Goal: Task Accomplishment & Management: Manage account settings

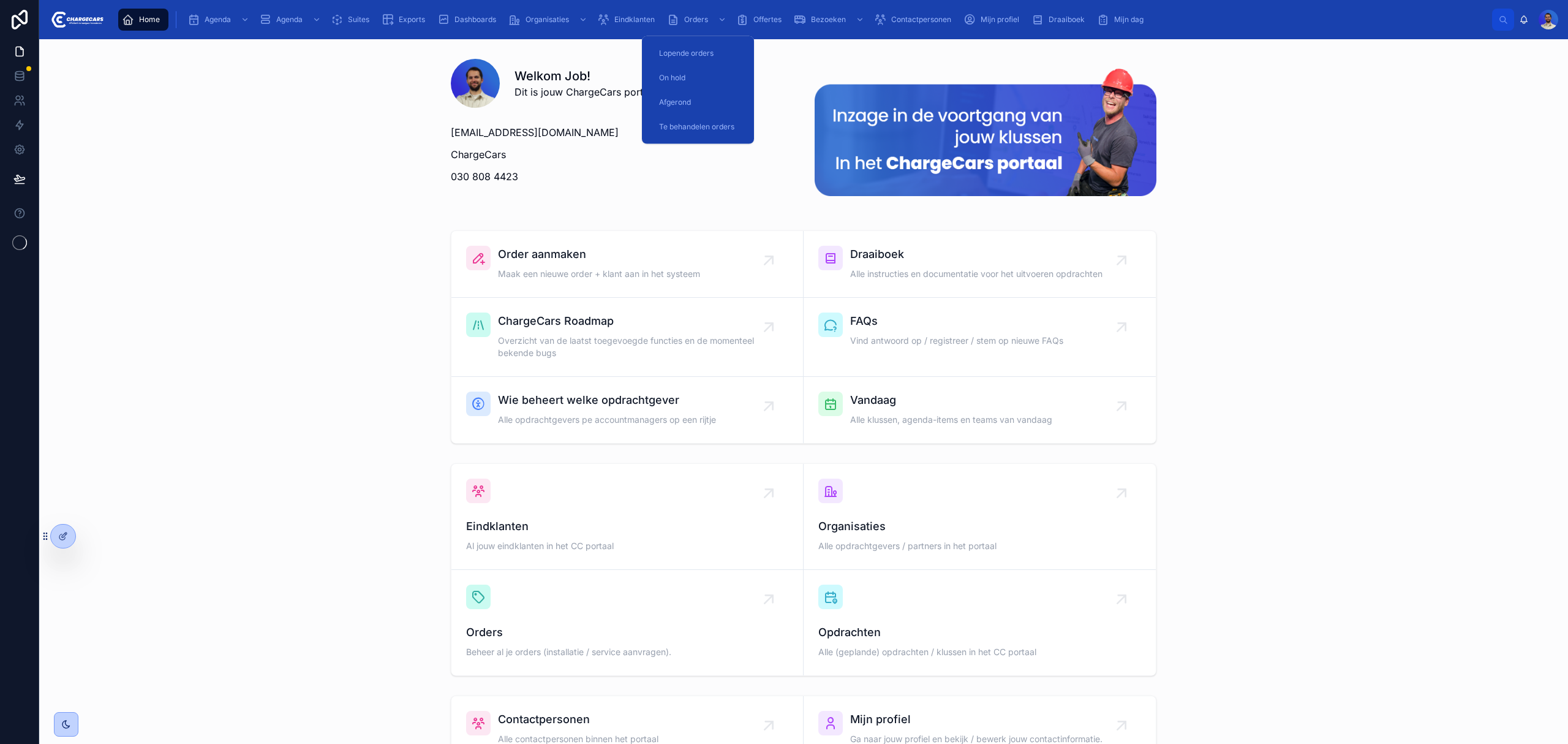
click at [631, 15] on span "Eindklanten" at bounding box center [635, 20] width 40 height 10
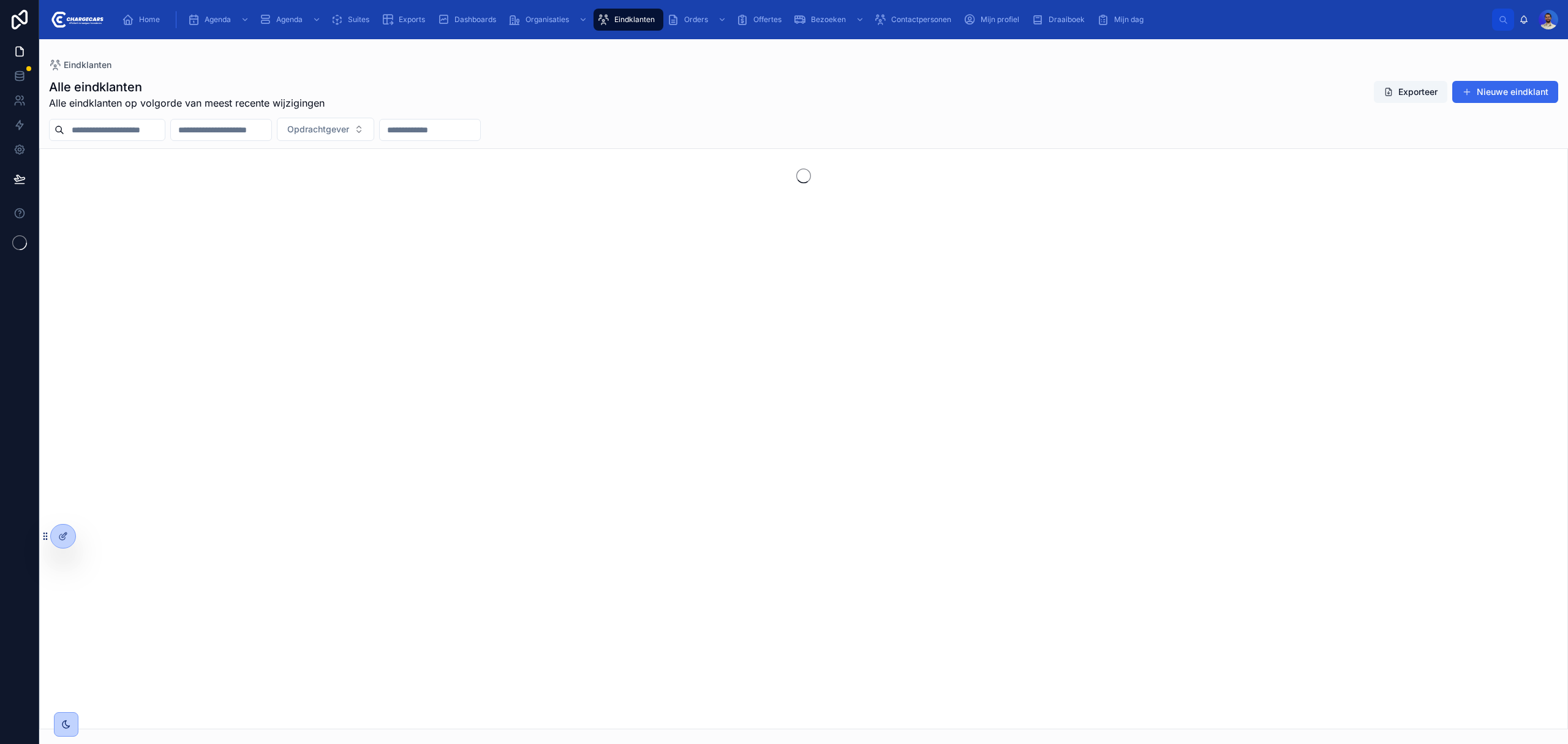
click at [128, 128] on input "text" at bounding box center [115, 130] width 100 height 17
type input "*******"
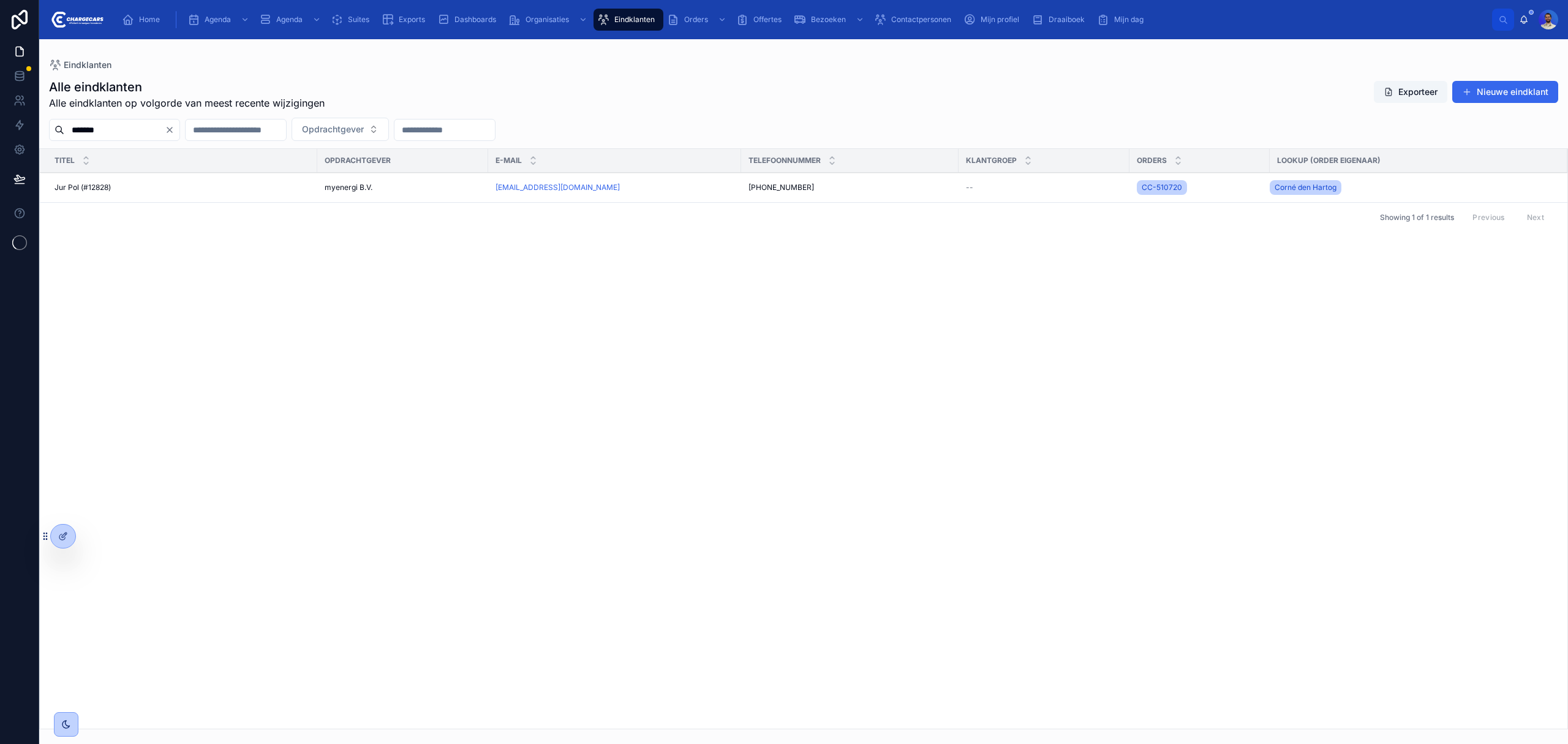
click at [417, 189] on div "myenergi B.V." at bounding box center [403, 188] width 156 height 10
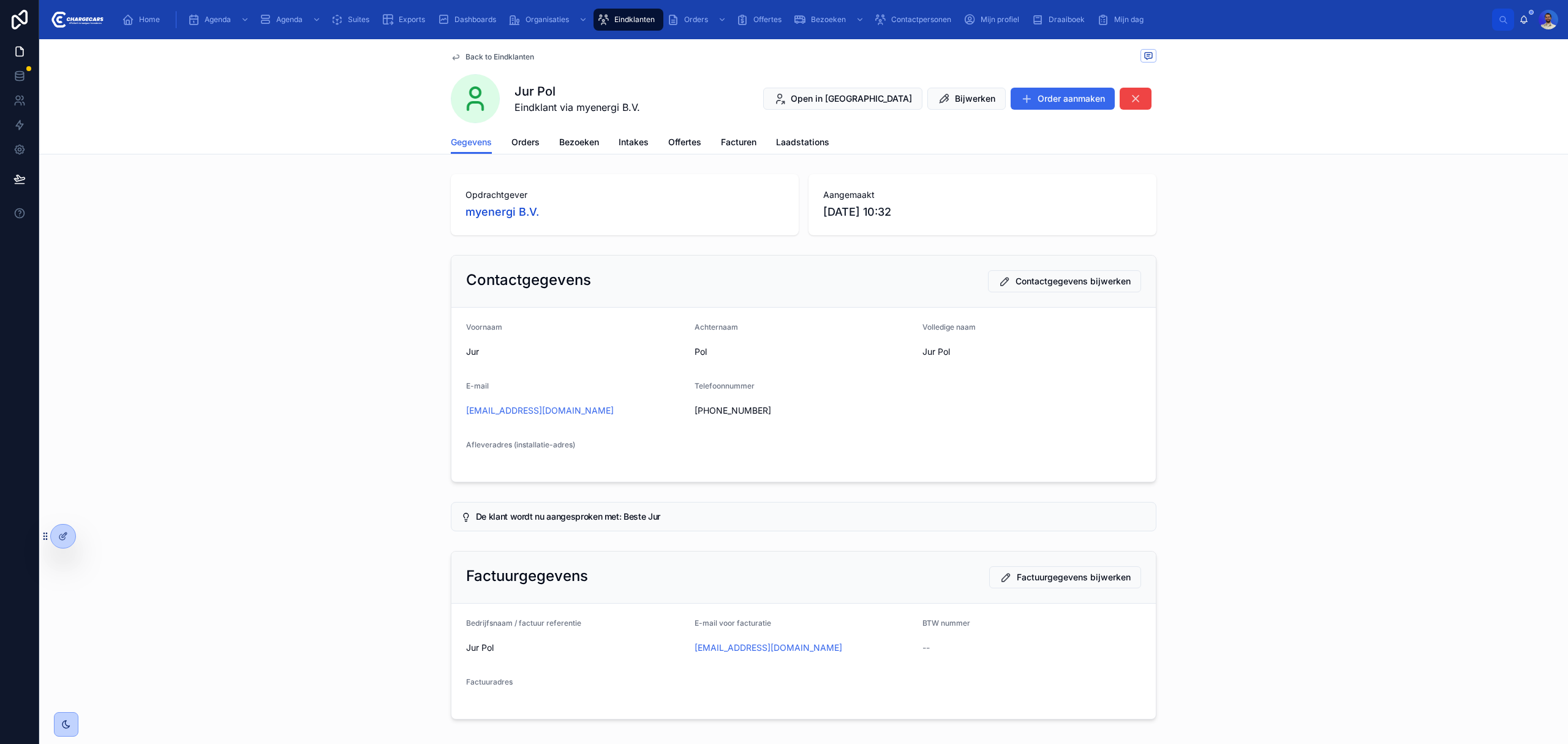
click at [528, 145] on span "Orders" at bounding box center [526, 142] width 28 height 12
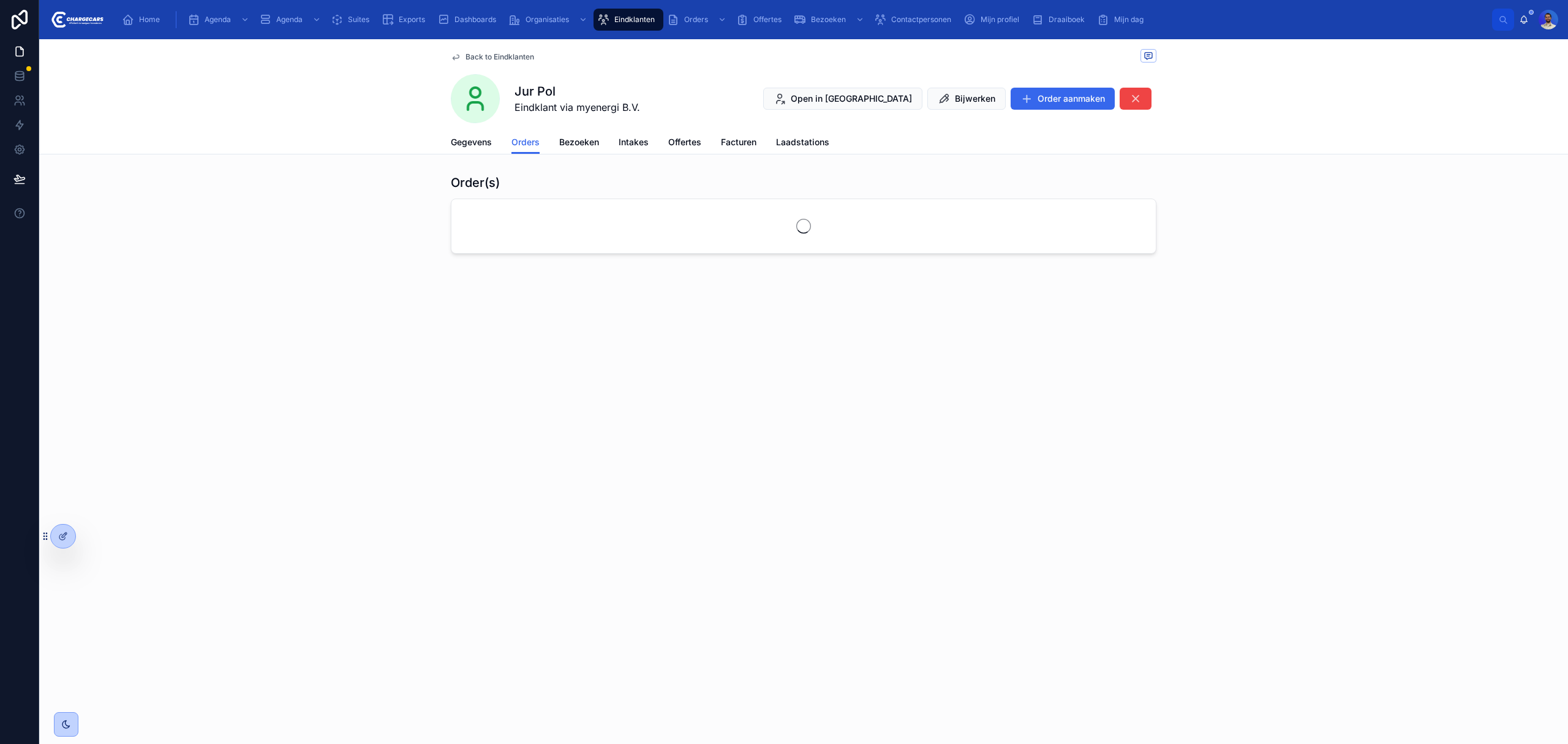
click at [469, 138] on span "Gegevens" at bounding box center [471, 142] width 41 height 12
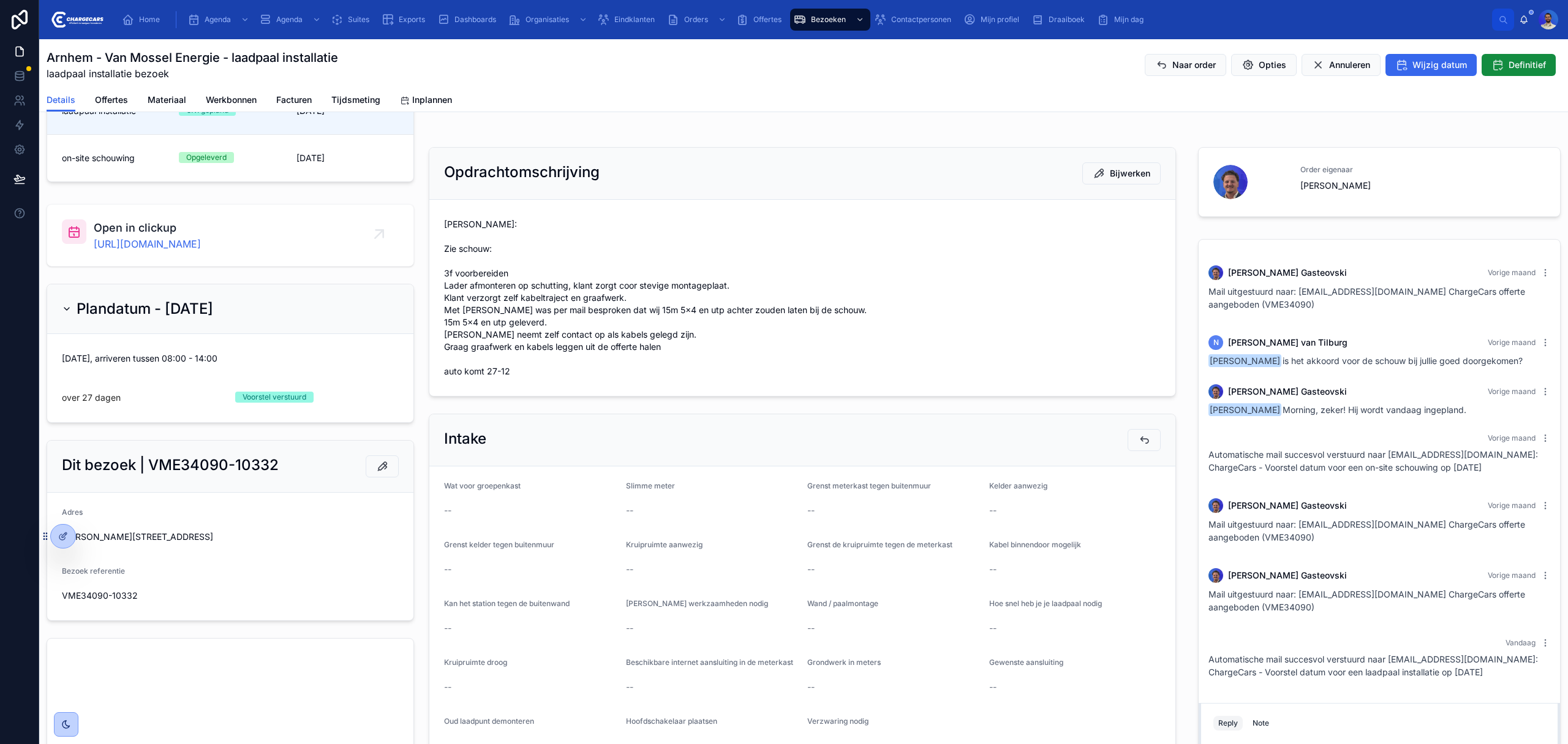
scroll to position [163, 0]
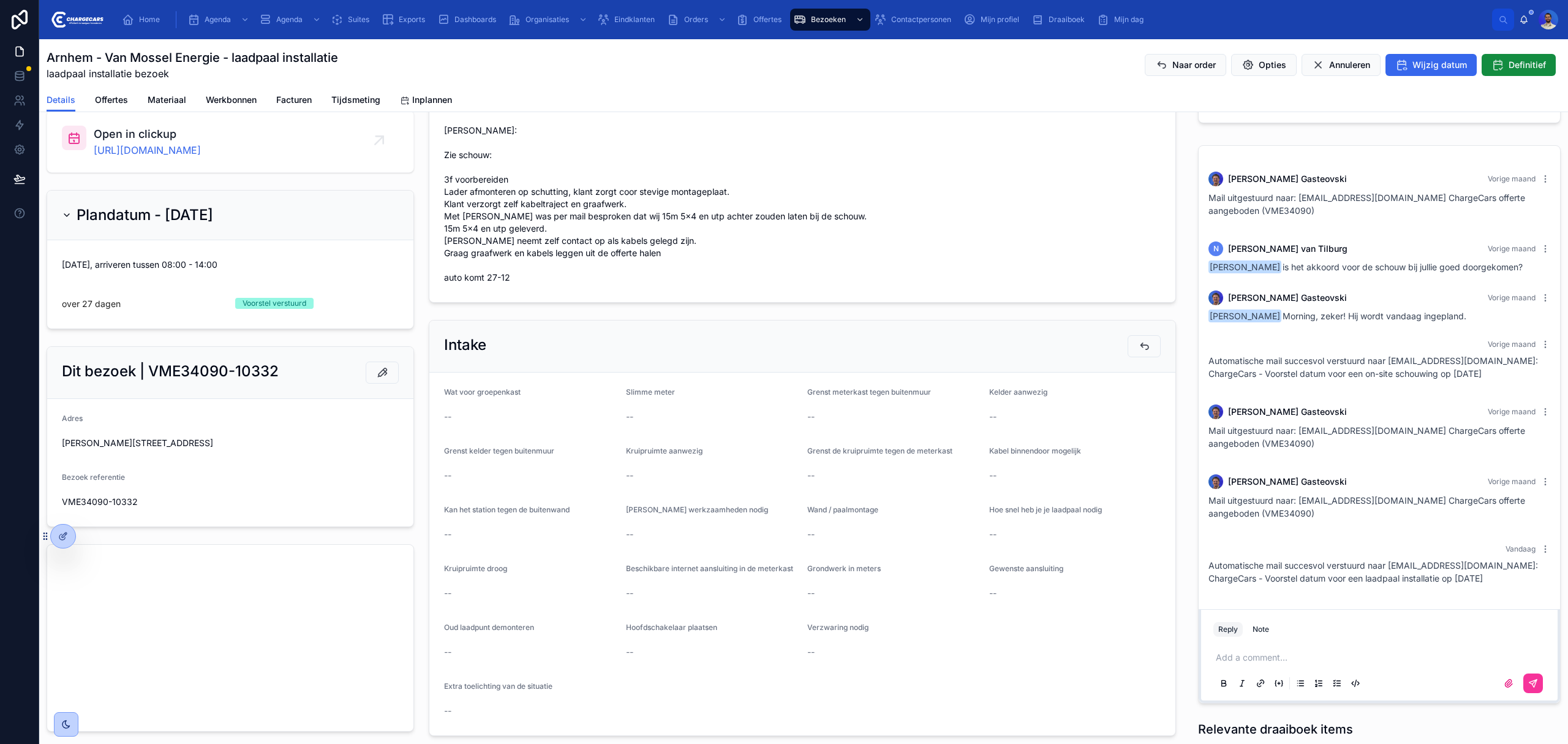
click at [1252, 662] on p at bounding box center [1382, 658] width 332 height 12
click at [1343, 658] on p at bounding box center [1382, 658] width 332 height 12
click at [1252, 626] on div "Note" at bounding box center [1260, 629] width 17 height 10
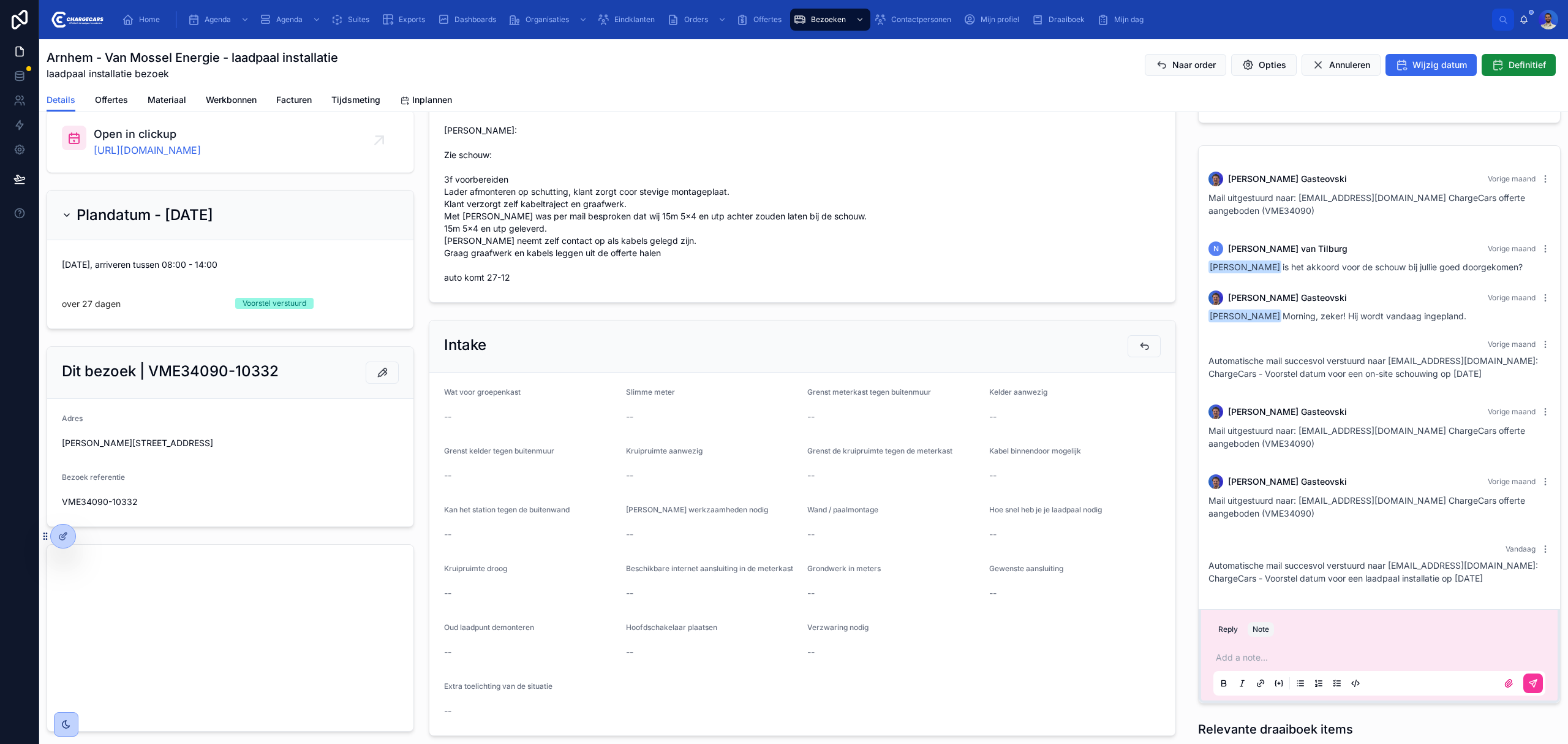
click at [1254, 651] on p at bounding box center [1382, 658] width 332 height 12
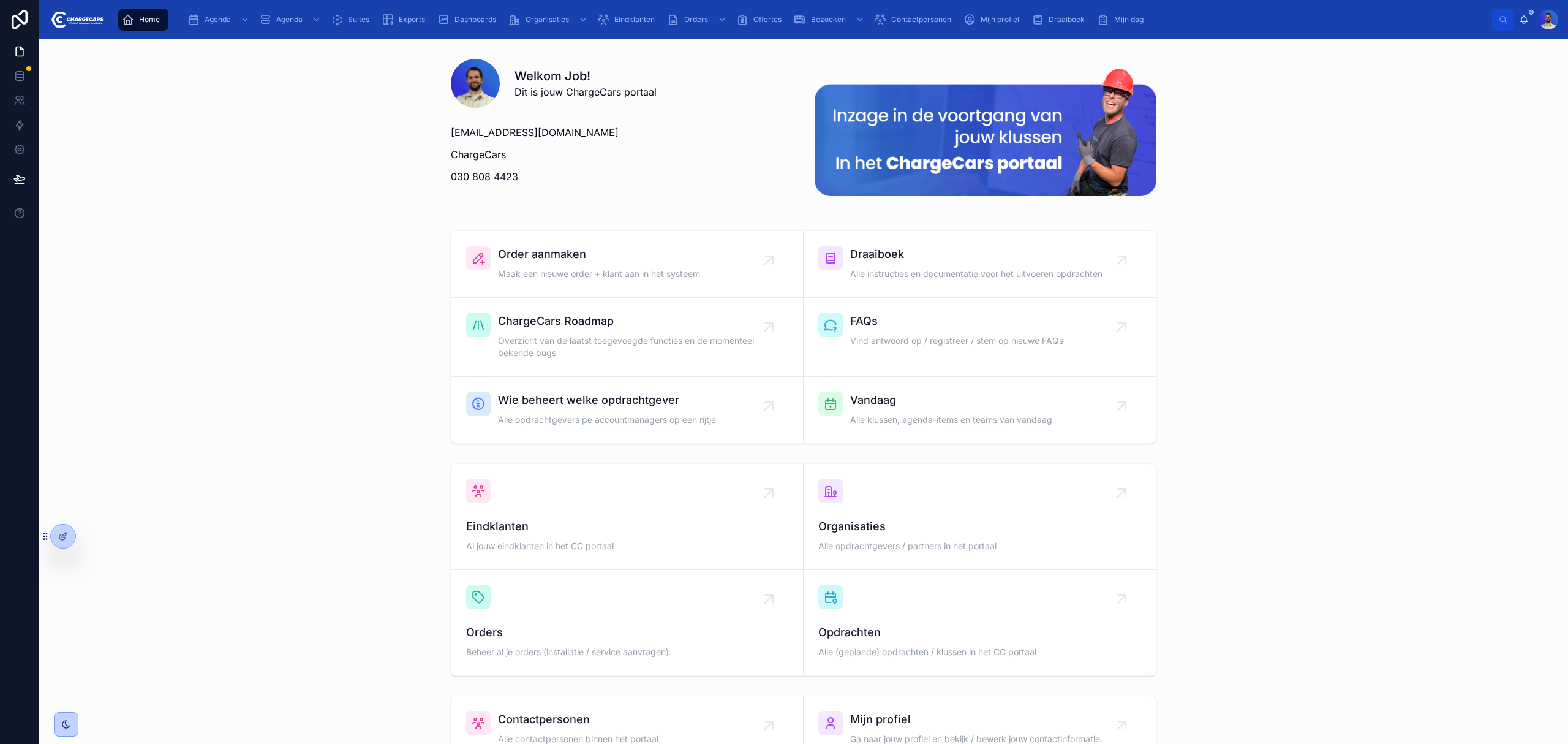
click at [1491, 248] on div "Order aanmaken Maak een nieuwe order + klant aan in het systeem Draaiboek Alle …" at bounding box center [803, 337] width 1509 height 223
click at [915, 135] on img at bounding box center [986, 132] width 342 height 127
click at [717, 20] on div "scrollable content" at bounding box center [721, 20] width 16 height 20
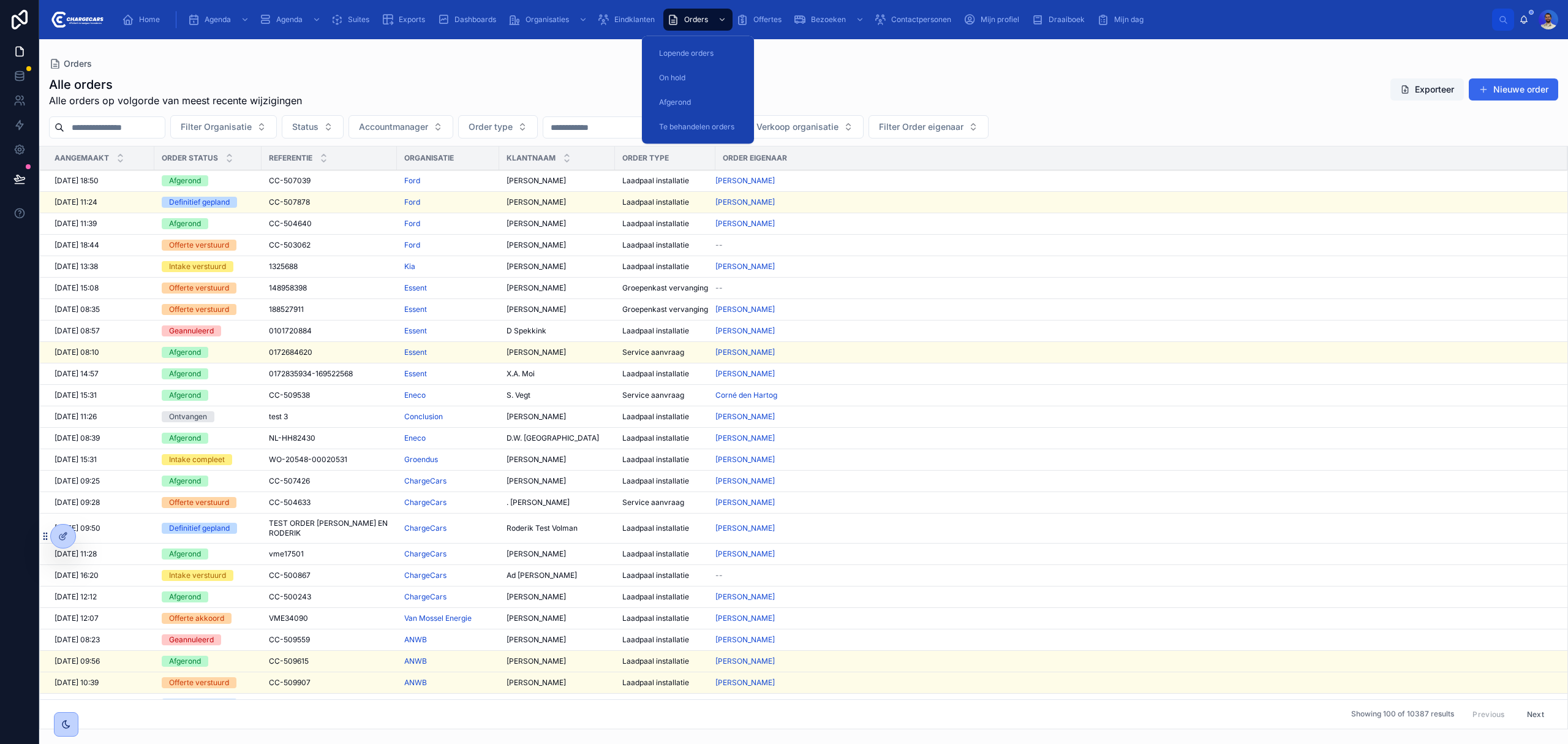
click at [710, 51] on span "Lopende orders" at bounding box center [686, 53] width 55 height 10
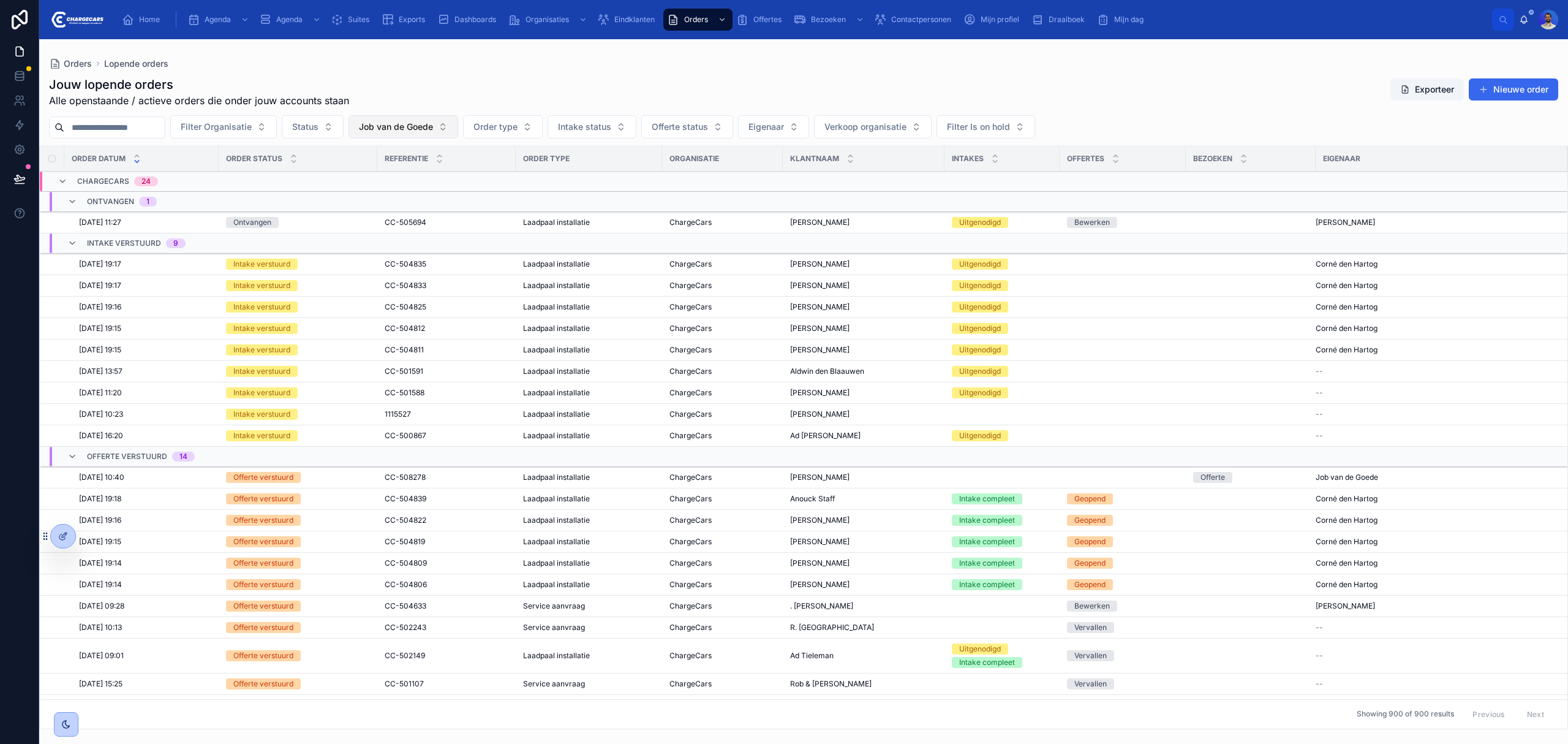
click at [433, 128] on span "Job van de Goede" at bounding box center [396, 127] width 74 height 12
click at [425, 170] on div "None" at bounding box center [434, 177] width 170 height 20
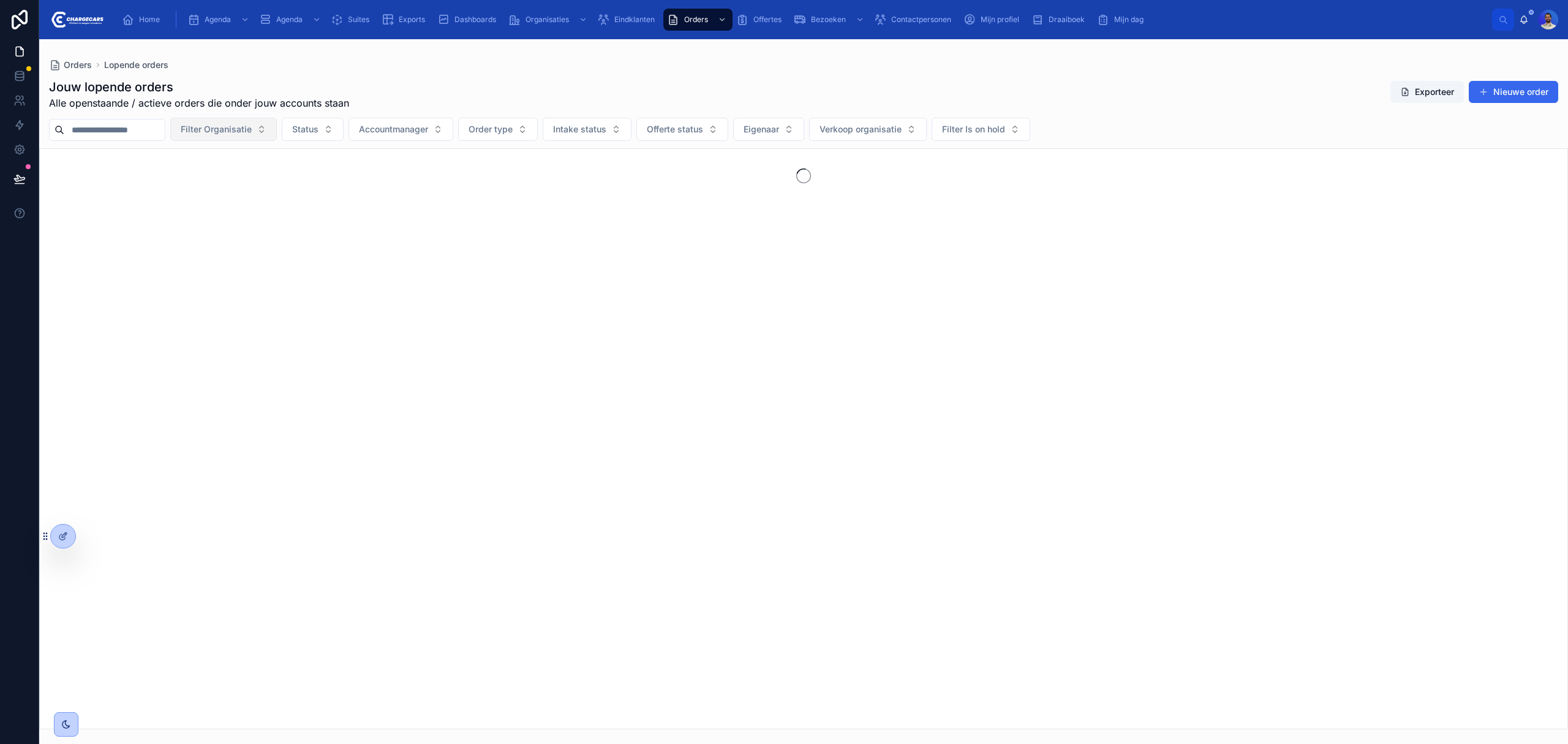
click at [252, 126] on span "Filter Organisatie" at bounding box center [216, 129] width 71 height 12
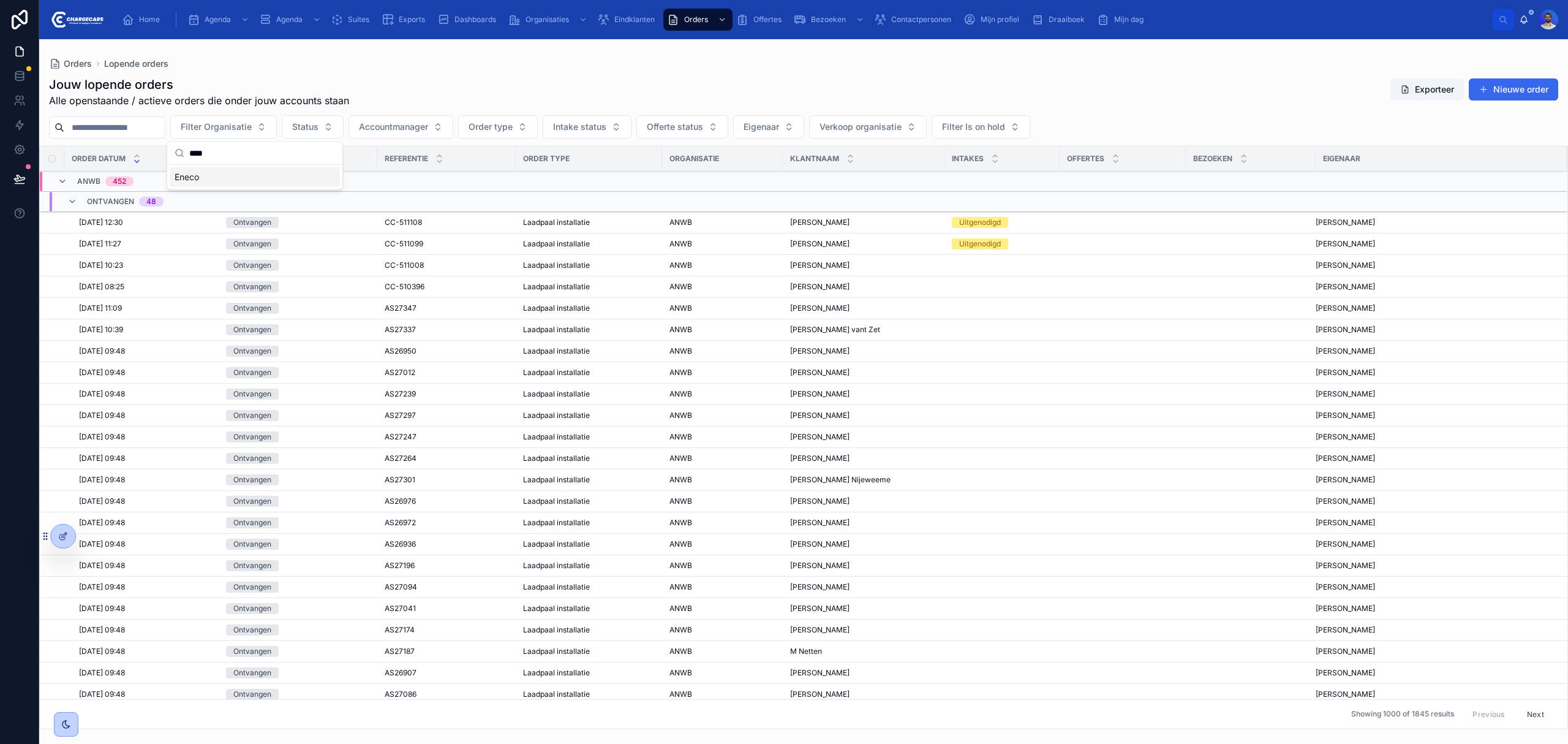
type input "****"
click at [216, 183] on div "Eneco" at bounding box center [255, 177] width 170 height 20
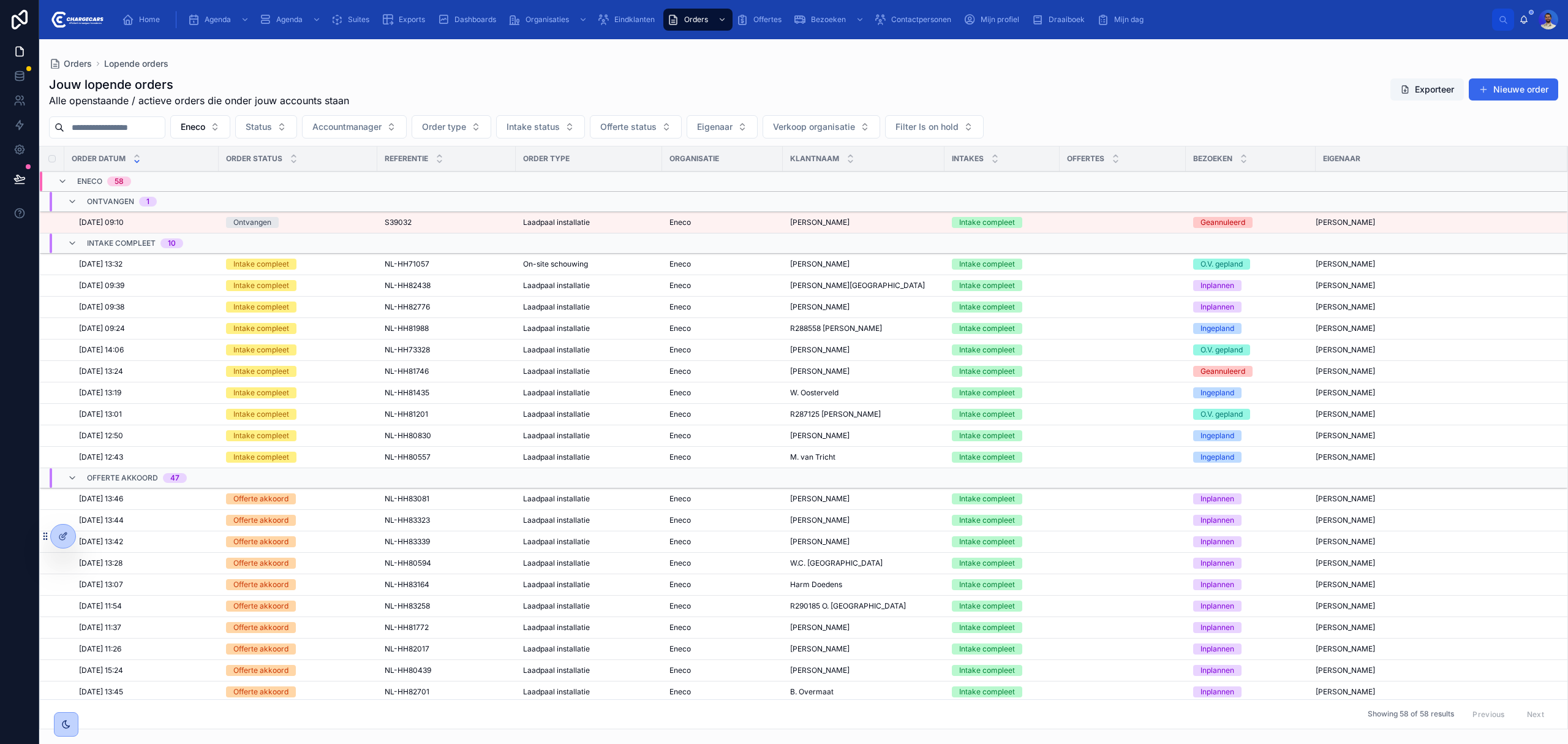
click at [638, 338] on td "Laadpaal installatie" at bounding box center [589, 328] width 146 height 21
click at [621, 330] on div "Laadpaal installatie" at bounding box center [589, 328] width 132 height 10
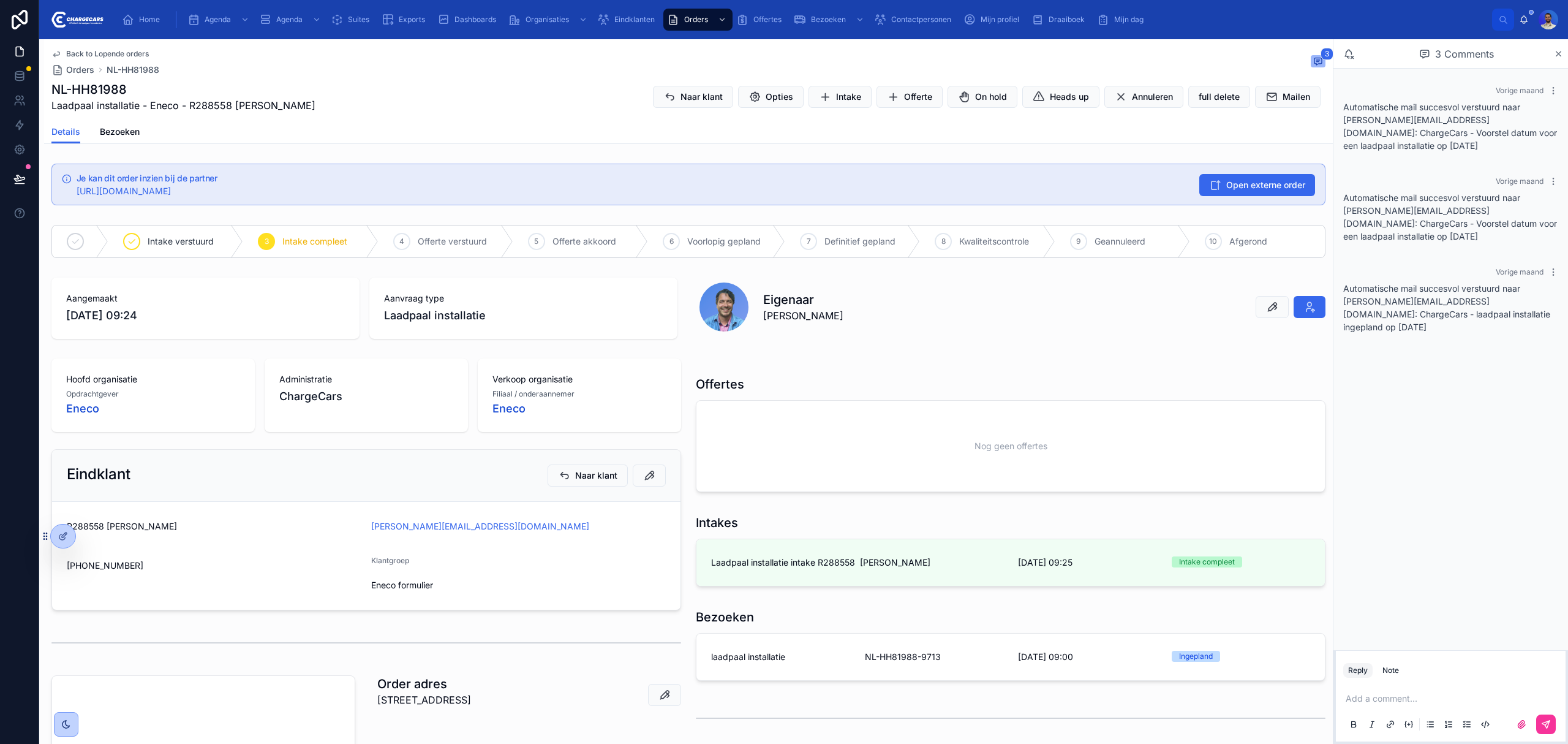
click at [91, 96] on h1 "NL-HH81988" at bounding box center [183, 89] width 264 height 17
copy h1 "HH81988"
click at [363, 115] on div "Back to Lopende orders Orders NL-HH81988 3 NL-HH81988 Laadpaal installatie - En…" at bounding box center [688, 80] width 1274 height 81
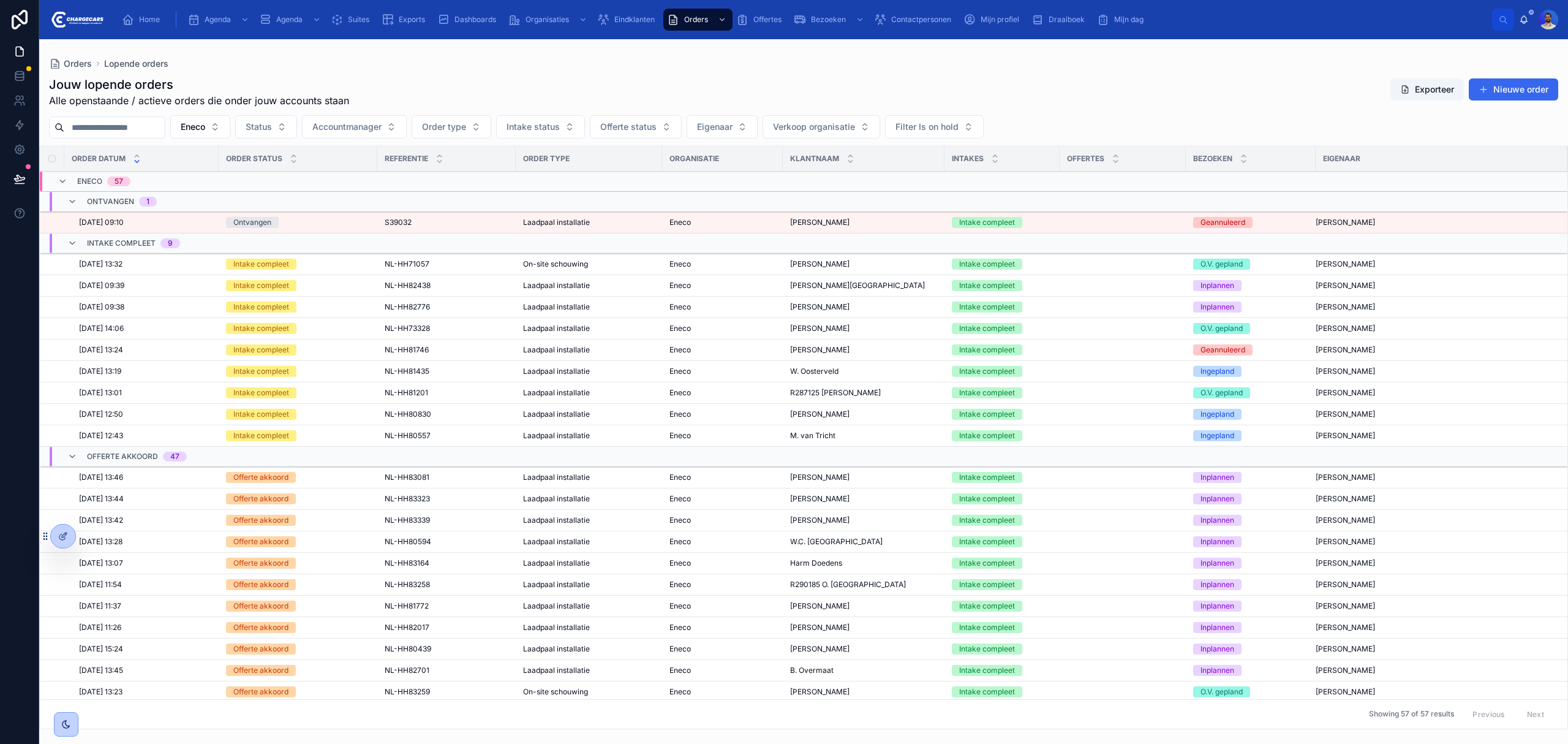
click at [727, 391] on div "Eneco" at bounding box center [722, 393] width 106 height 10
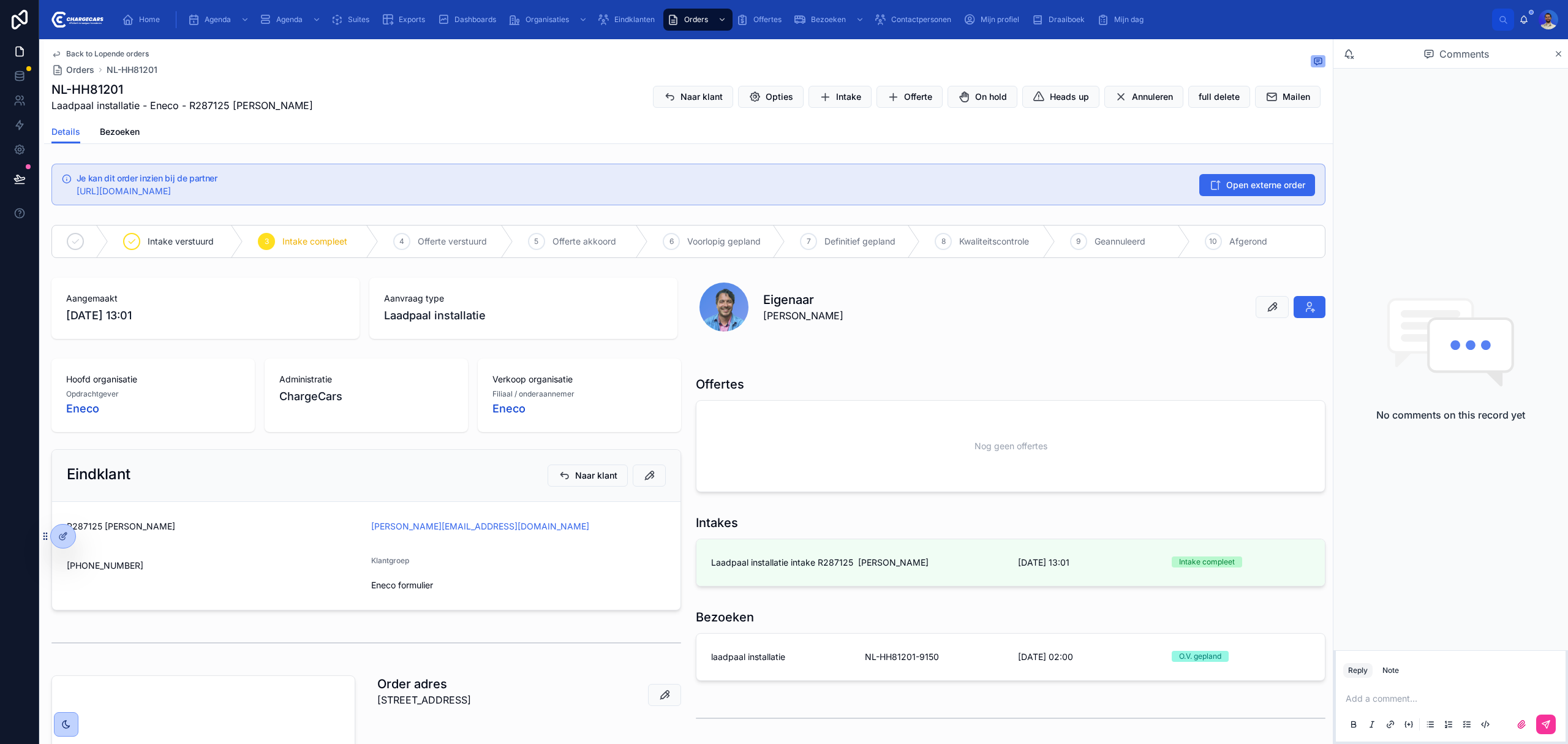
click at [110, 84] on h1 "NL-HH81201" at bounding box center [182, 89] width 262 height 17
copy h1 "HH81201"
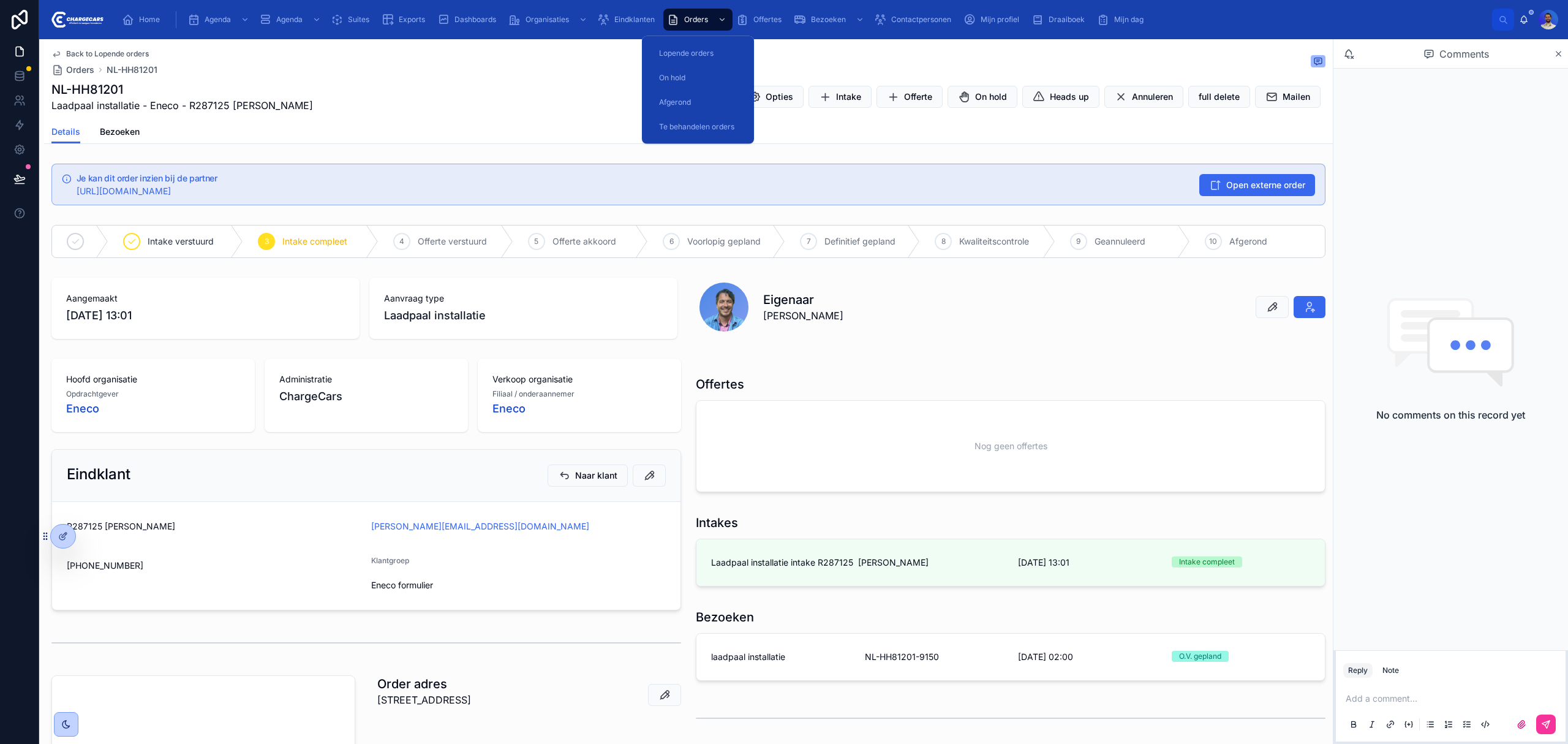
drag, startPoint x: 684, startPoint y: 25, endPoint x: 520, endPoint y: 140, distance: 200.3
click at [494, 141] on div "Details Bezoeken" at bounding box center [688, 132] width 1274 height 23
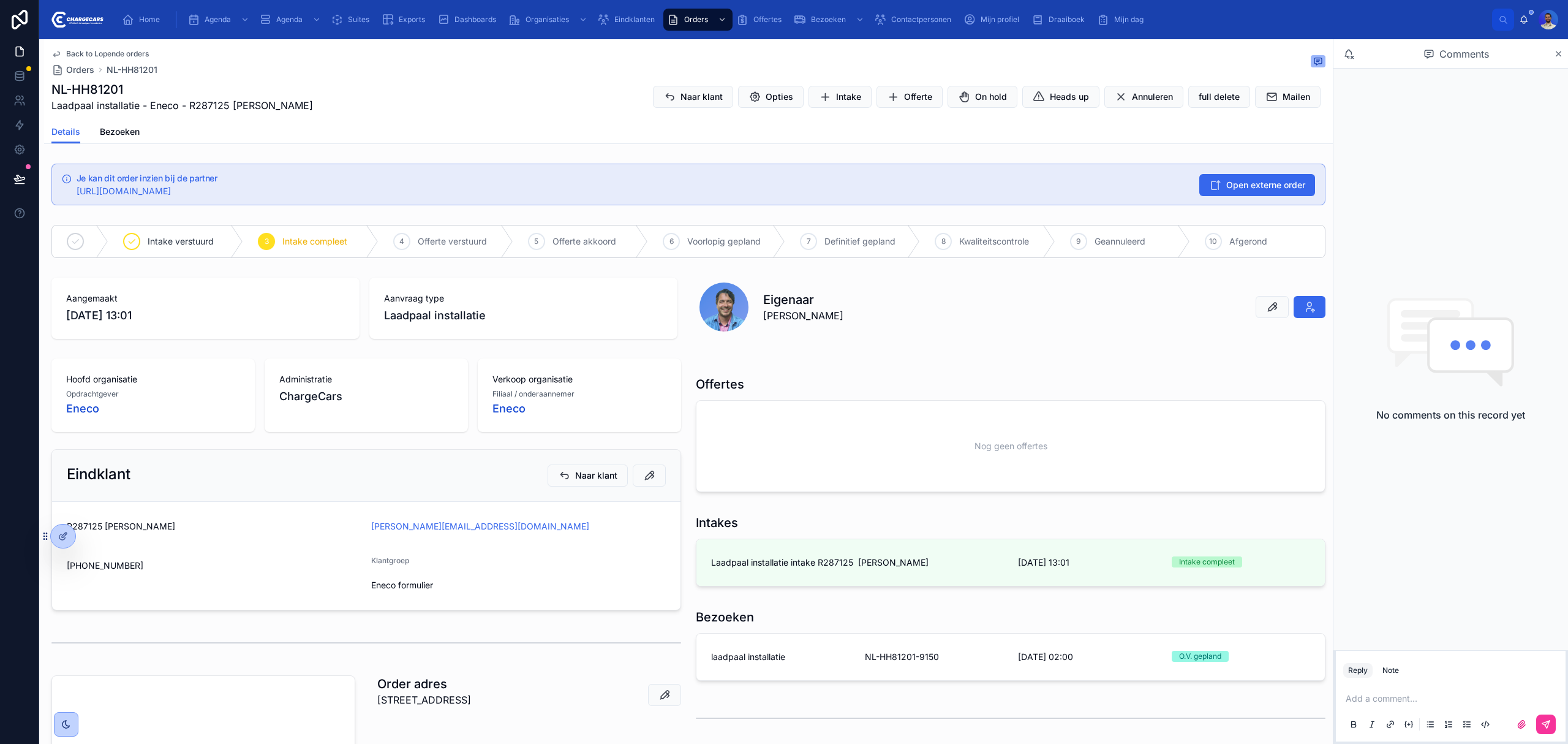
drag, startPoint x: 687, startPoint y: 96, endPoint x: 526, endPoint y: 116, distance: 162.2
click at [526, 116] on div "Back to Lopende orders Orders NL-HH81201 NL-HH81201 Laadpaal installatie - Enec…" at bounding box center [688, 80] width 1274 height 81
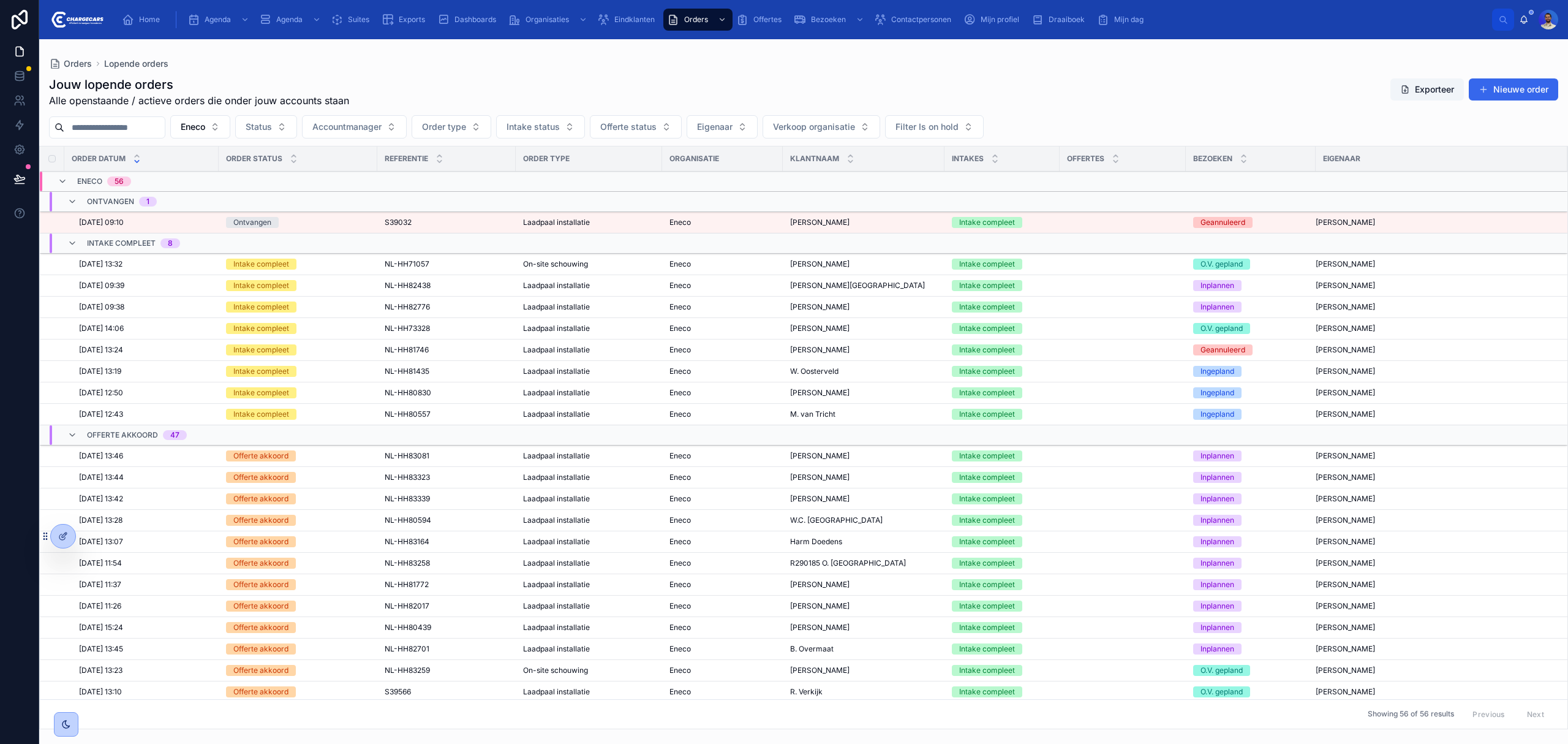
click at [770, 393] on div "Eneco" at bounding box center [722, 393] width 106 height 10
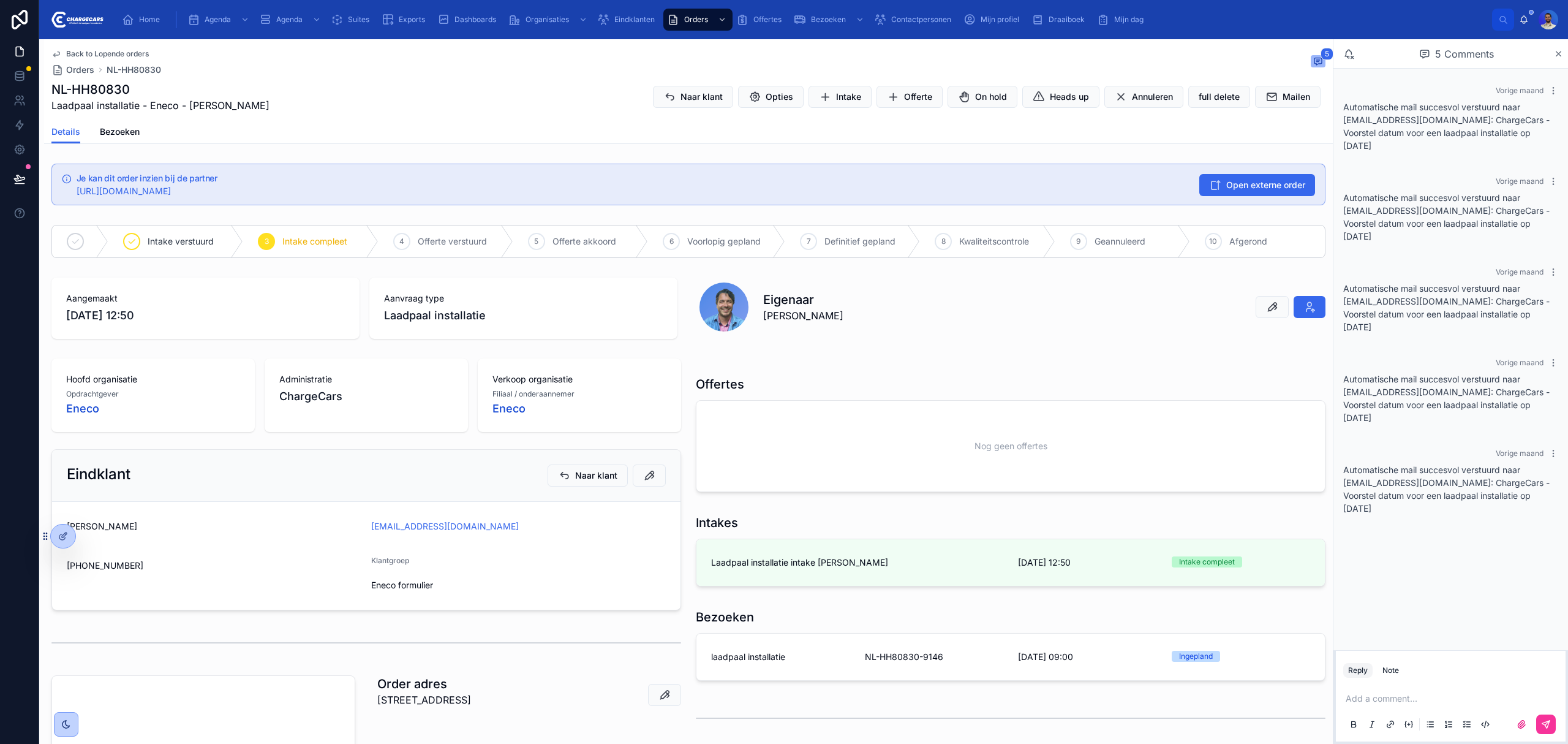
click at [102, 86] on h1 "NL-HH80830" at bounding box center [161, 89] width 218 height 17
copy h1 "HH80830"
click at [694, 96] on span "Naar klant" at bounding box center [702, 97] width 42 height 12
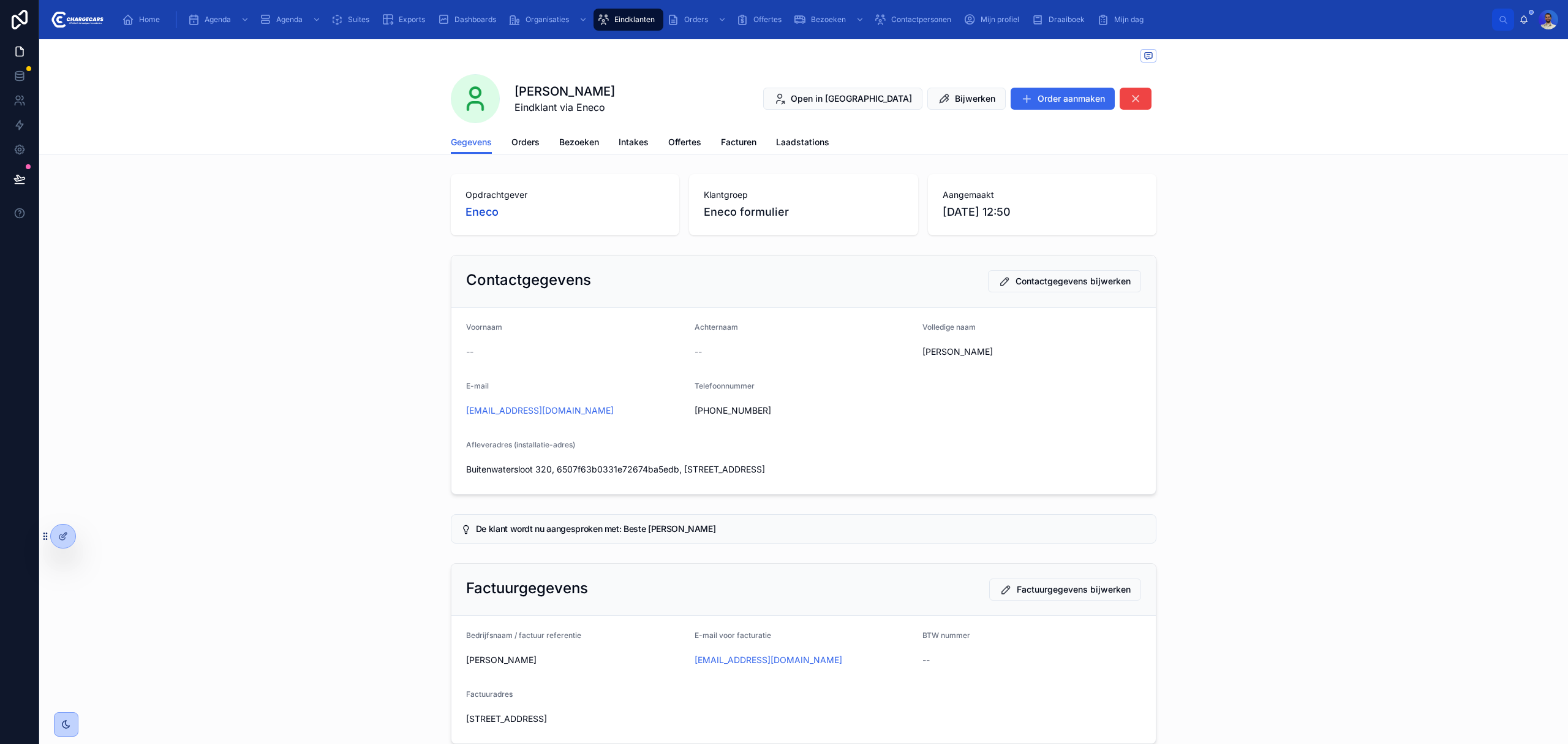
click at [520, 150] on link "Orders" at bounding box center [526, 143] width 28 height 25
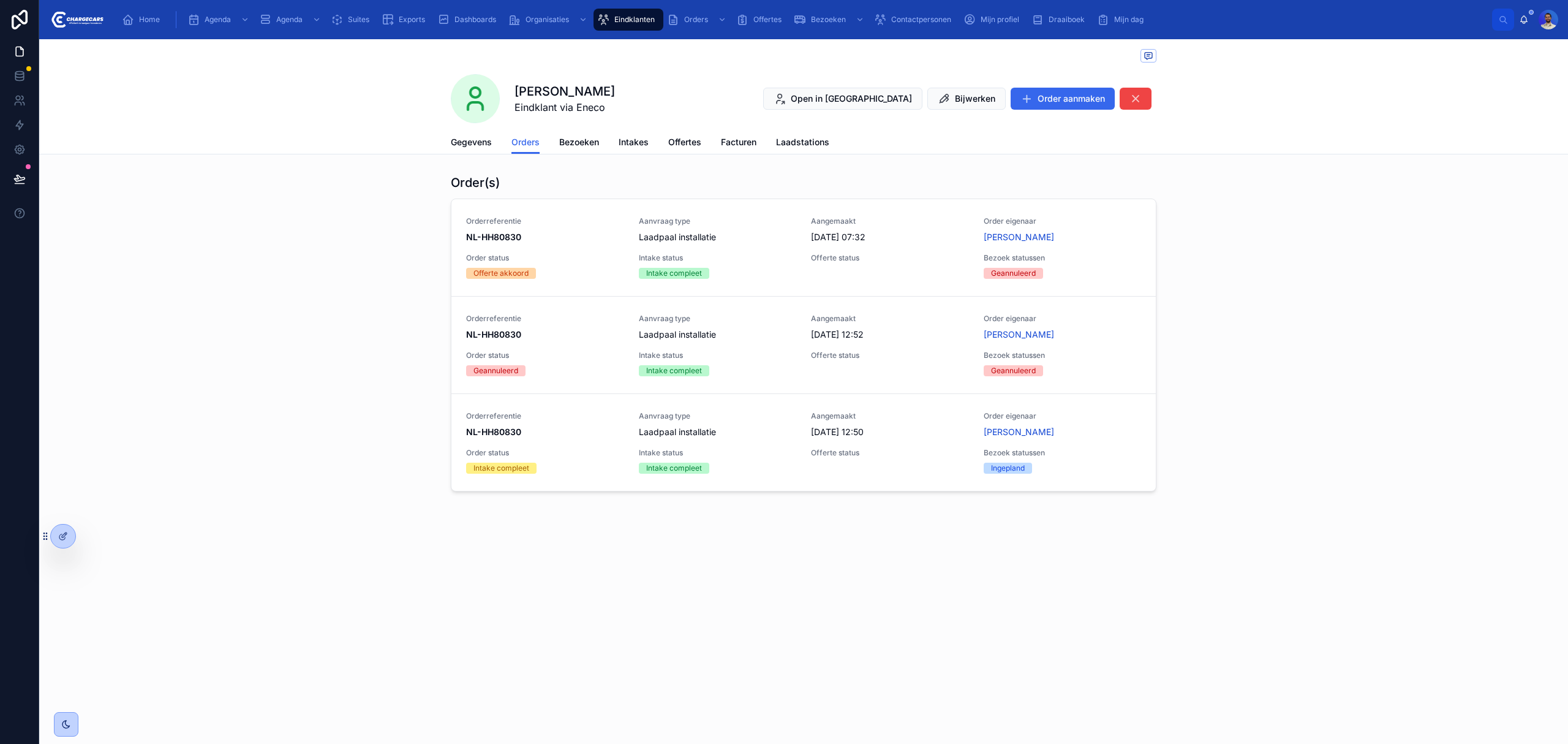
click at [1110, 254] on span "Bezoek statussen" at bounding box center [1063, 258] width 158 height 10
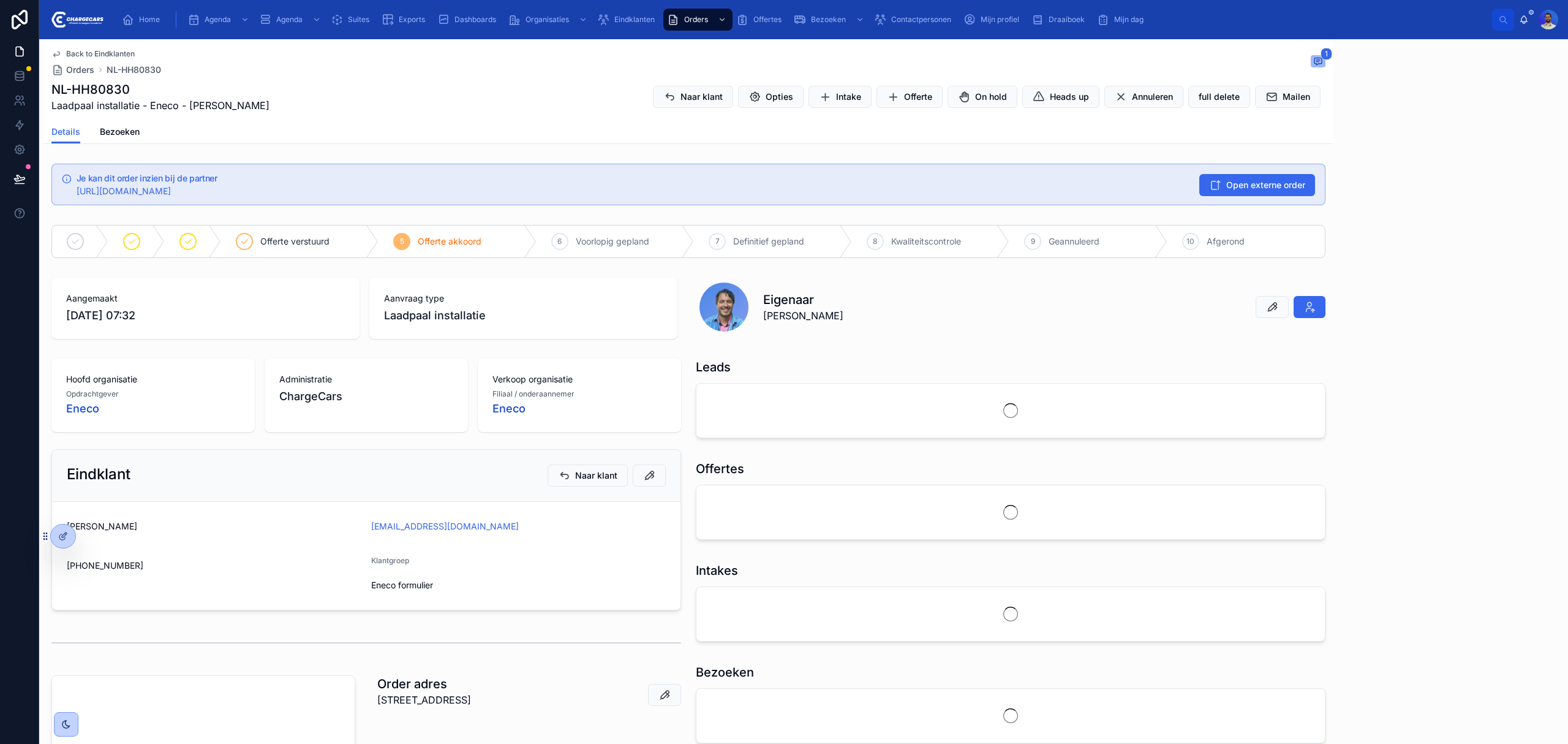
drag, startPoint x: 877, startPoint y: 157, endPoint x: 882, endPoint y: 162, distance: 7.1
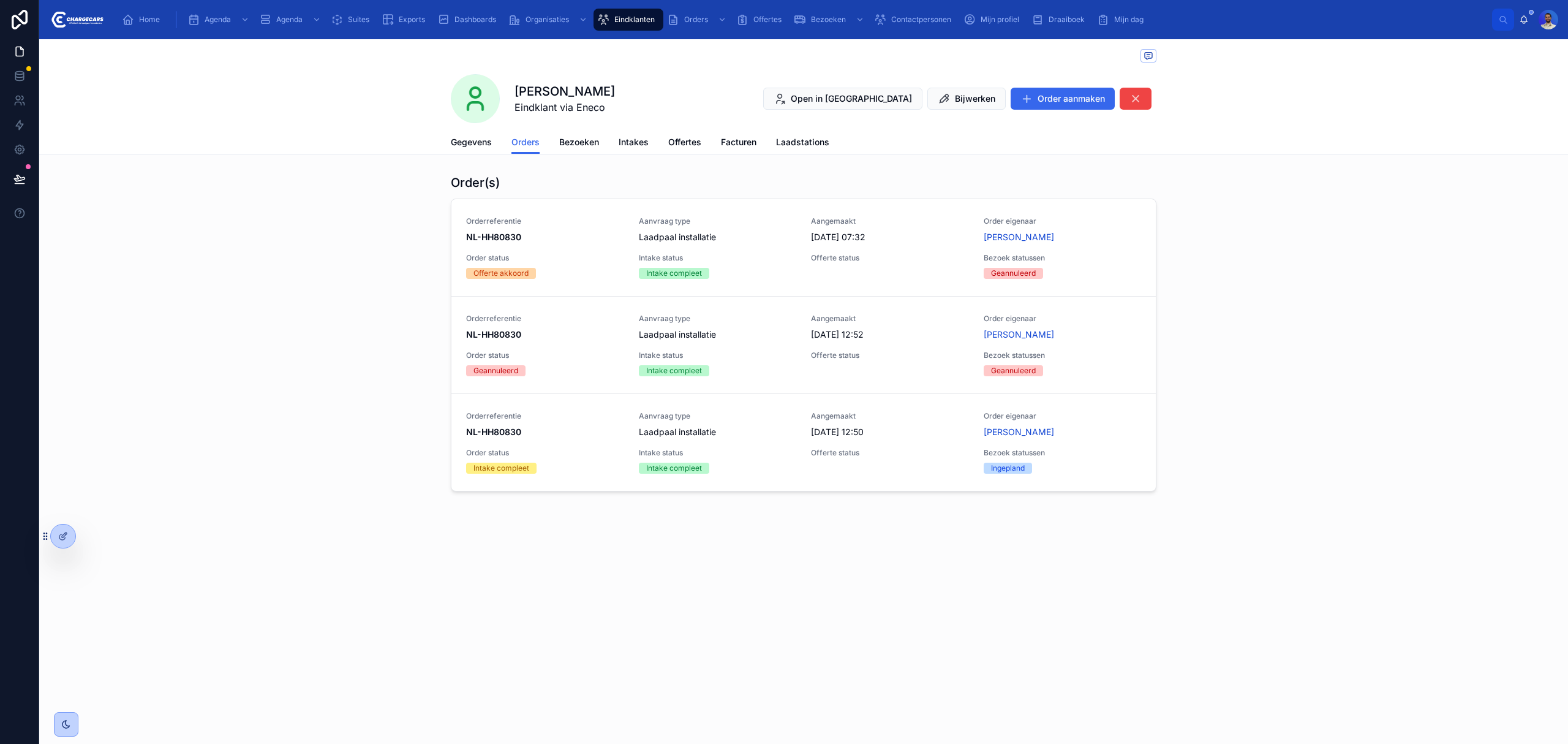
click at [0, 0] on span "Delete" at bounding box center [0, 0] width 0 height 0
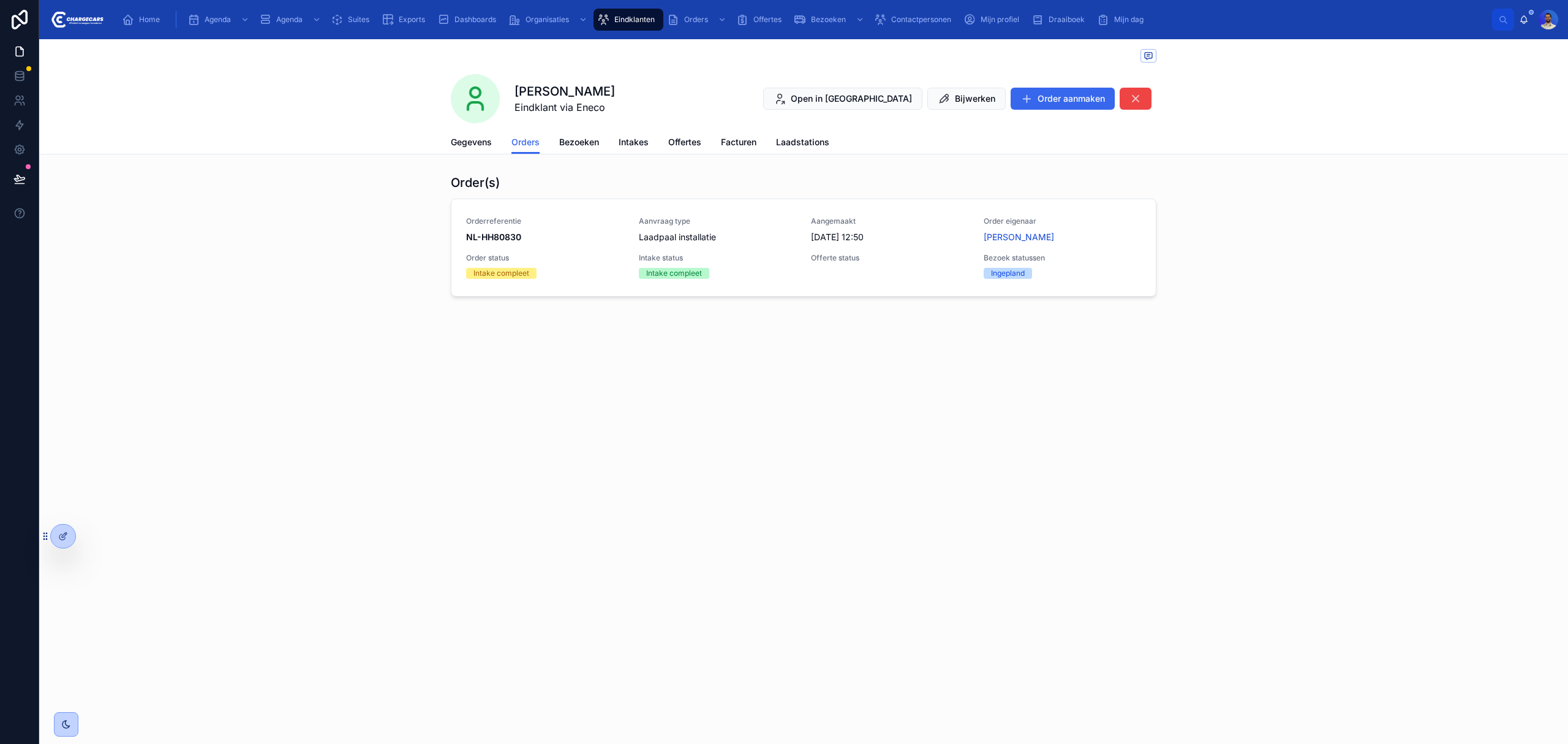
click at [474, 153] on link "Gegevens" at bounding box center [471, 143] width 41 height 25
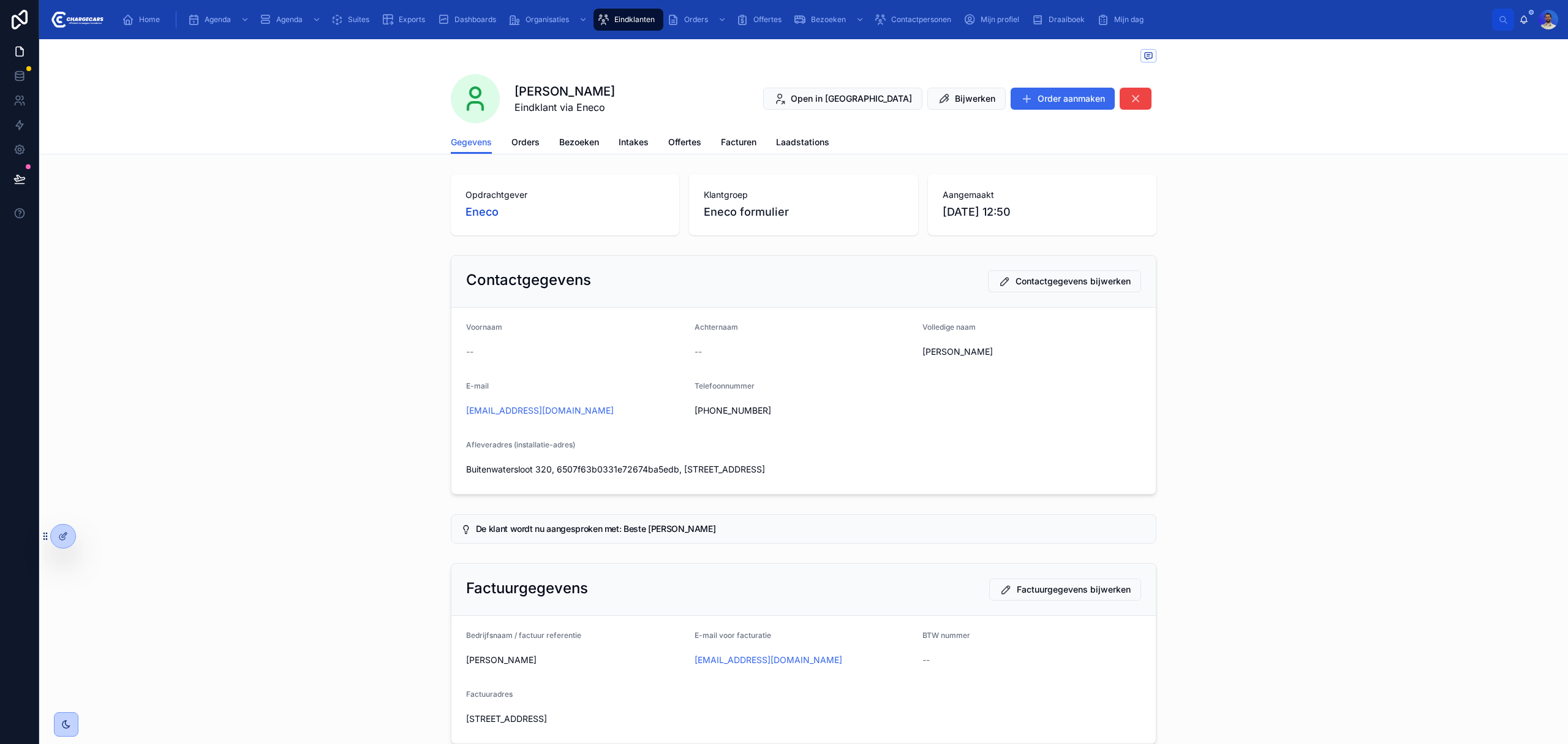
click at [532, 143] on span "Orders" at bounding box center [526, 142] width 28 height 12
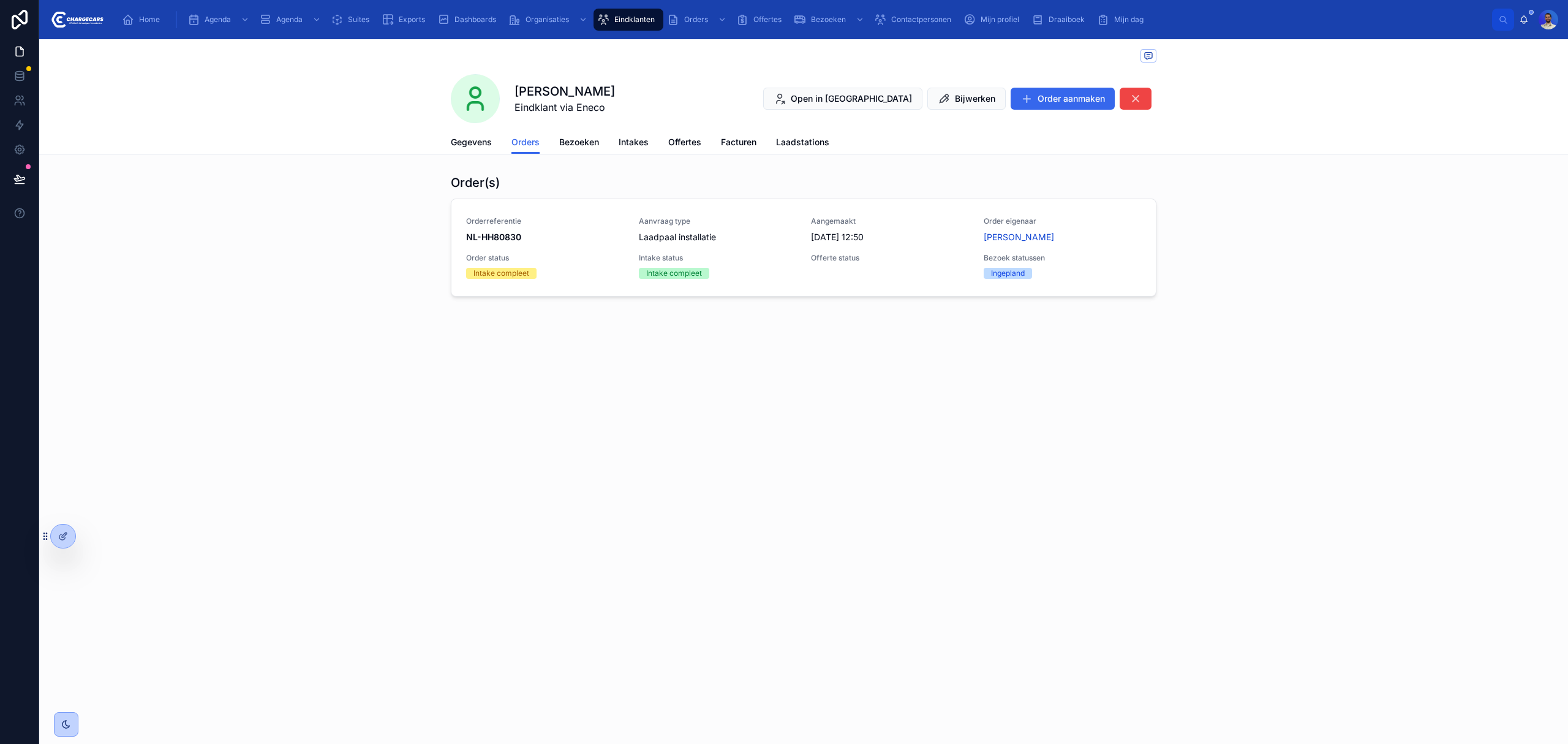
click at [831, 227] on div "Aangemaakt 4-9-2025 12:50" at bounding box center [890, 230] width 158 height 27
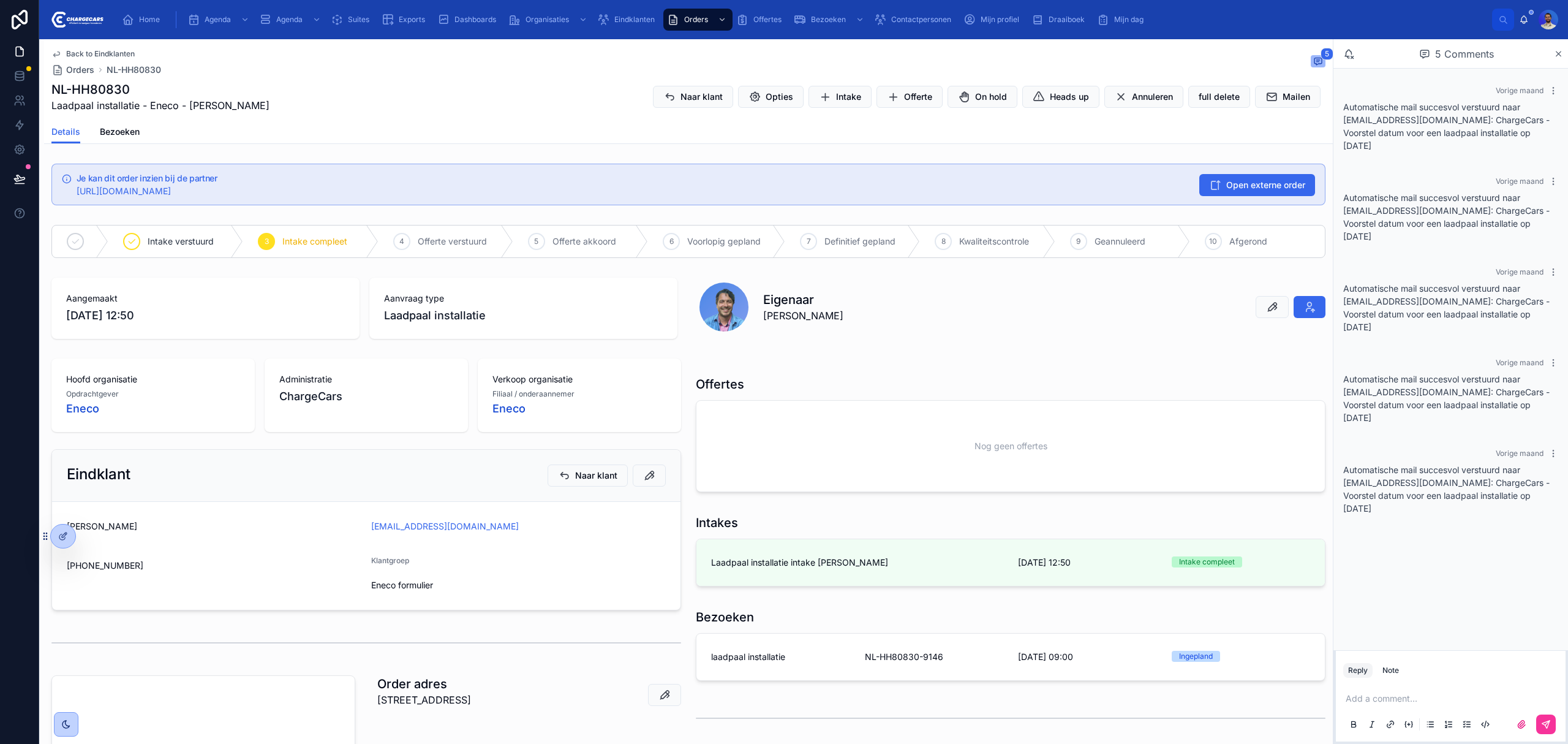
click at [825, 238] on span "Definitief gepland" at bounding box center [860, 241] width 71 height 12
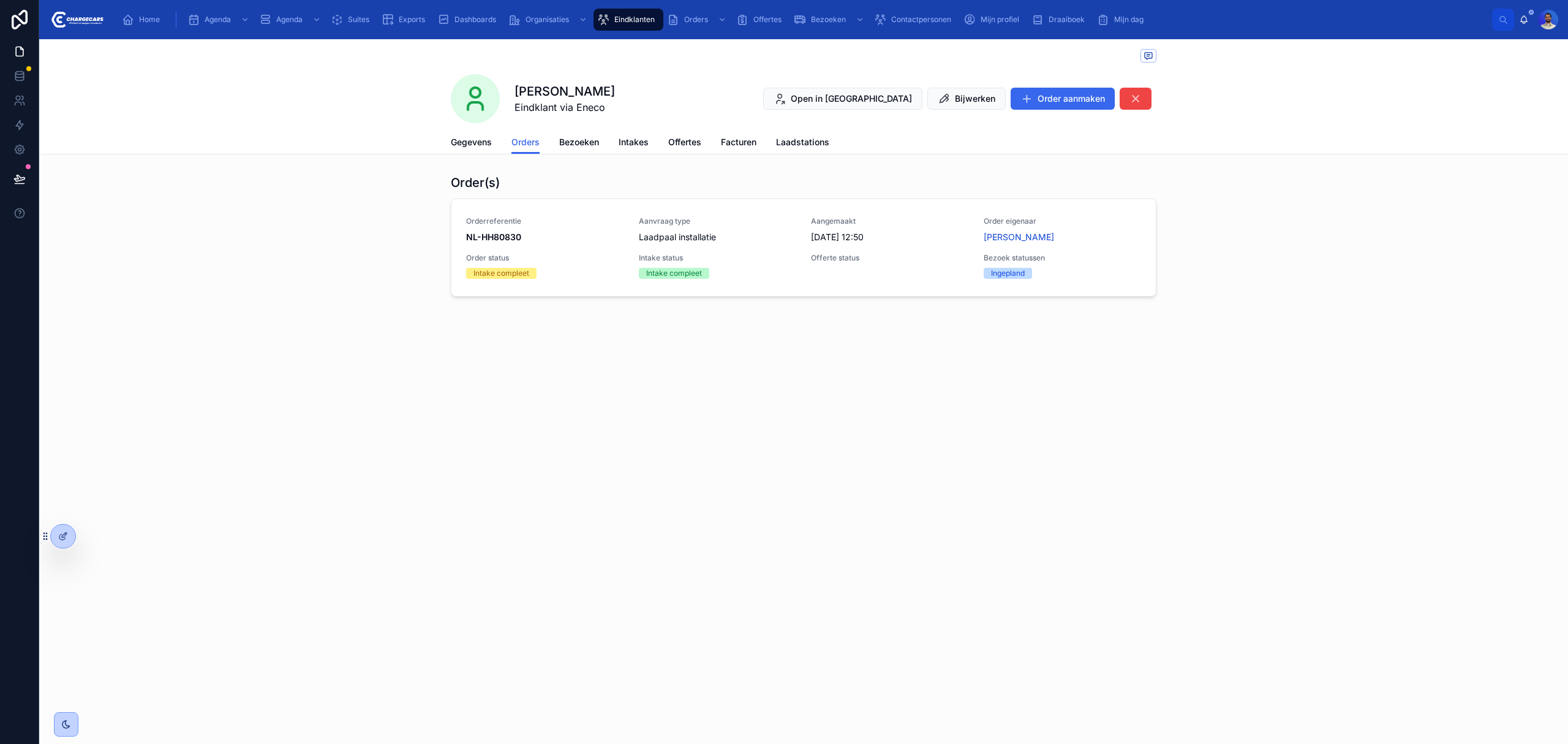
drag, startPoint x: 690, startPoint y: 207, endPoint x: 685, endPoint y: 212, distance: 7.1
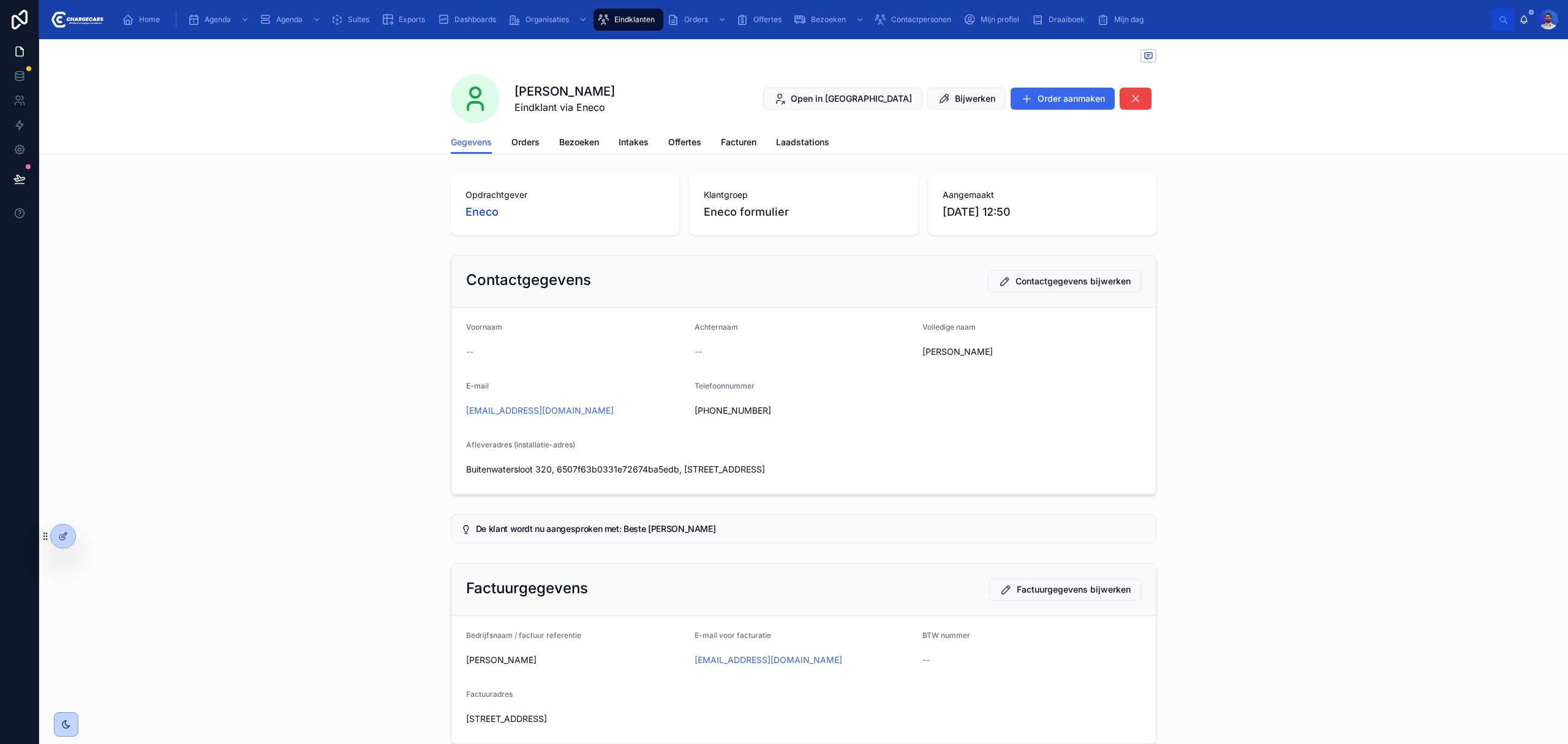
drag, startPoint x: 471, startPoint y: 91, endPoint x: 463, endPoint y: 93, distance: 8.2
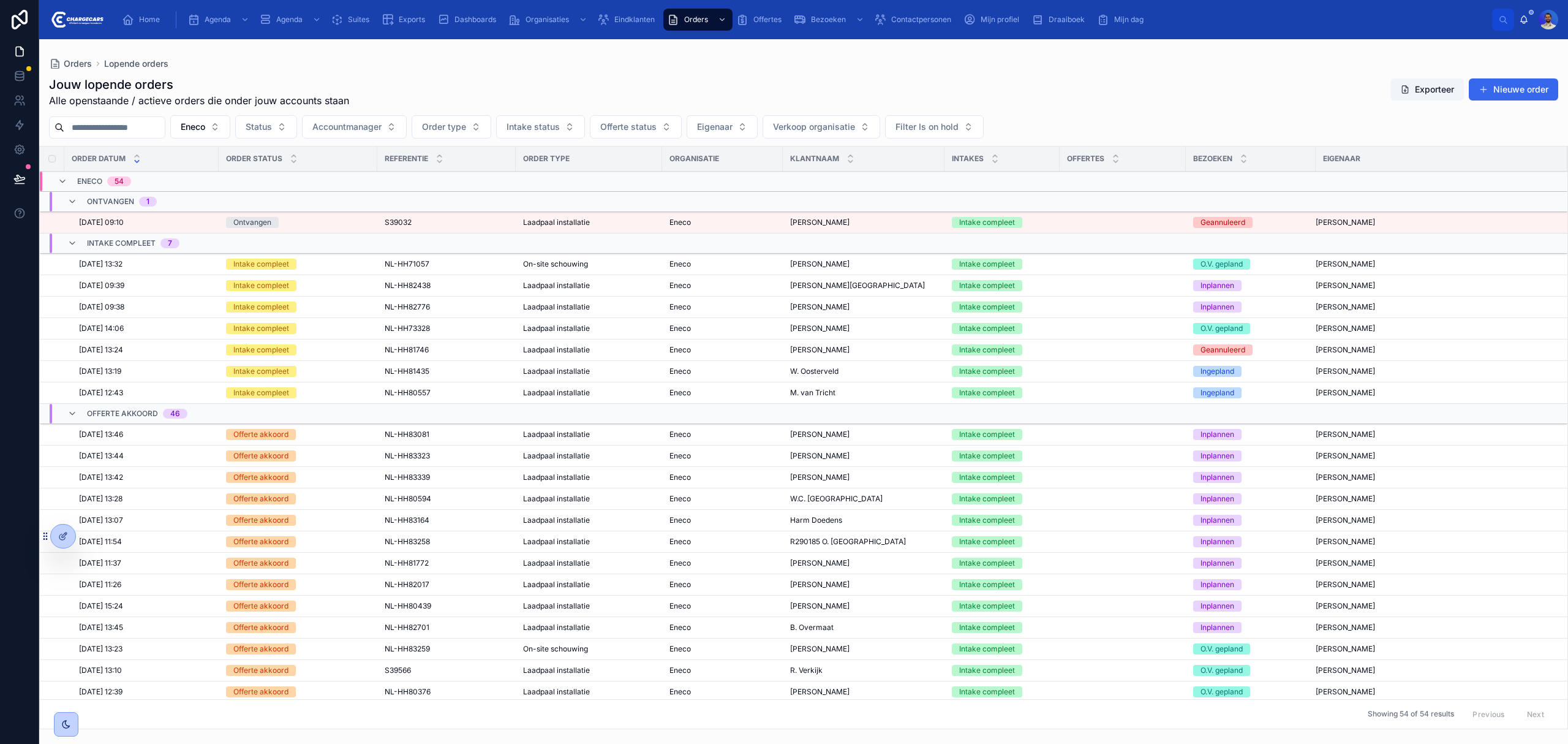
click at [605, 264] on div "On-site schouwing" at bounding box center [589, 264] width 132 height 10
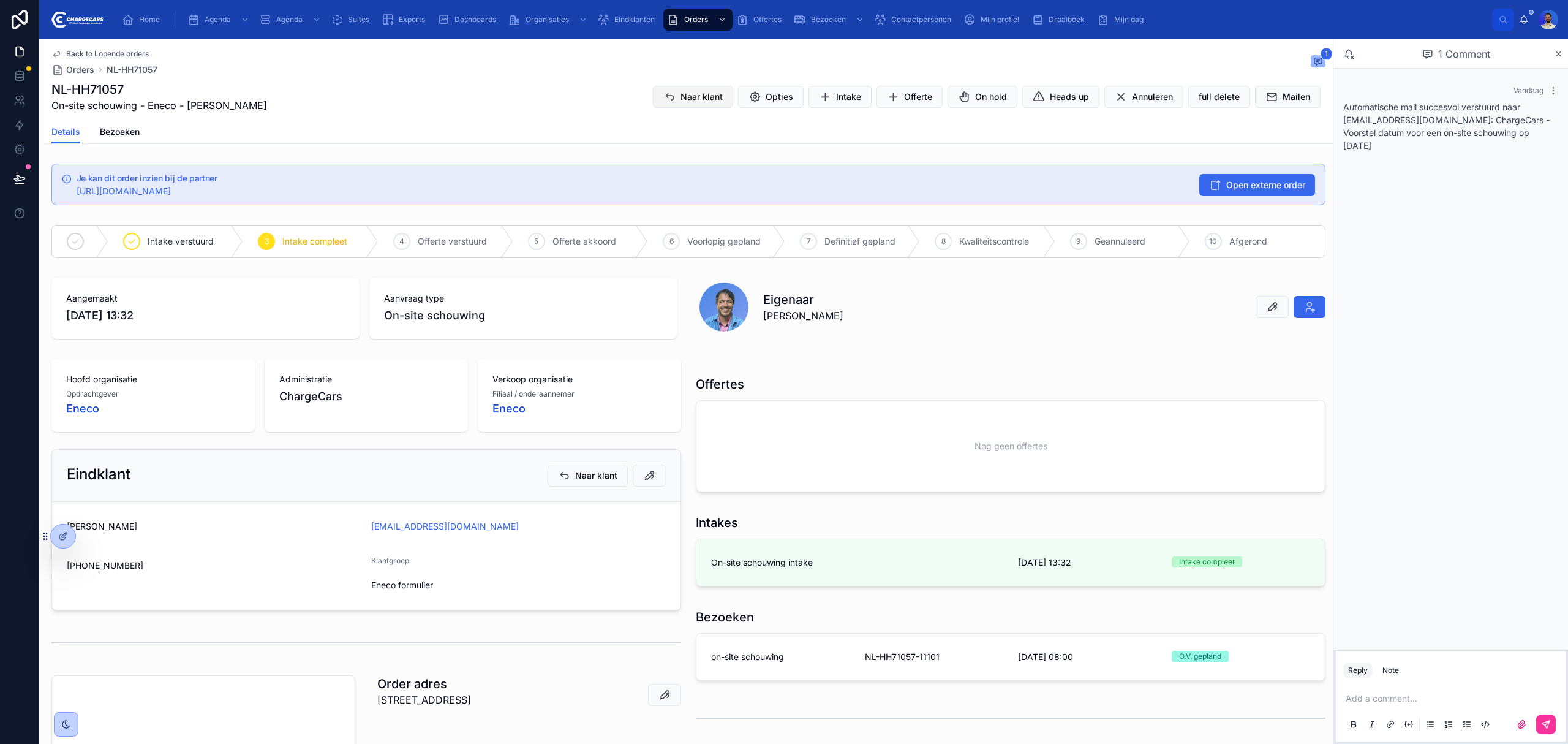
click at [681, 102] on span "Naar klant" at bounding box center [702, 97] width 42 height 12
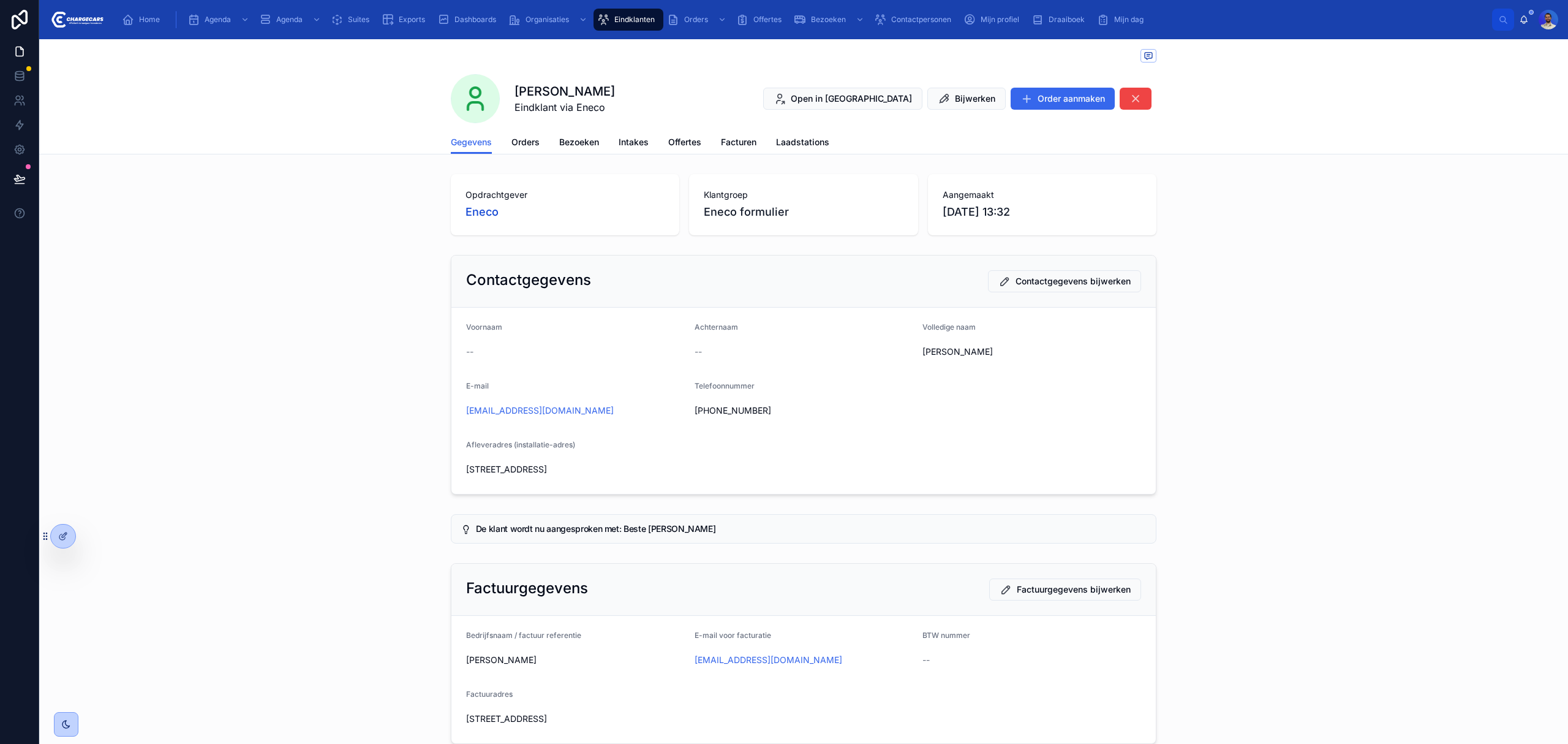
click at [512, 140] on span "Orders" at bounding box center [526, 142] width 28 height 12
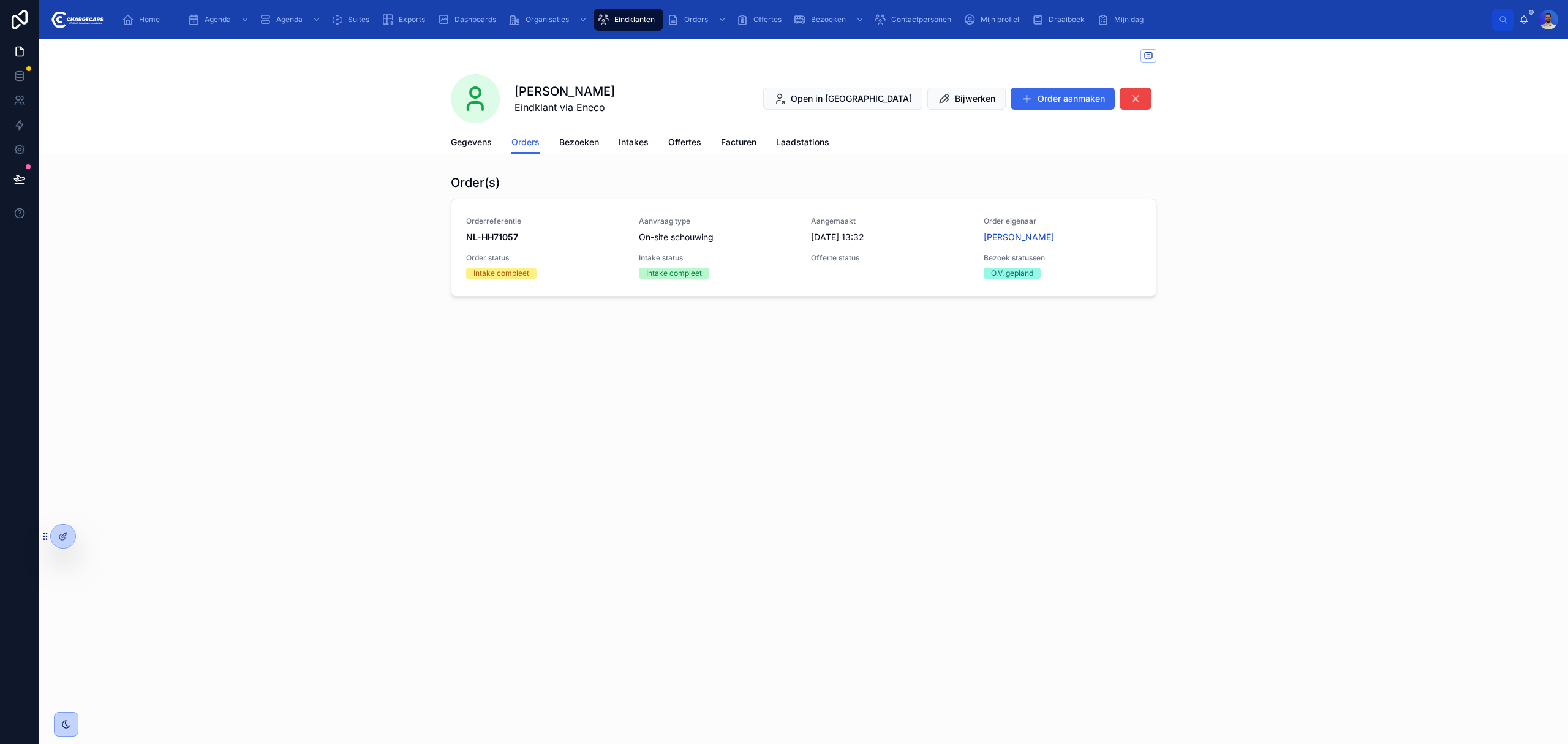
click at [733, 267] on div "Intake status Intake compleet" at bounding box center [718, 266] width 158 height 26
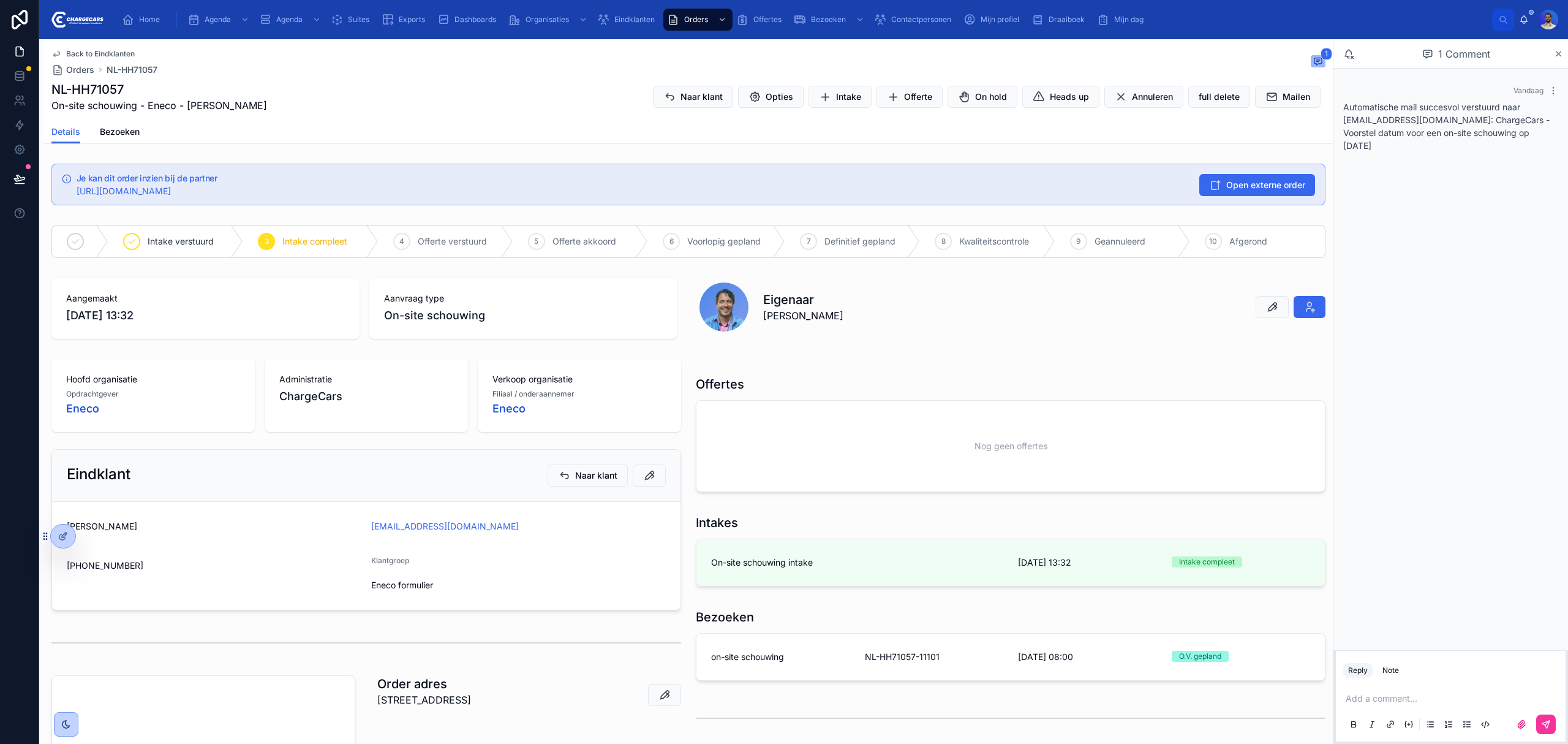
click at [0, 0] on icon at bounding box center [0, 0] width 0 height 0
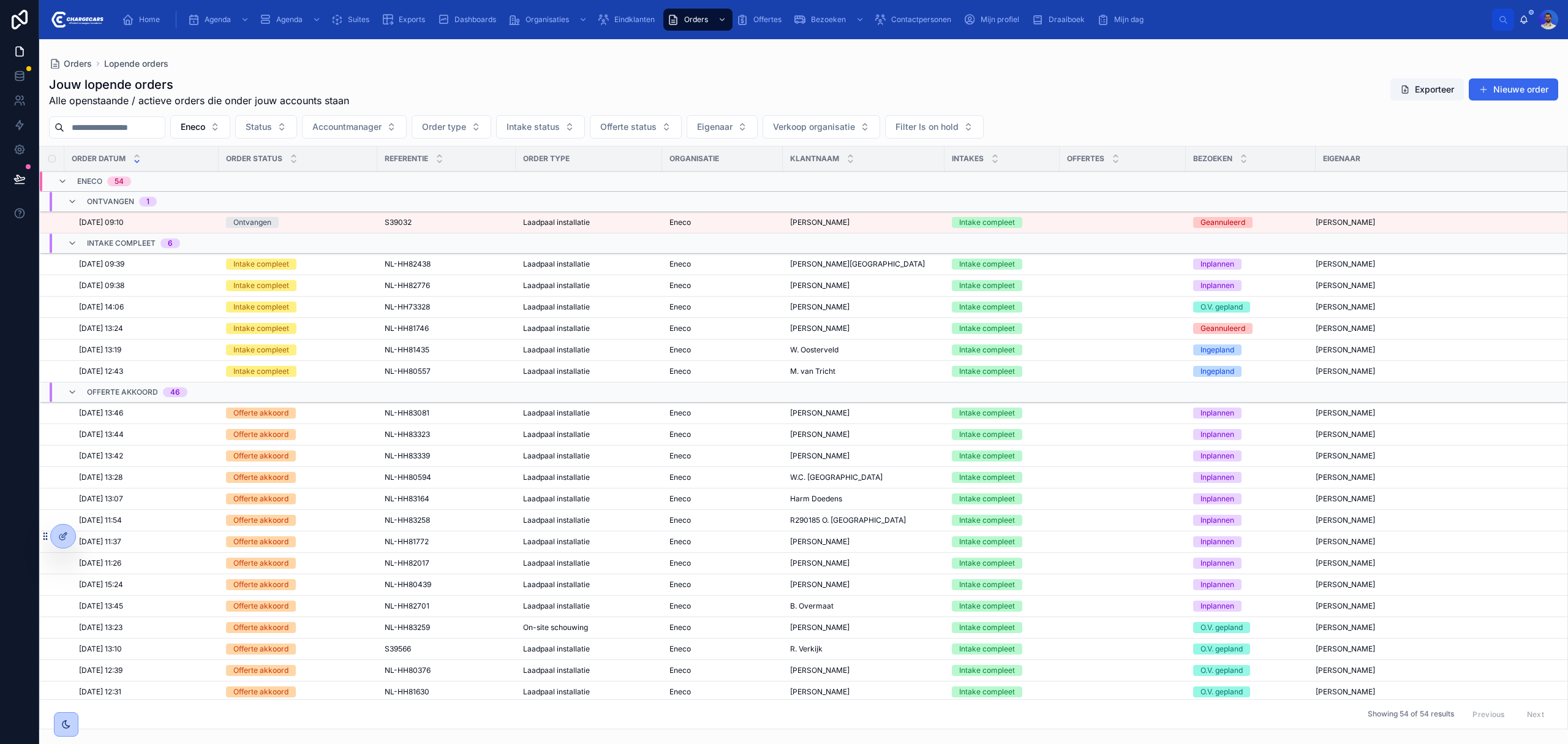
click at [710, 288] on div "Eneco" at bounding box center [722, 286] width 106 height 10
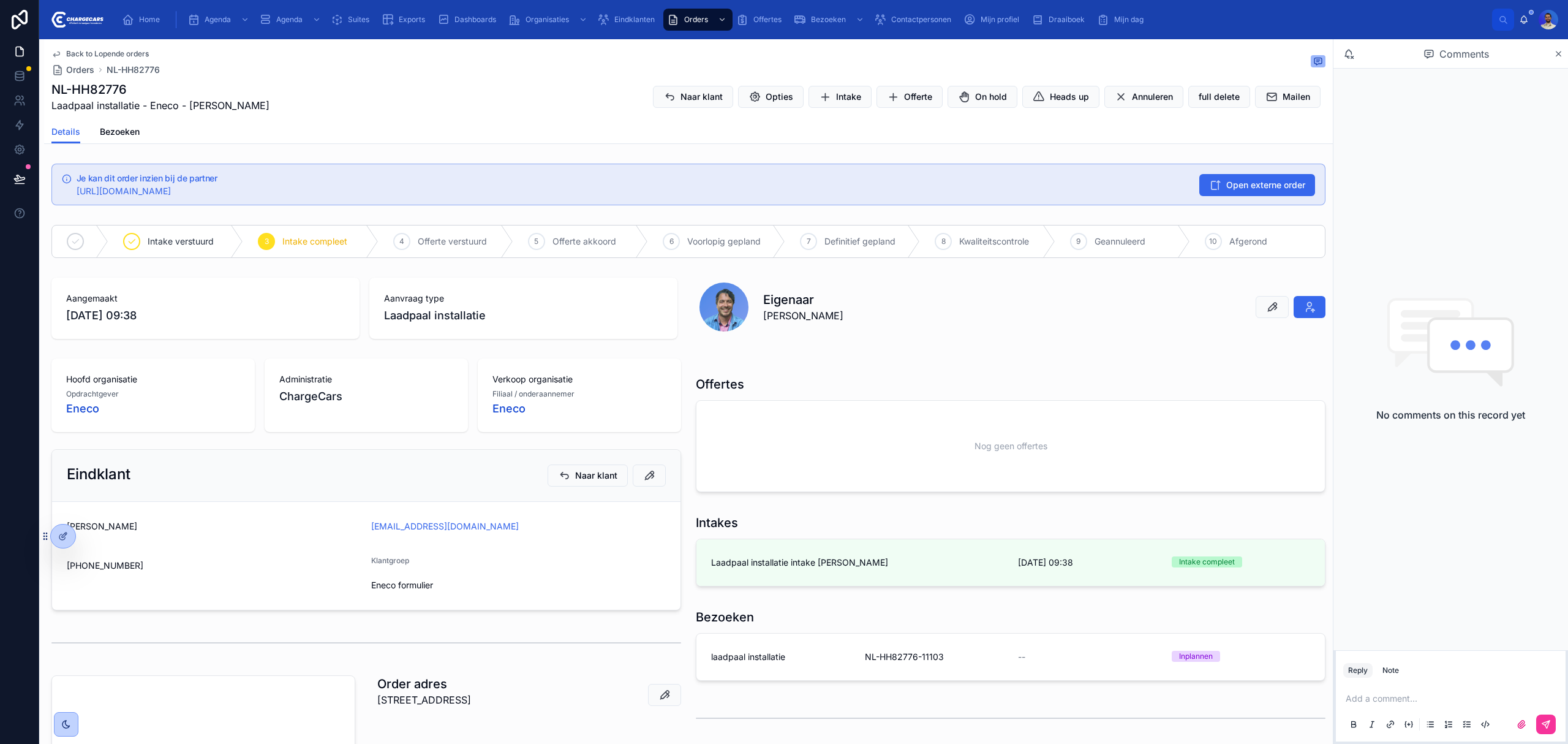
click at [0, 0] on icon at bounding box center [0, 0] width 0 height 0
click at [673, 82] on div "NL-HH82776 Laadpaal installatie - Eneco - Prashant Panday Naar klant Opties Int…" at bounding box center [688, 97] width 1274 height 32
click at [683, 97] on span "Naar klant" at bounding box center [702, 97] width 42 height 12
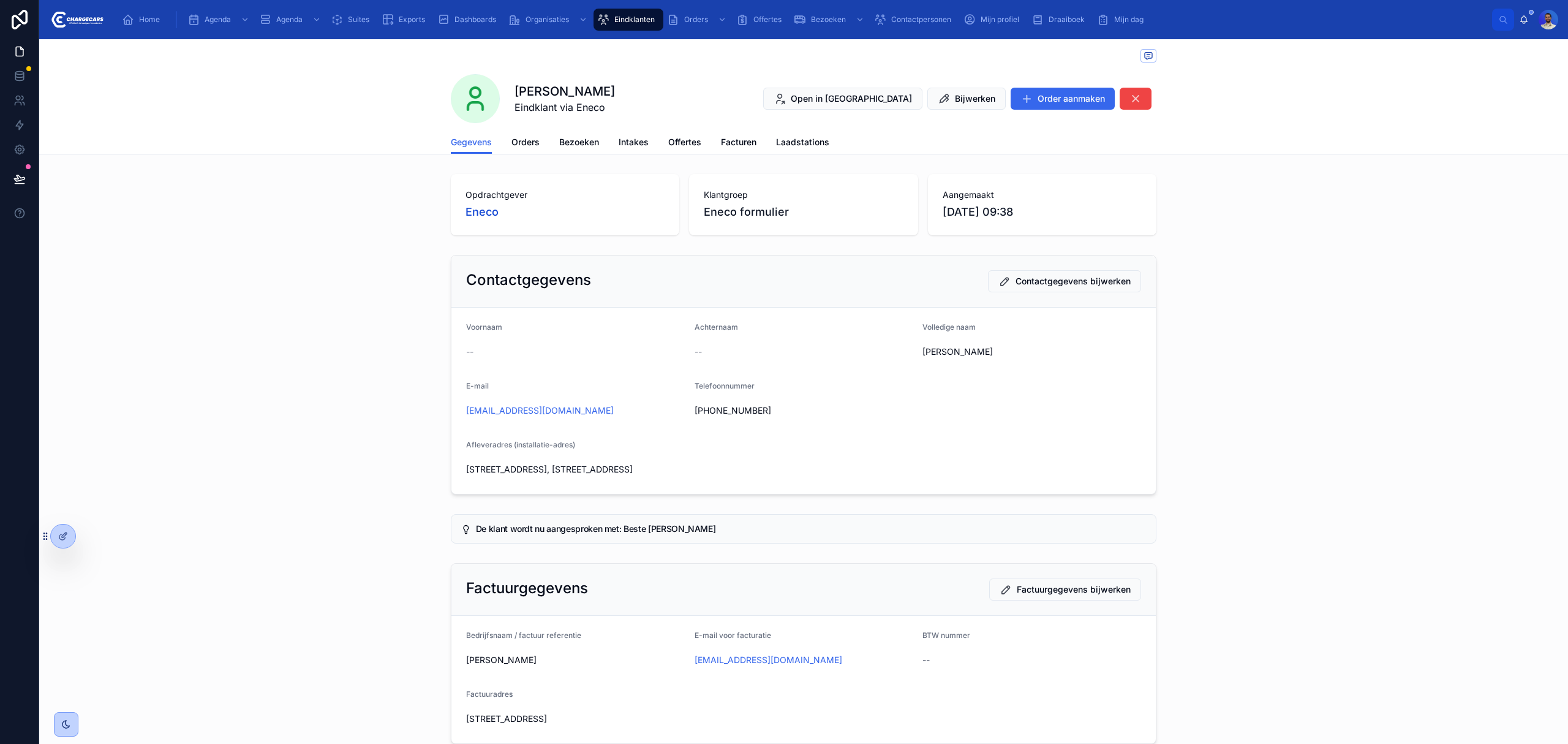
click at [521, 146] on span "Orders" at bounding box center [526, 142] width 28 height 12
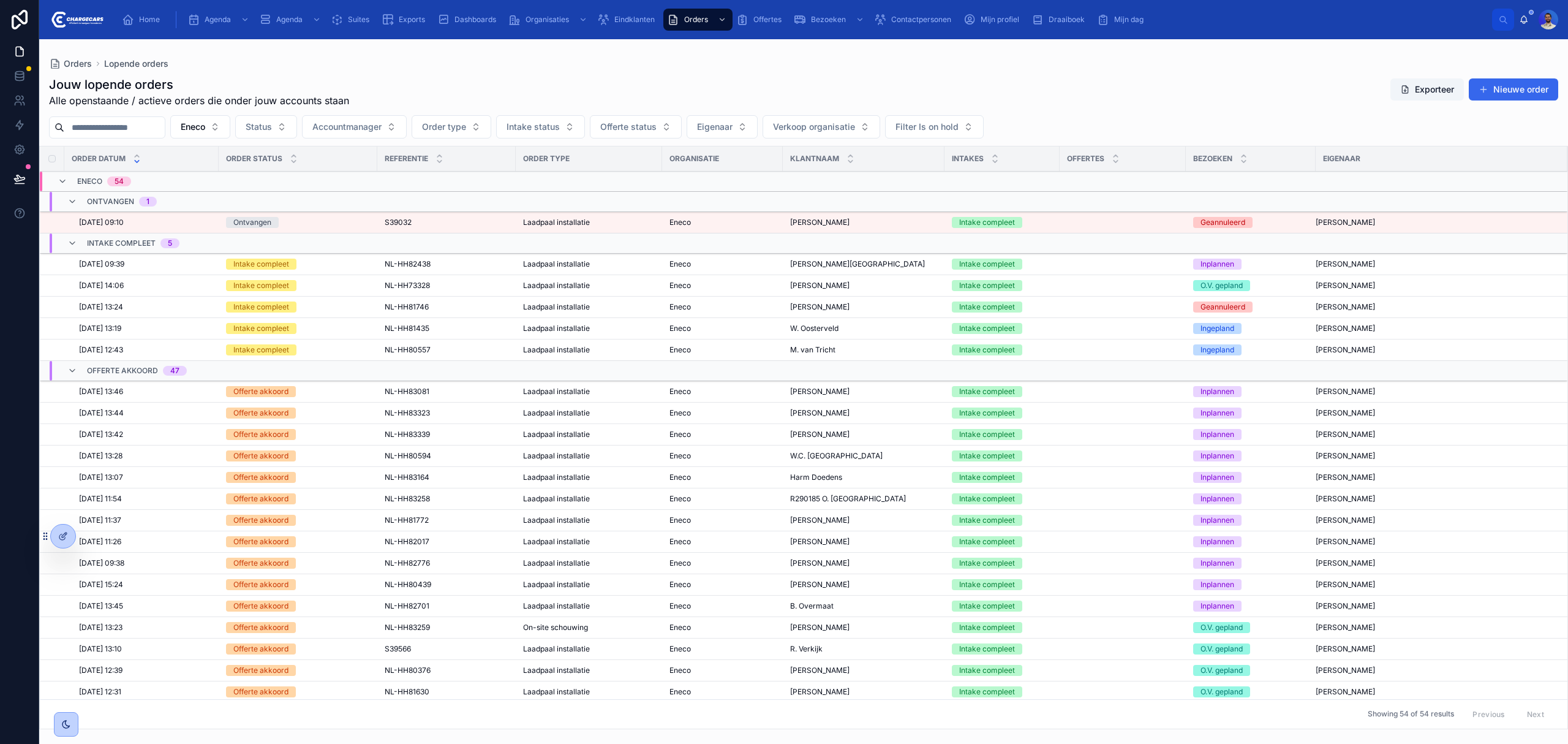
click at [822, 310] on span "Tjalling Van der Horst" at bounding box center [820, 307] width 59 height 10
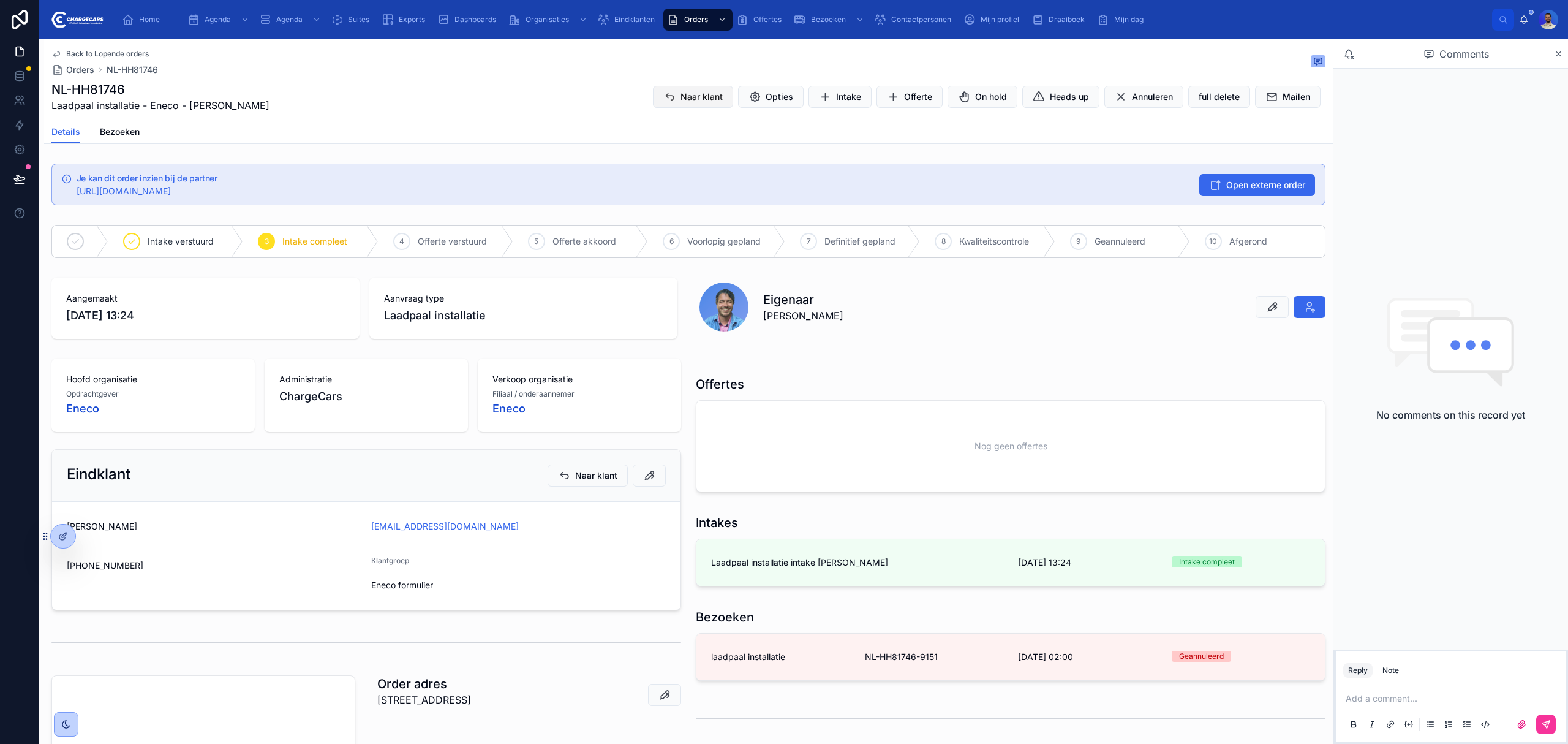
click at [659, 88] on button "Naar klant" at bounding box center [693, 97] width 80 height 22
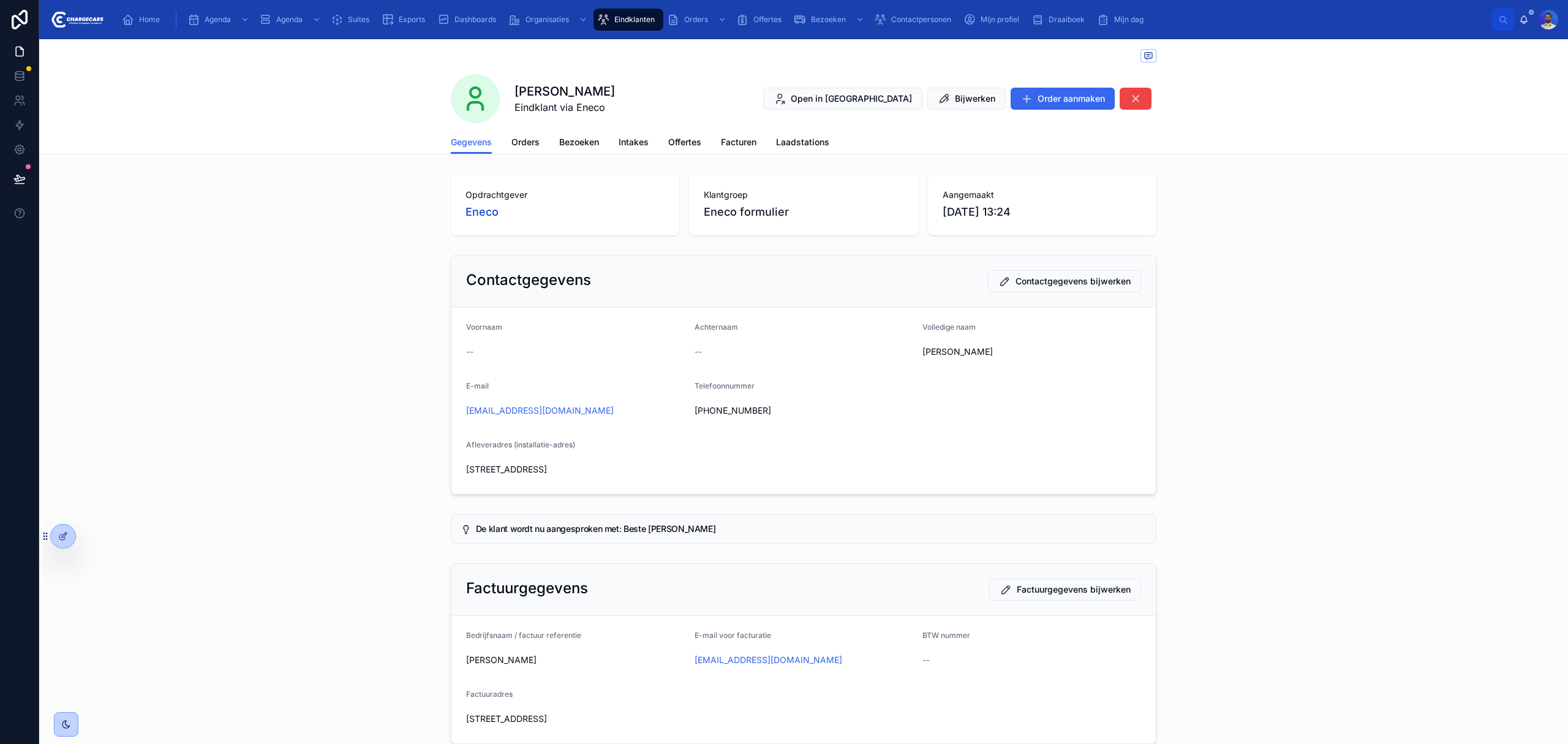
click at [523, 143] on span "Orders" at bounding box center [526, 142] width 28 height 12
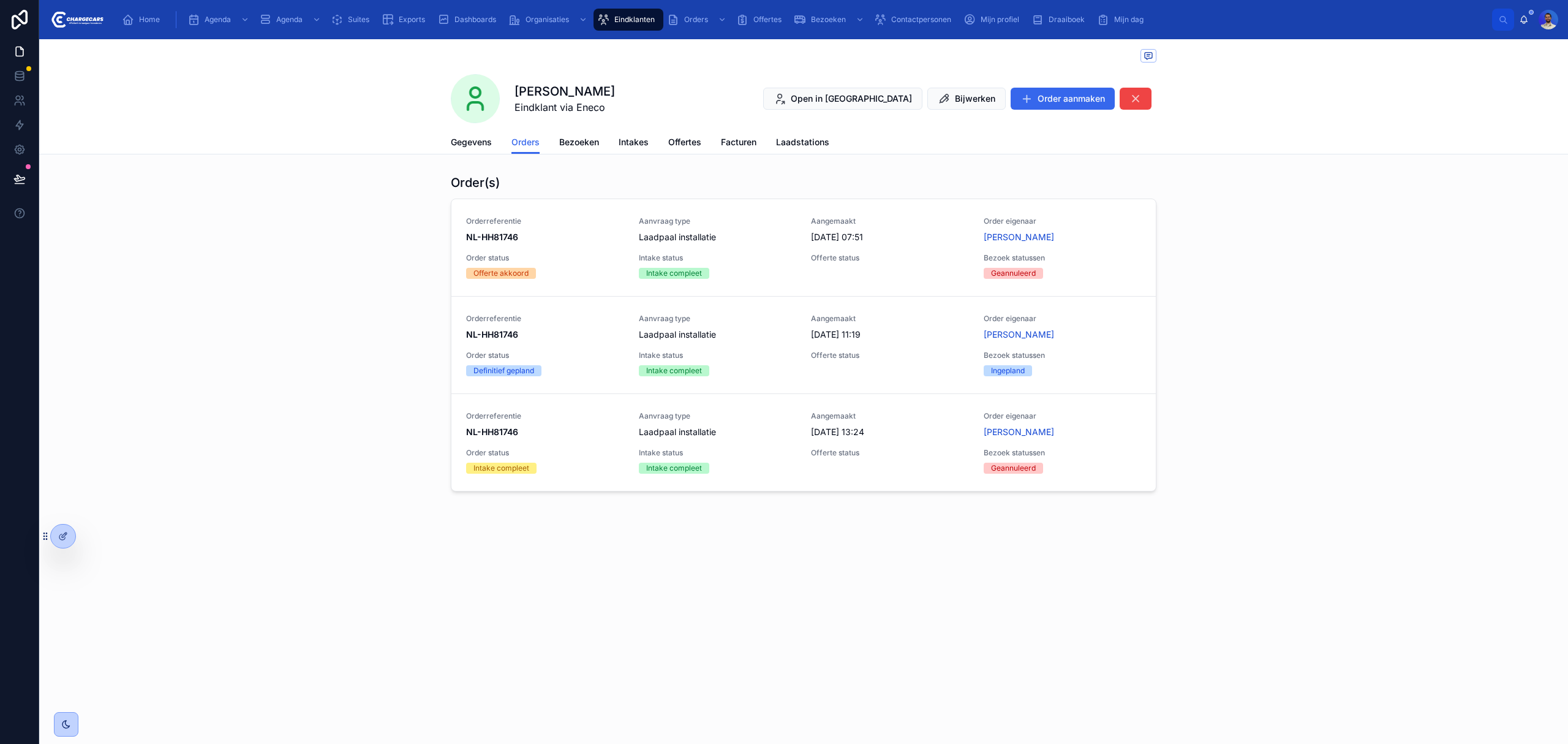
click at [0, 0] on span "Delete" at bounding box center [0, 0] width 0 height 0
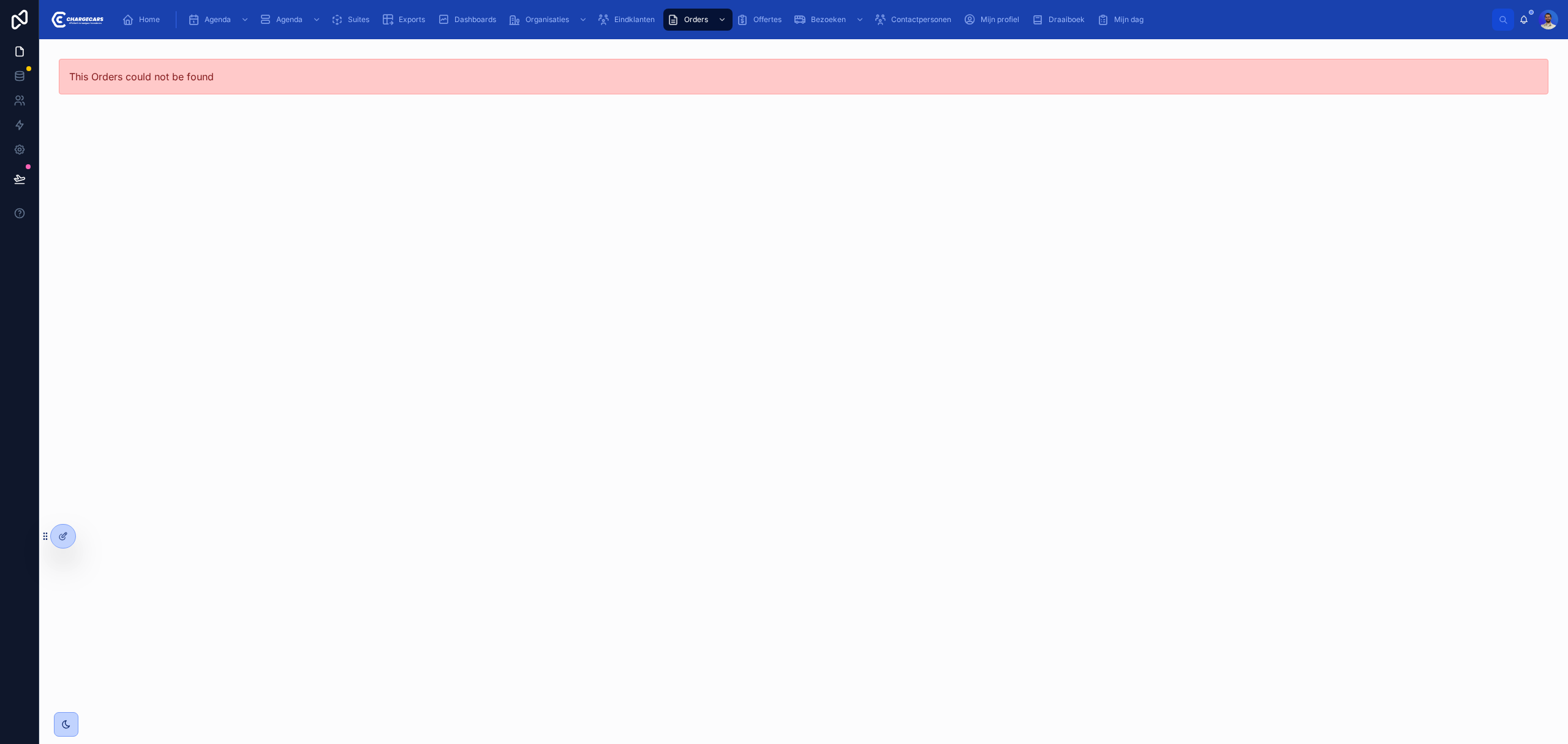
drag, startPoint x: 637, startPoint y: 285, endPoint x: 631, endPoint y: 273, distance: 13.4
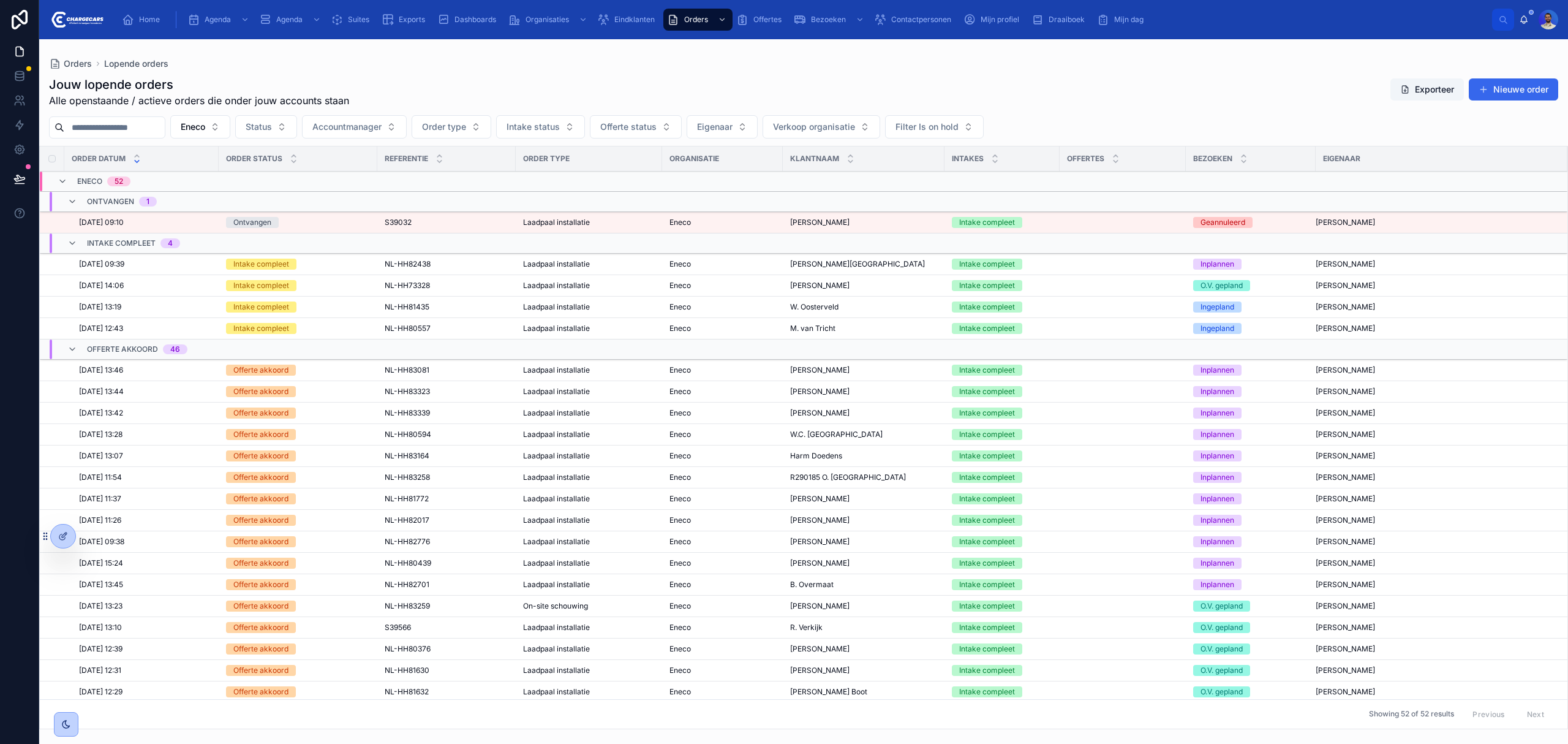
click at [738, 284] on div "Eneco" at bounding box center [722, 286] width 106 height 10
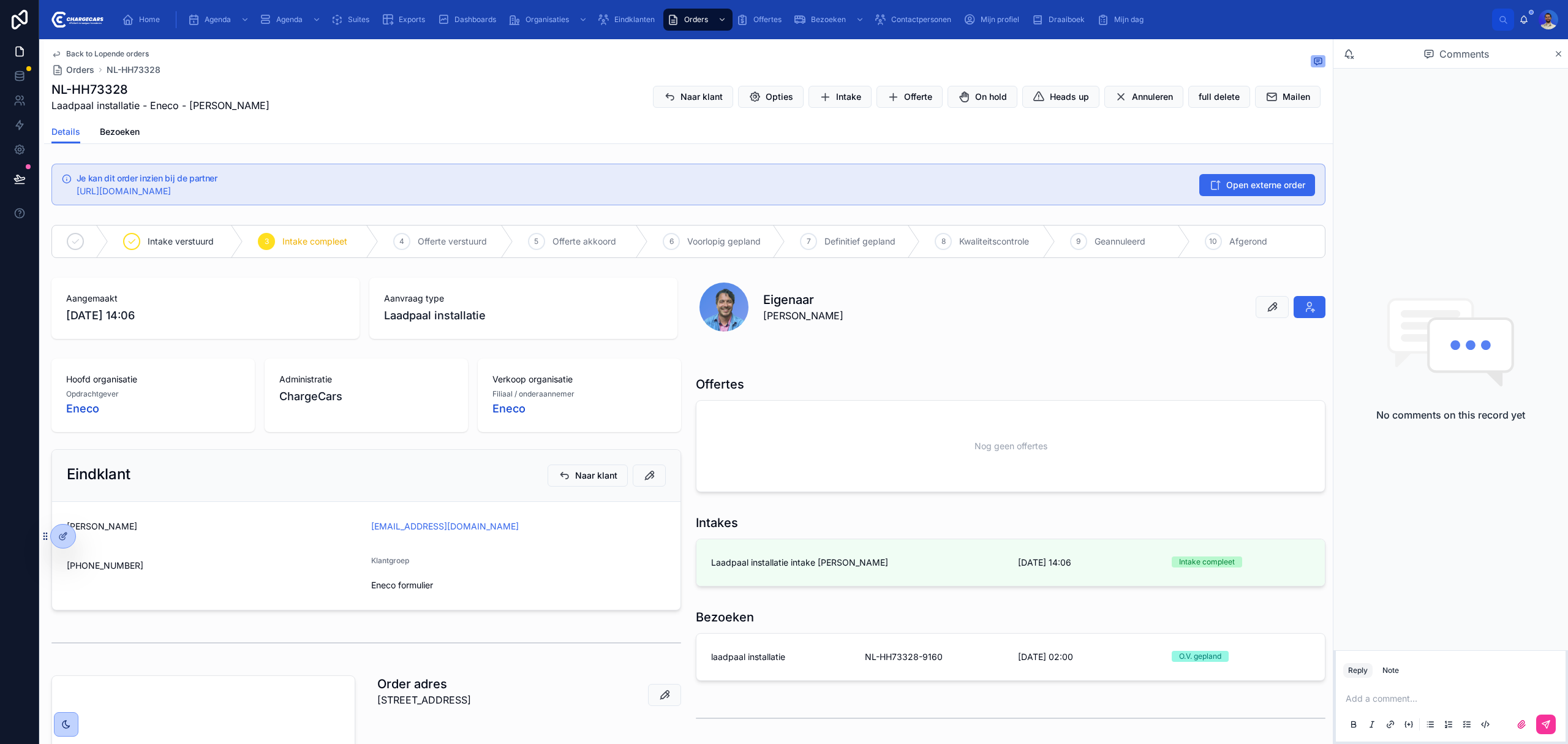
click at [687, 239] on span "Voorlopig gepland" at bounding box center [724, 241] width 74 height 12
click at [672, 88] on button "Naar klant" at bounding box center [693, 97] width 80 height 22
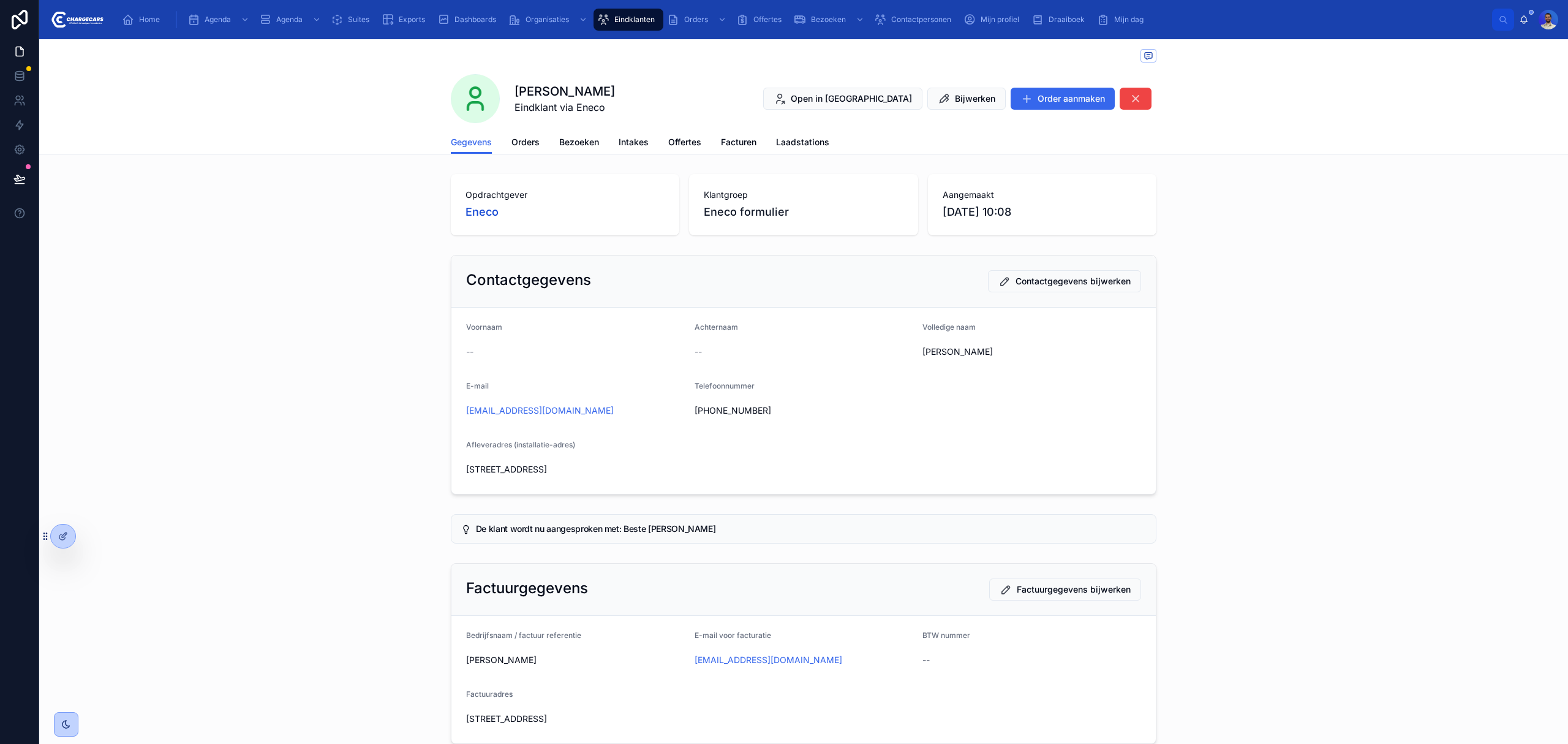
click at [520, 145] on span "Orders" at bounding box center [526, 142] width 28 height 12
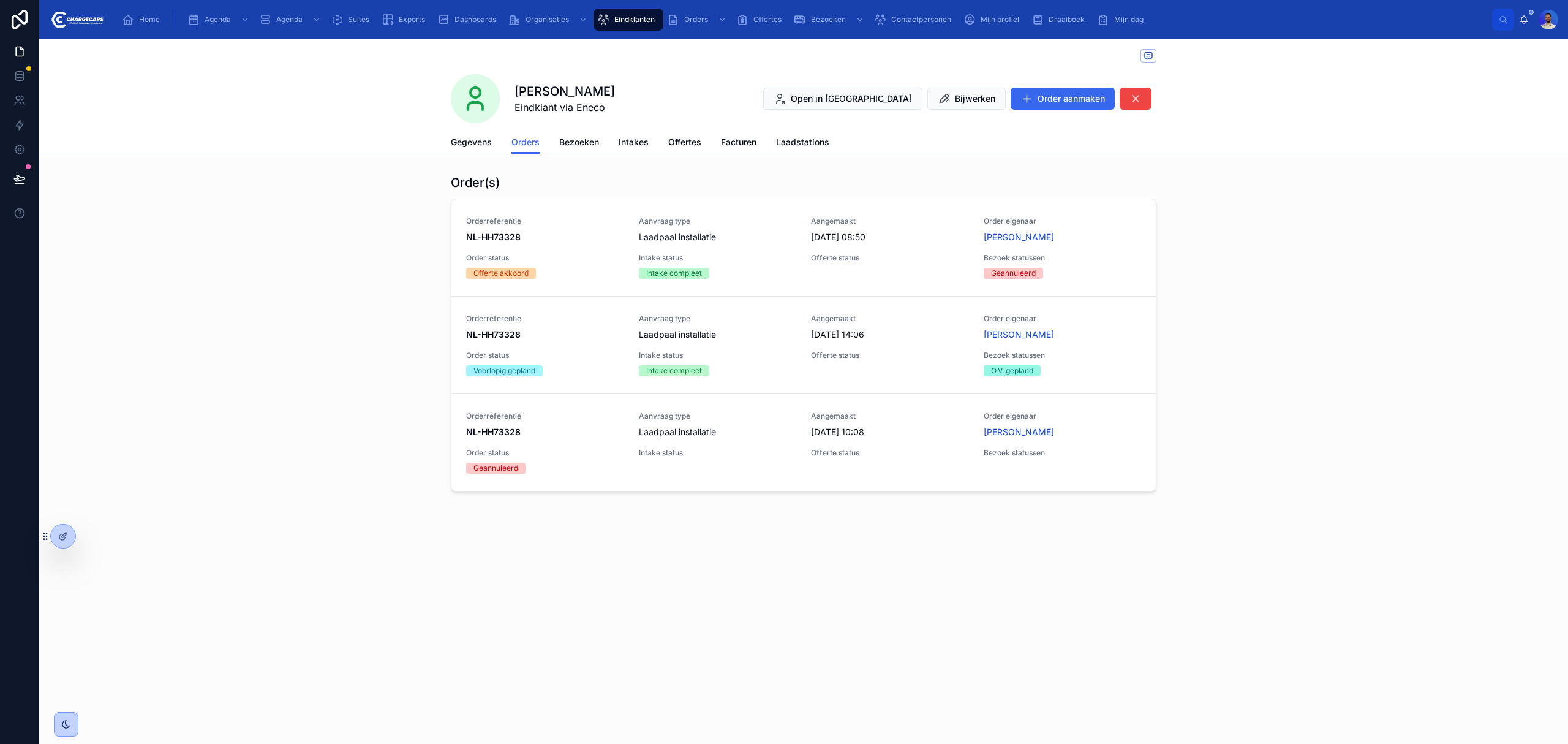
click at [0, 0] on span "Delete" at bounding box center [0, 0] width 0 height 0
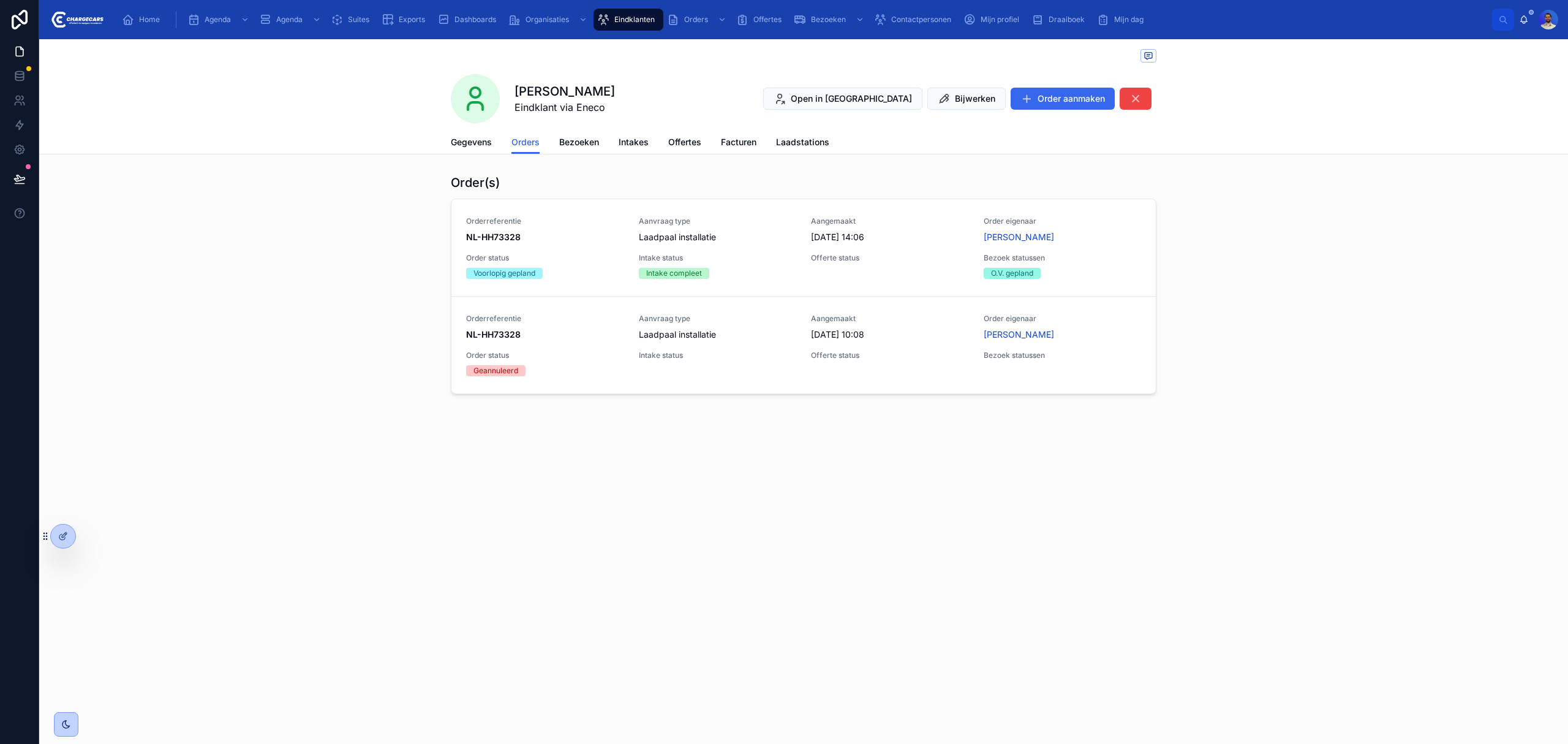
click at [0, 0] on span "Delete" at bounding box center [0, 0] width 0 height 0
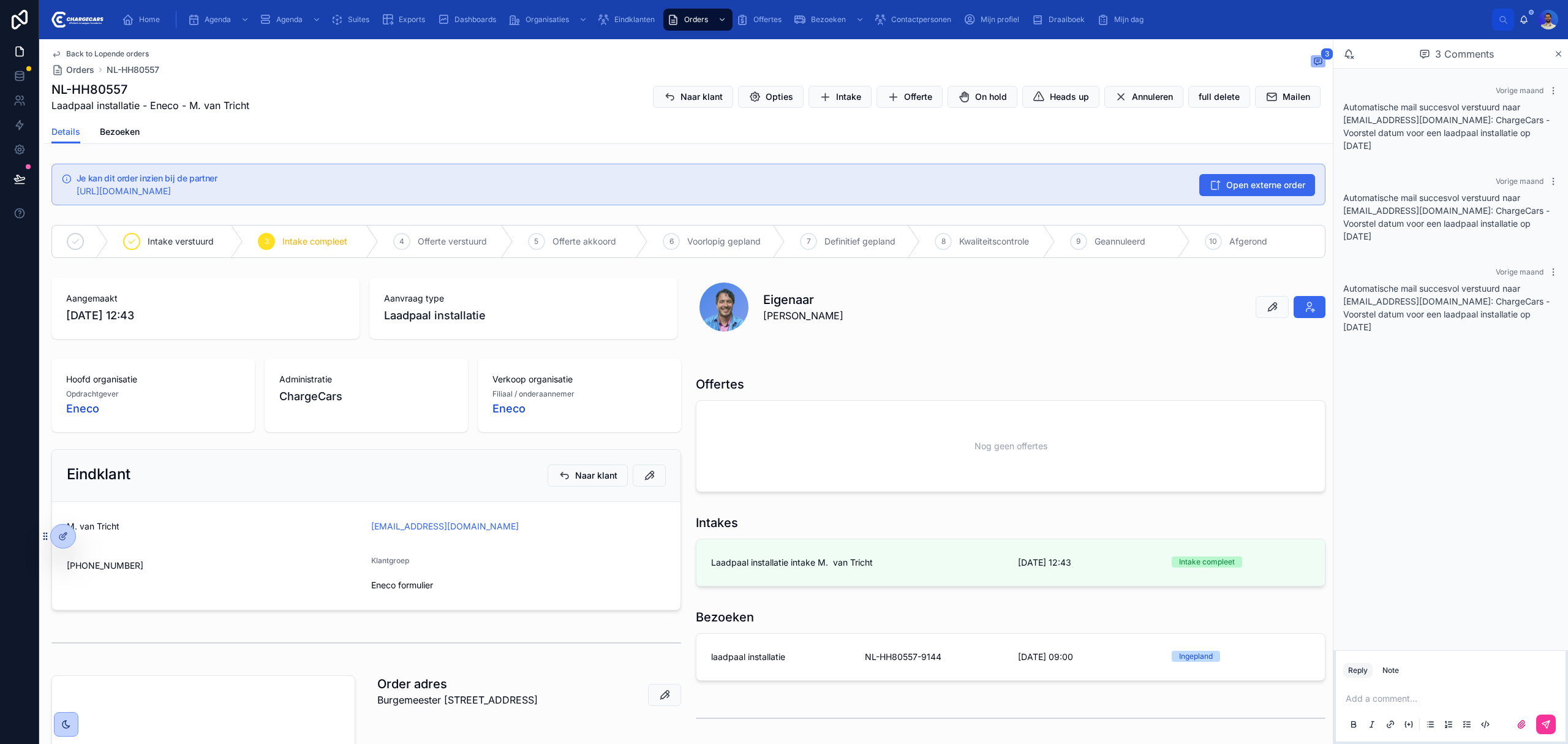
click at [859, 241] on span "Definitief gepland" at bounding box center [860, 241] width 71 height 12
click at [681, 91] on span "Naar klant" at bounding box center [702, 97] width 42 height 12
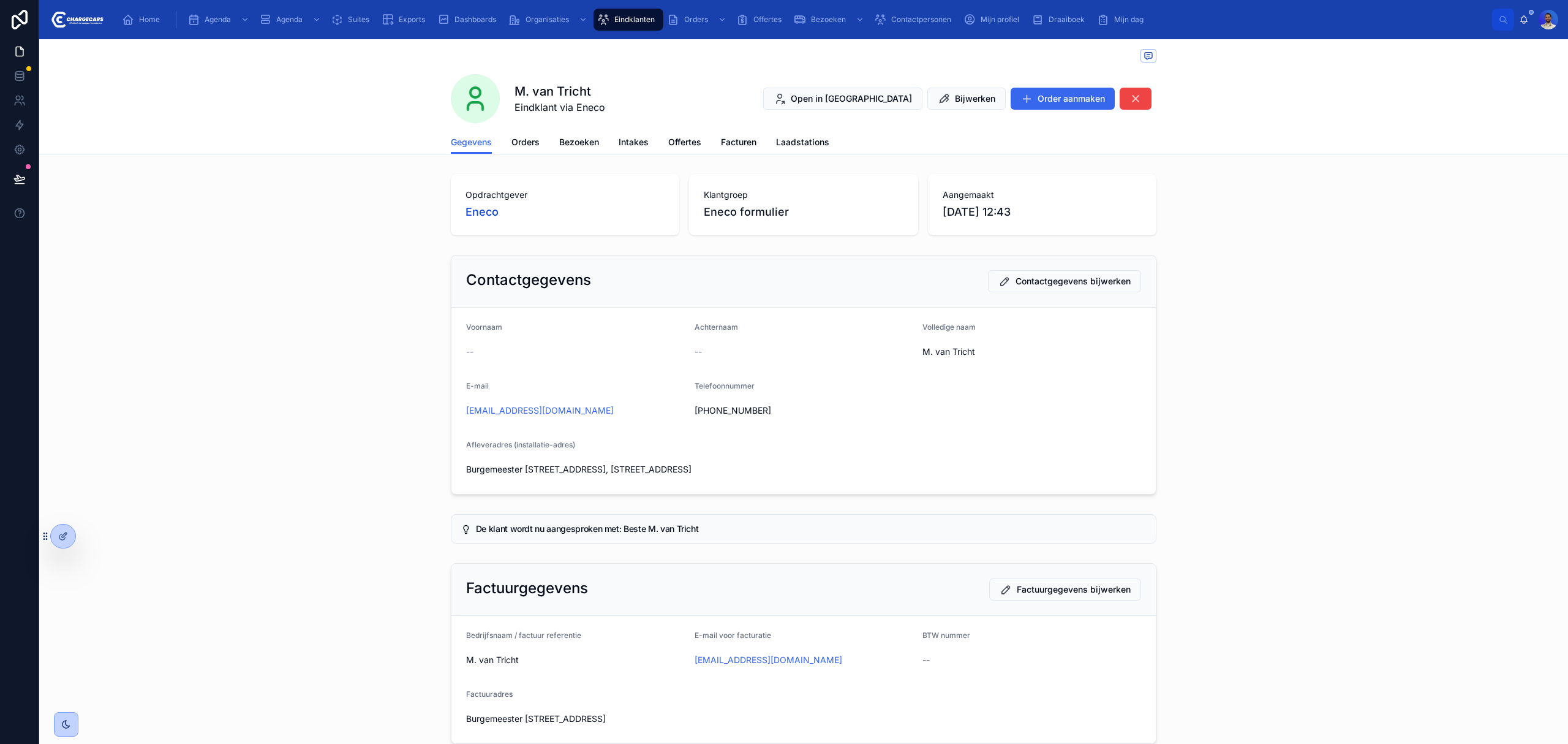
click at [531, 140] on span "Orders" at bounding box center [526, 142] width 28 height 12
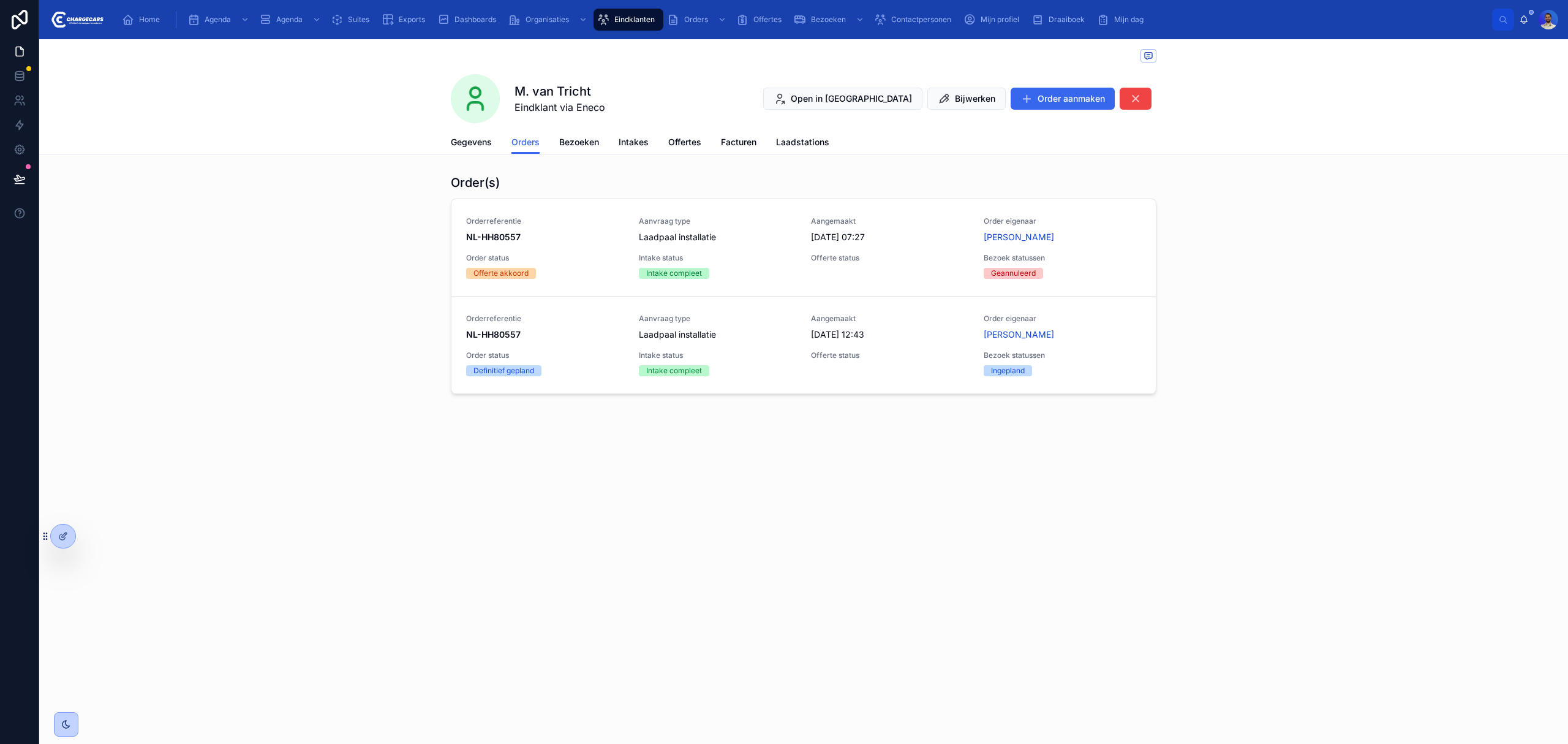
click at [0, 0] on span "Delete" at bounding box center [0, 0] width 0 height 0
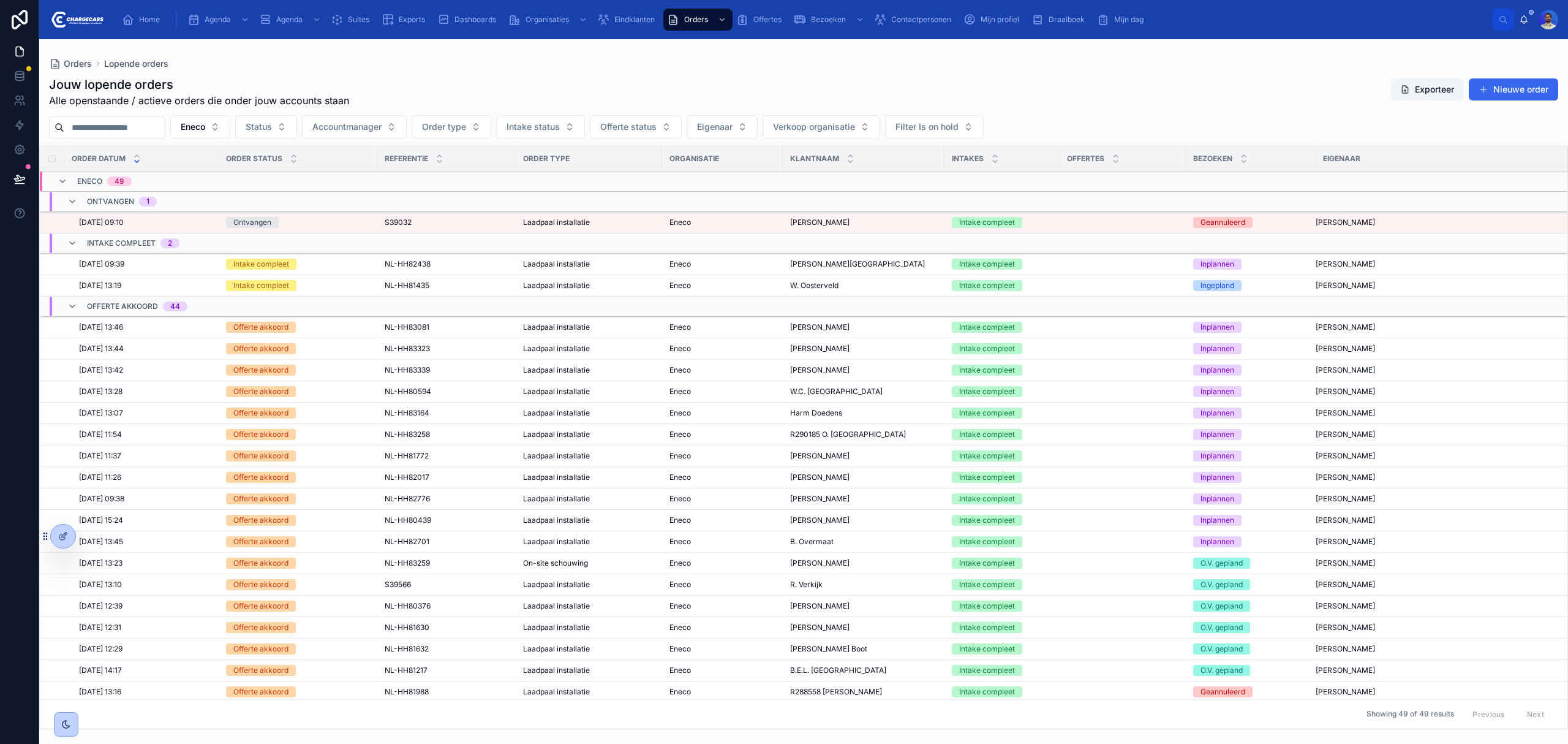
click at [800, 266] on span "L. Hageman" at bounding box center [858, 264] width 135 height 10
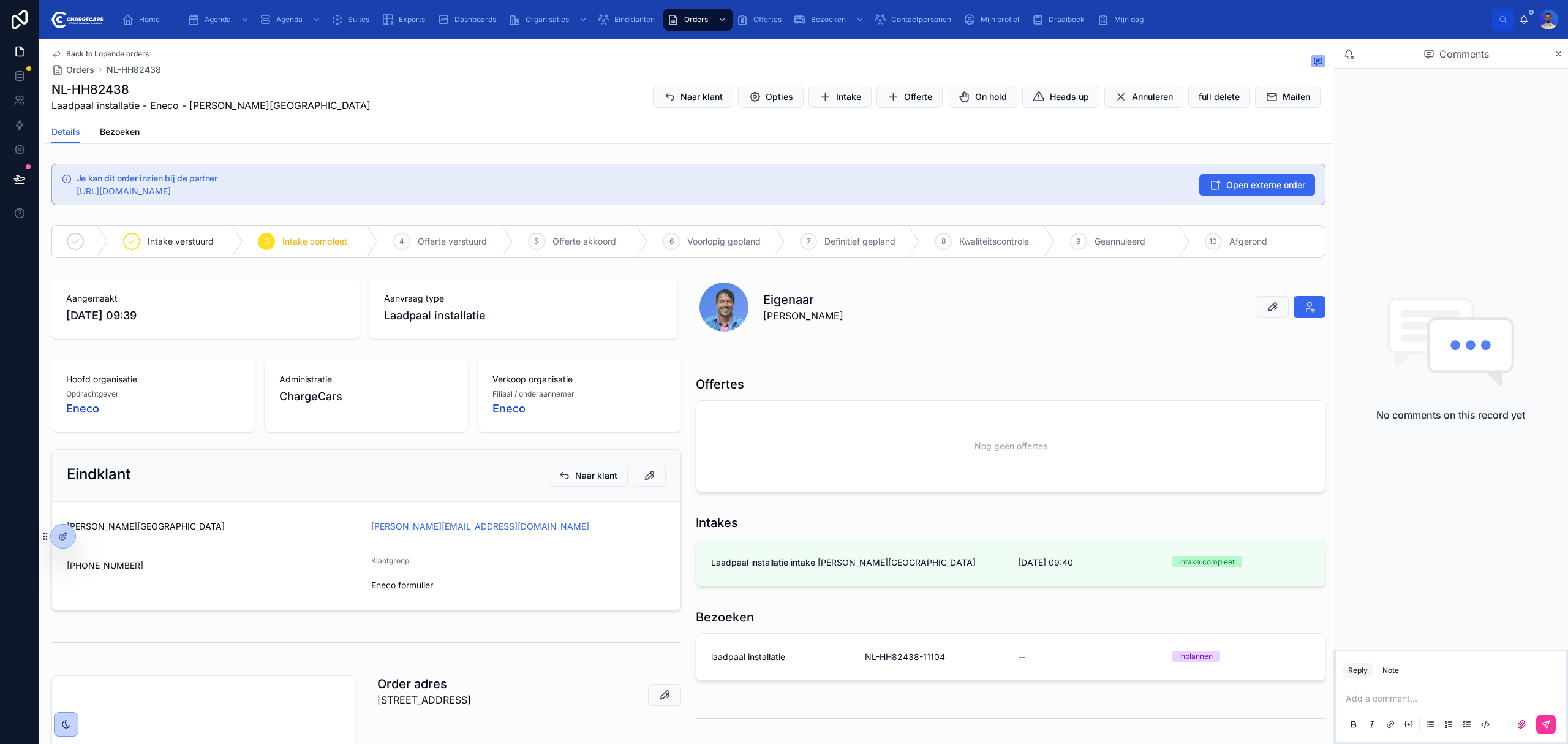
click at [572, 236] on span "Offerte akkoord" at bounding box center [585, 241] width 64 height 12
click at [686, 89] on button "Naar klant" at bounding box center [693, 97] width 80 height 22
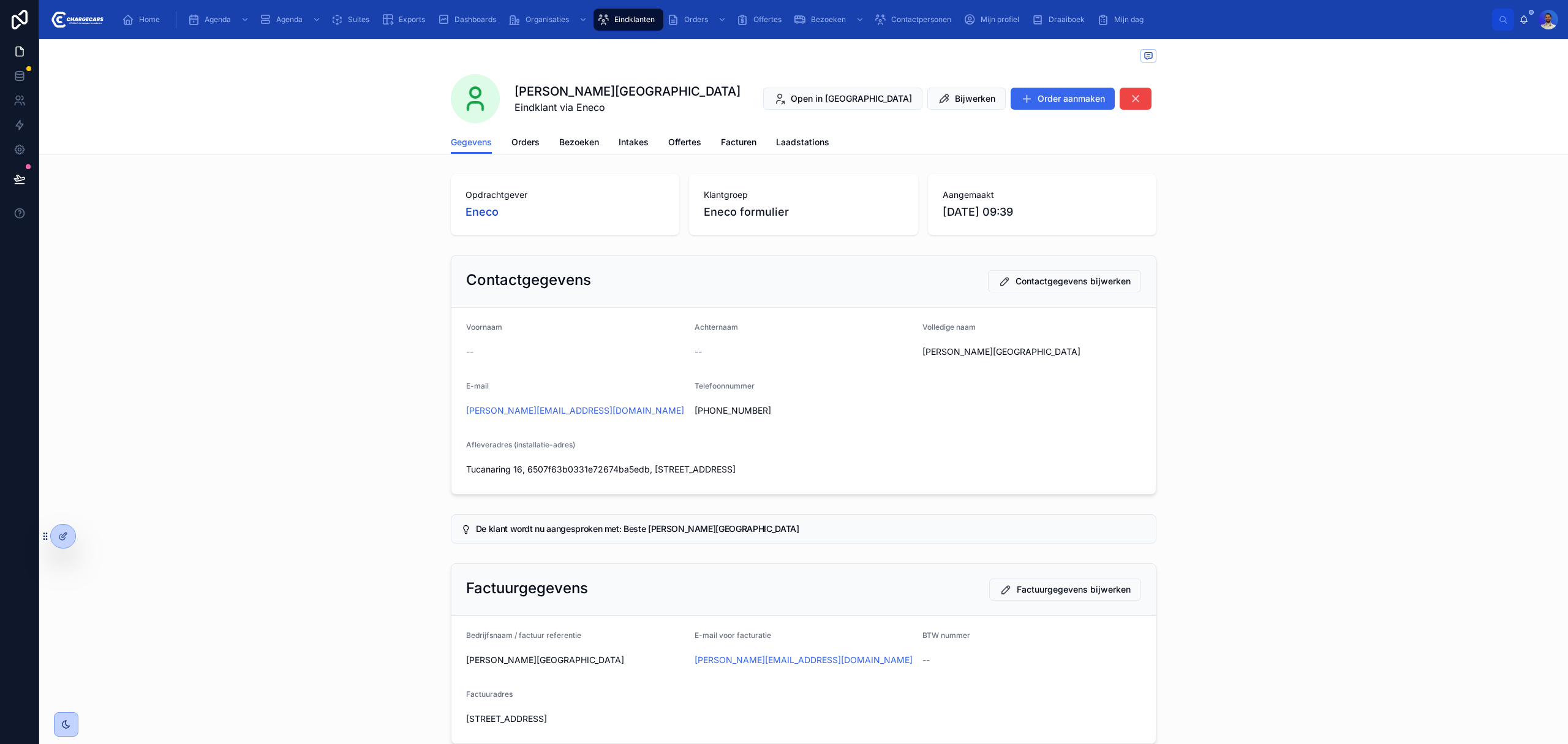
click at [500, 139] on div "Gegevens Orders Bezoeken Intakes Offertes Facturen Laadstations" at bounding box center [804, 142] width 706 height 23
click at [523, 140] on span "Orders" at bounding box center [526, 142] width 28 height 12
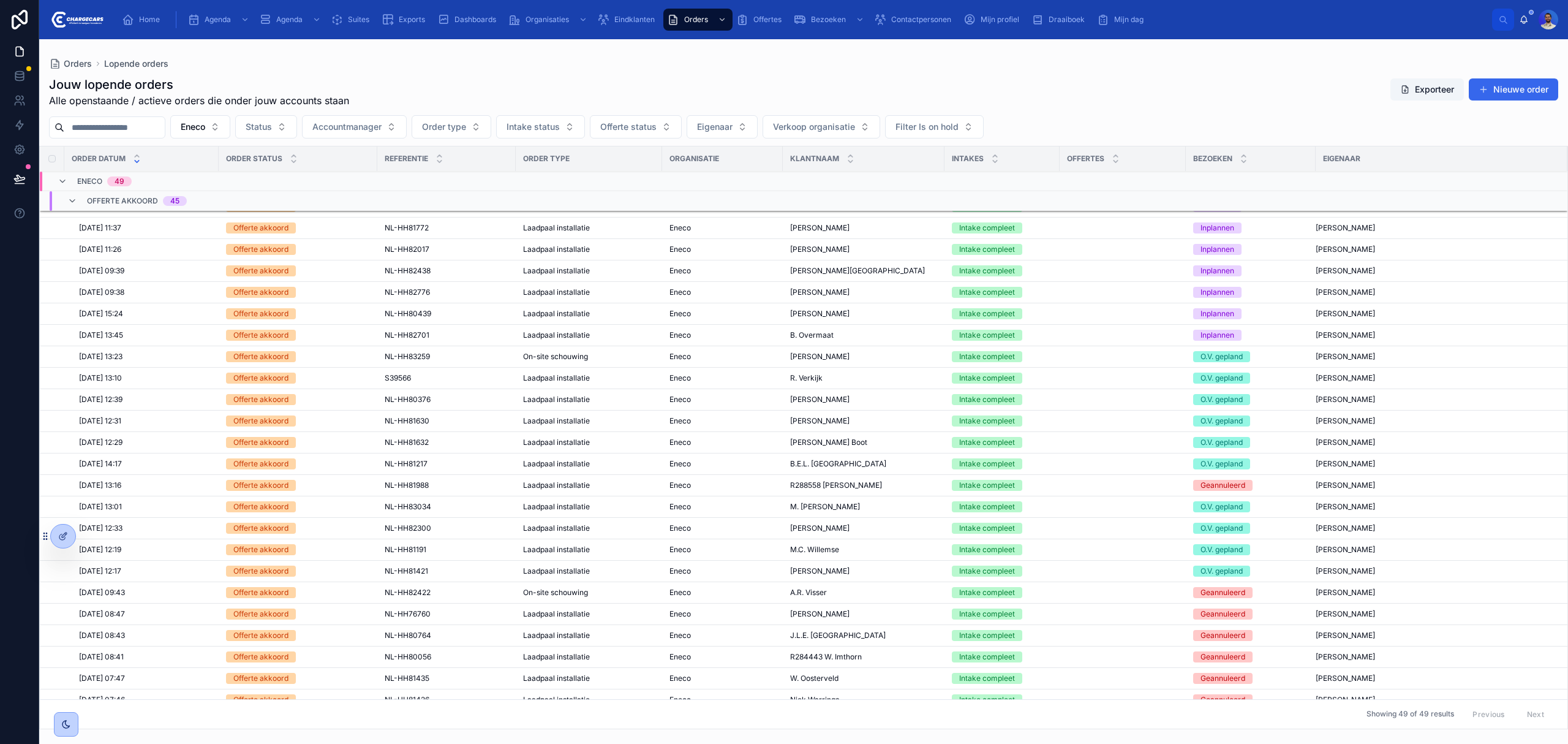
scroll to position [319, 0]
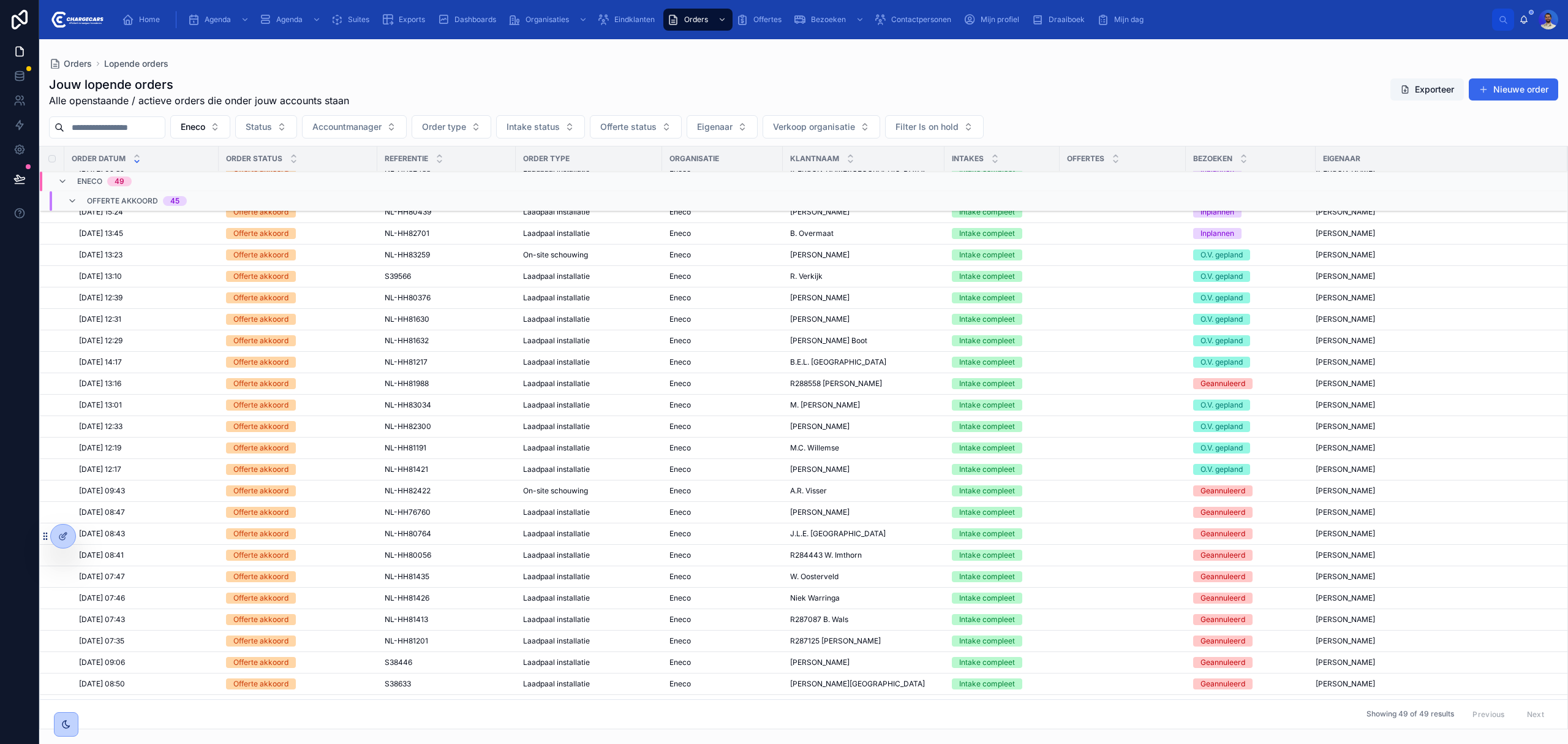
click at [834, 517] on span "Susanne Vroklage" at bounding box center [820, 512] width 59 height 10
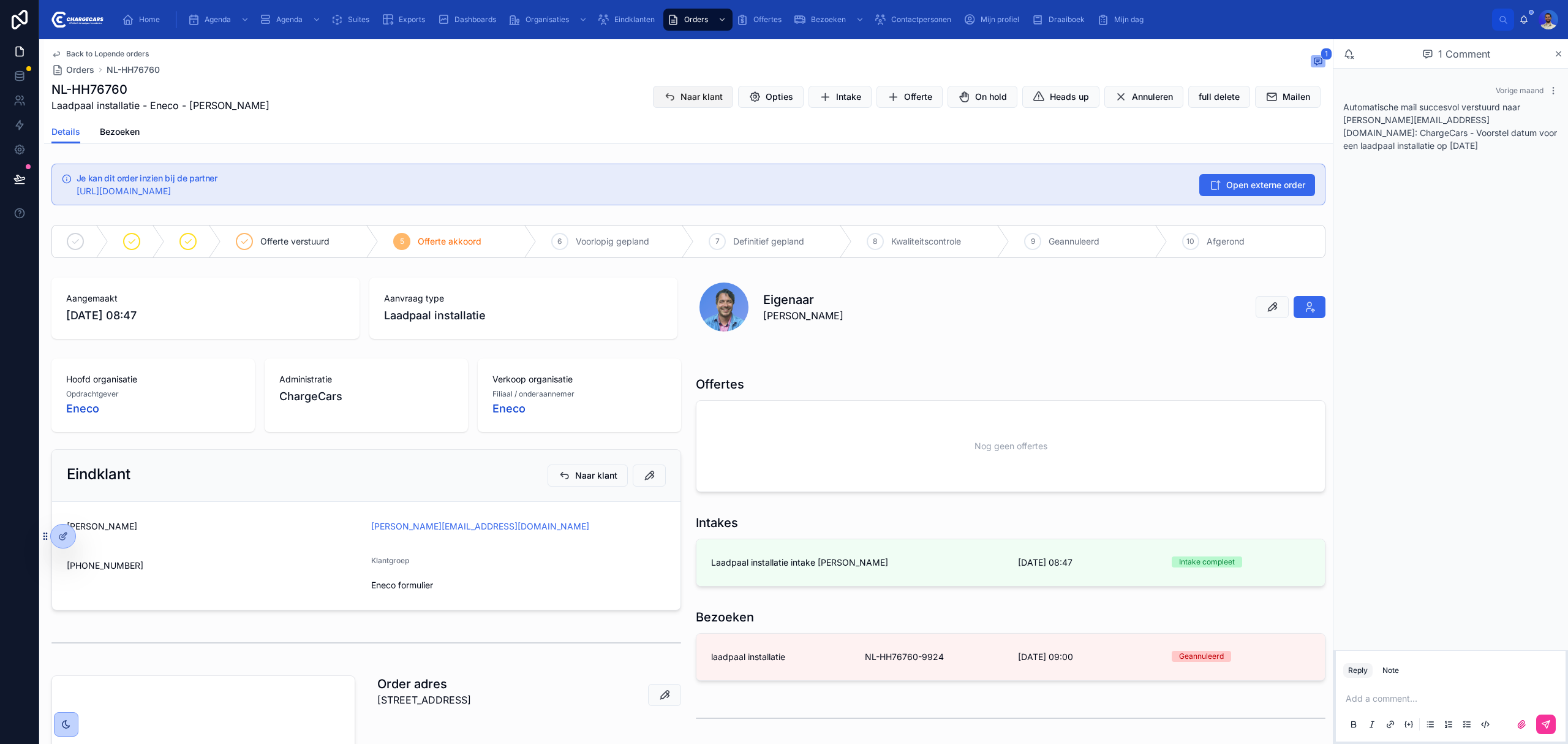
click at [670, 105] on button "Naar klant" at bounding box center [693, 97] width 80 height 22
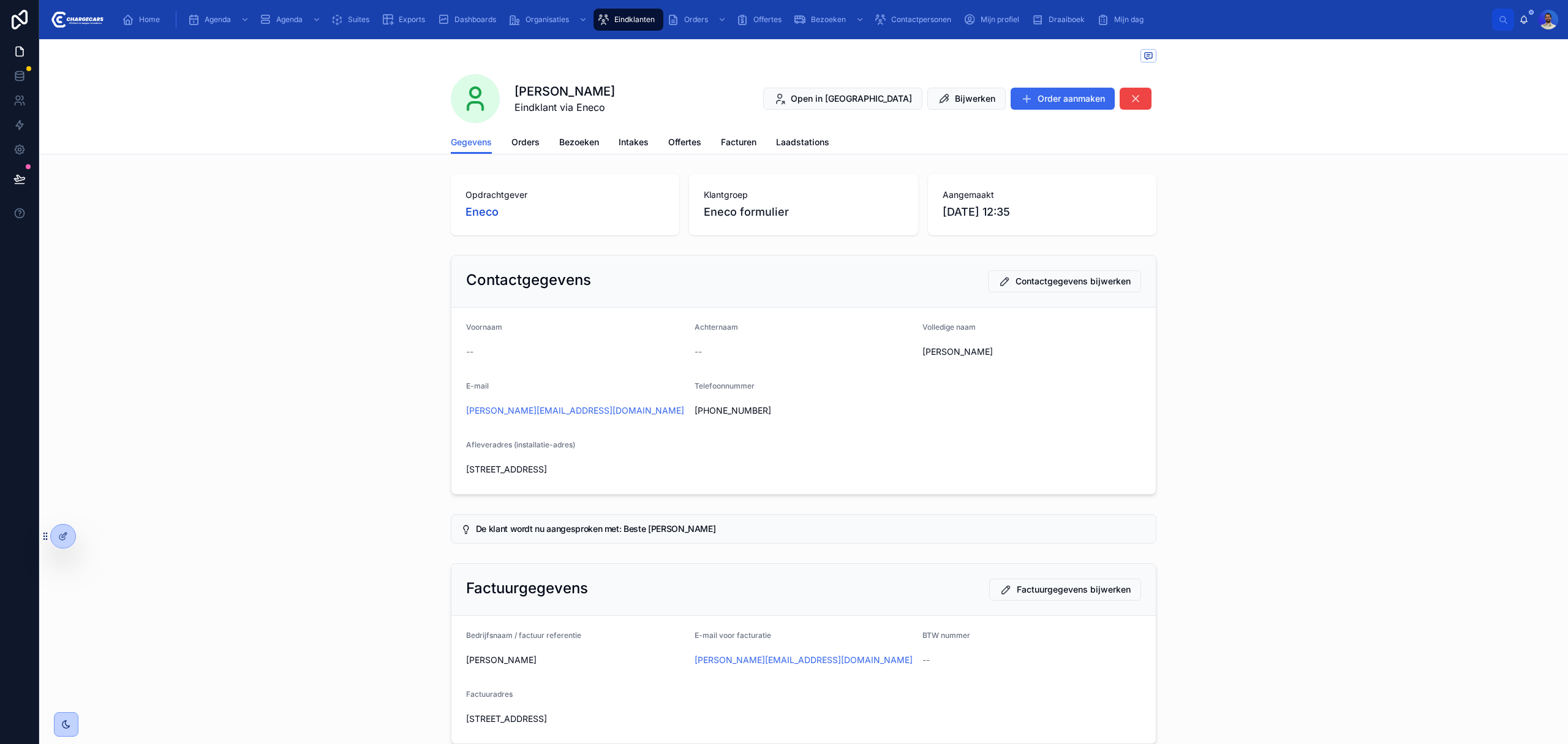
click at [517, 151] on link "Orders" at bounding box center [526, 143] width 28 height 25
drag, startPoint x: 1371, startPoint y: 360, endPoint x: 1361, endPoint y: 360, distance: 10.0
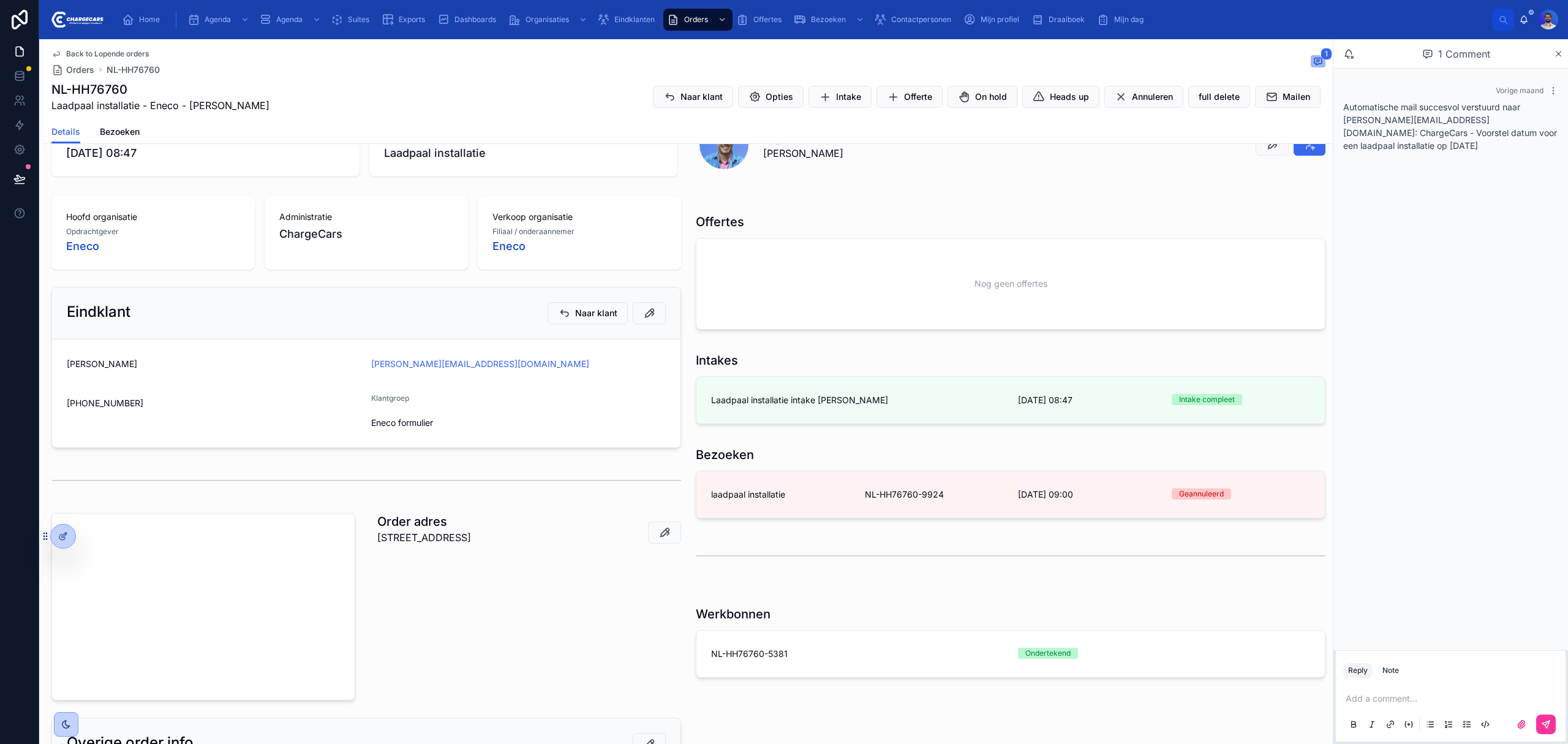
scroll to position [163, 0]
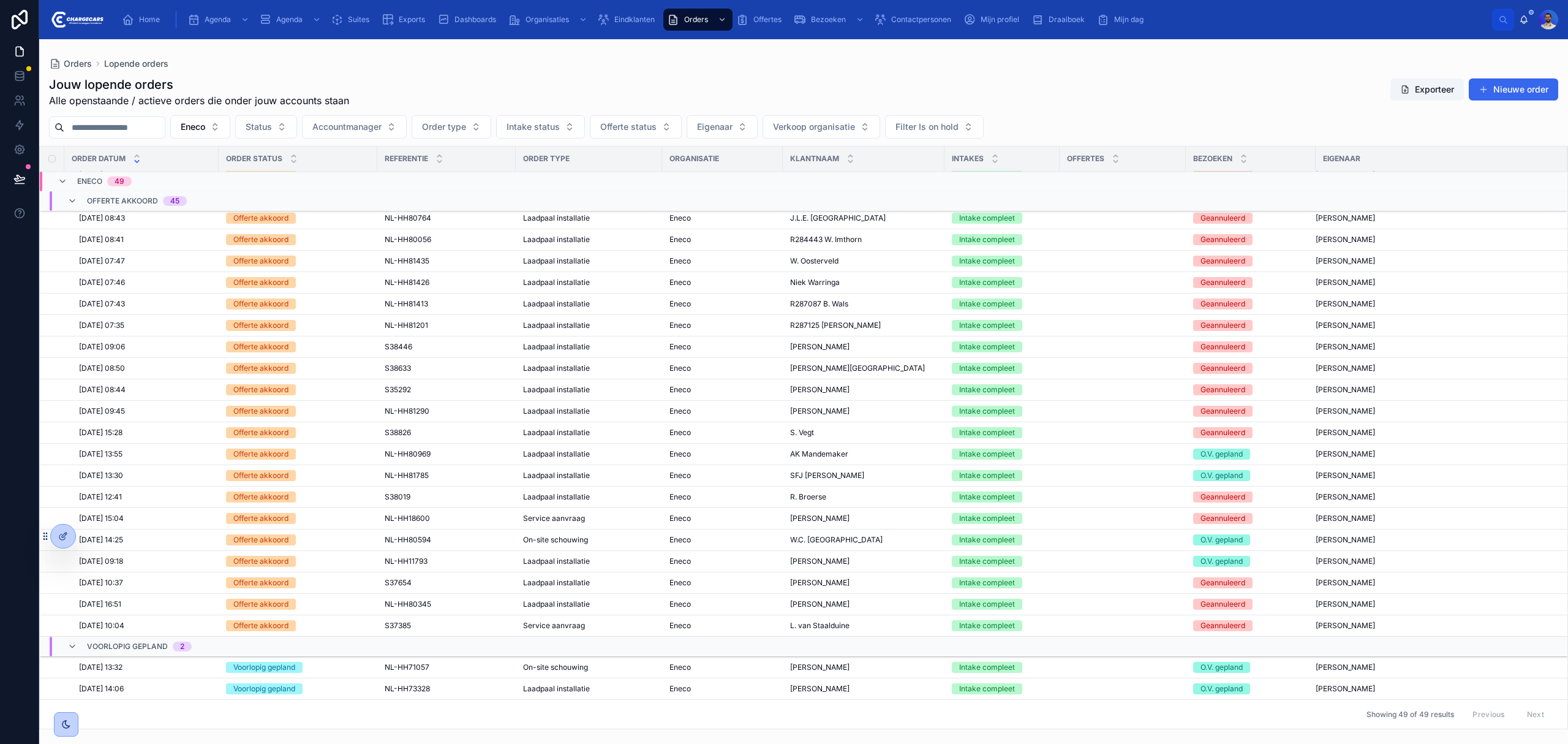
scroll to position [572, 0]
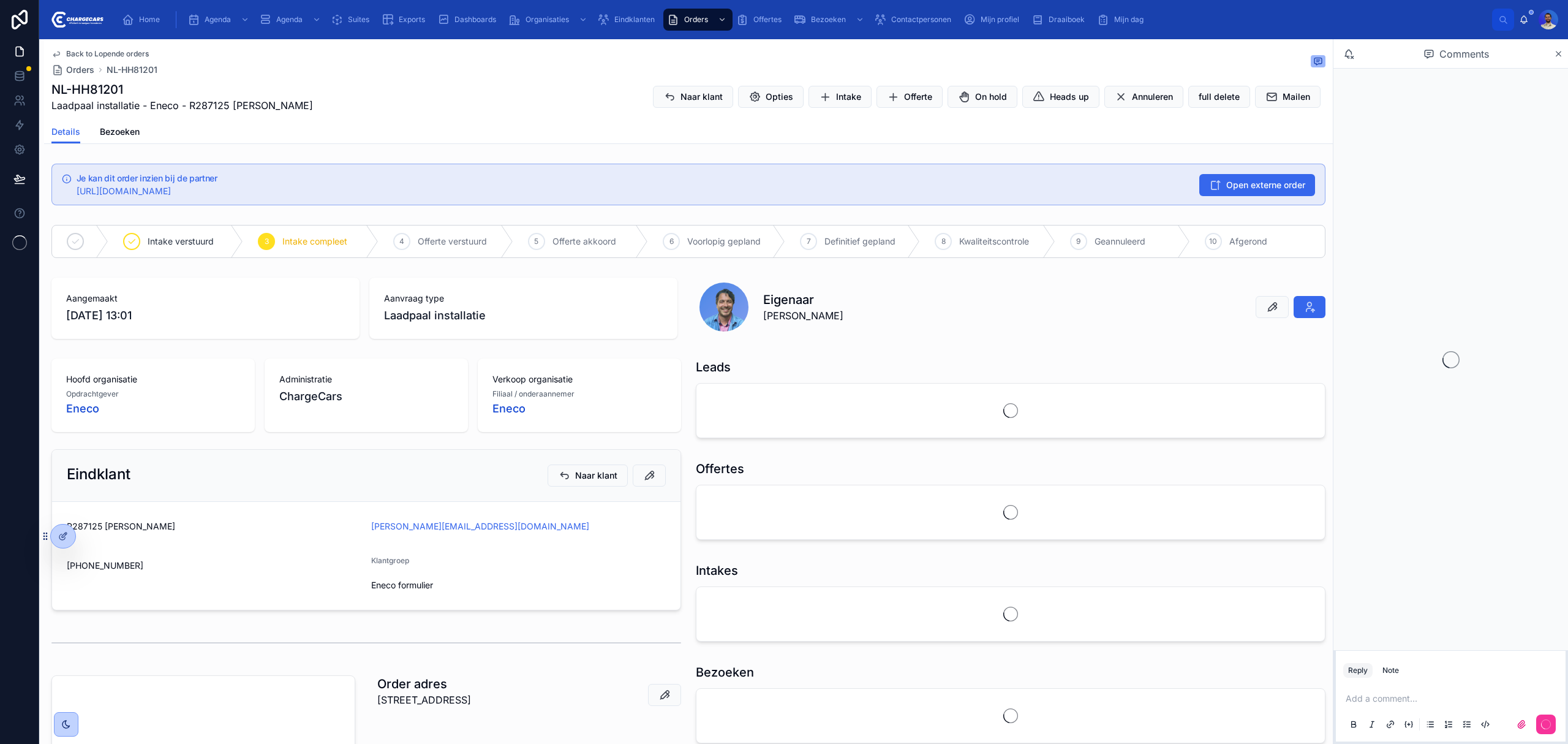
click at [684, 115] on div "Back to Lopende orders Orders NL-HH81201 NL-HH81201 Laadpaal installatie - Enec…" at bounding box center [688, 80] width 1274 height 81
click at [681, 101] on span "Naar klant" at bounding box center [702, 97] width 42 height 12
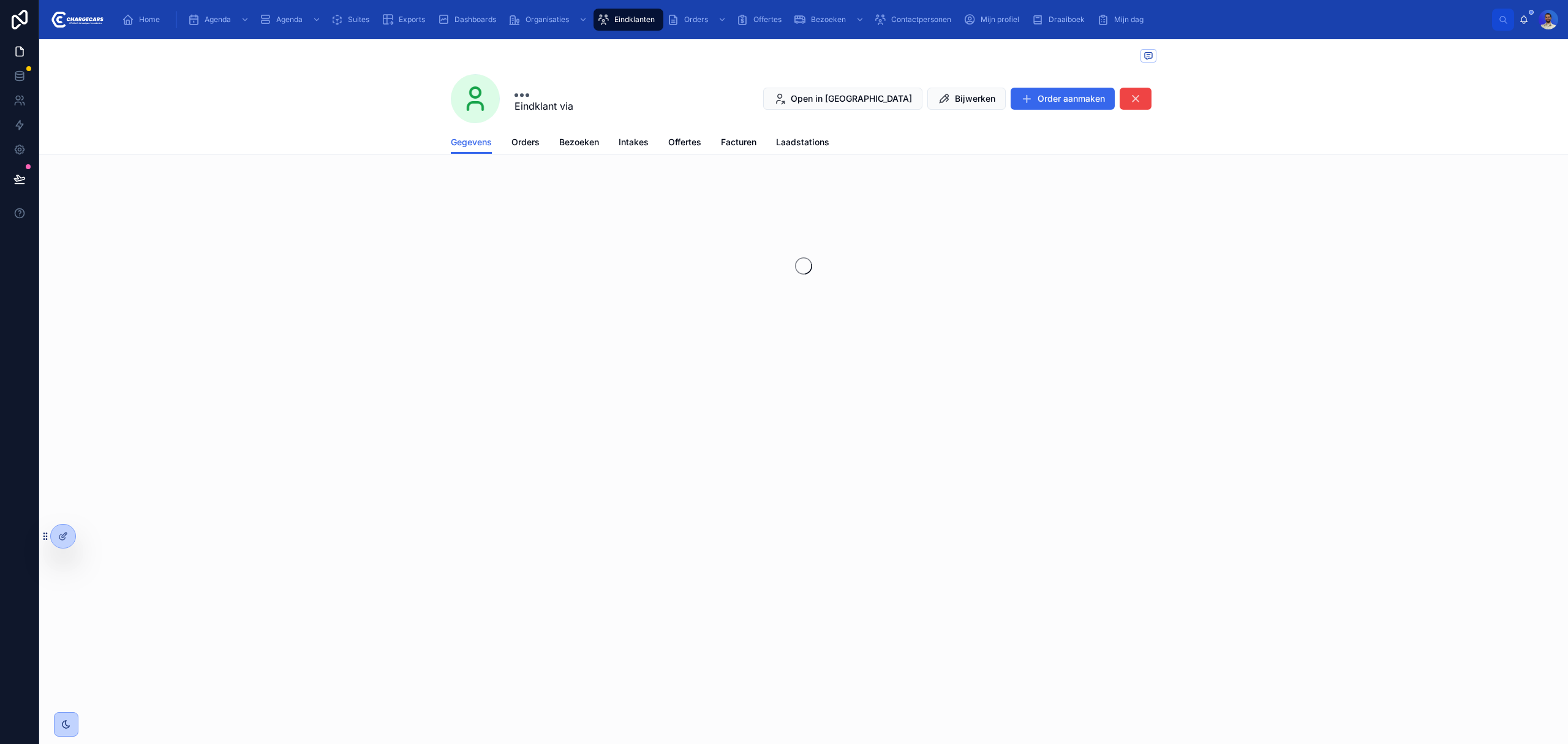
click at [512, 134] on link "Orders" at bounding box center [526, 143] width 28 height 25
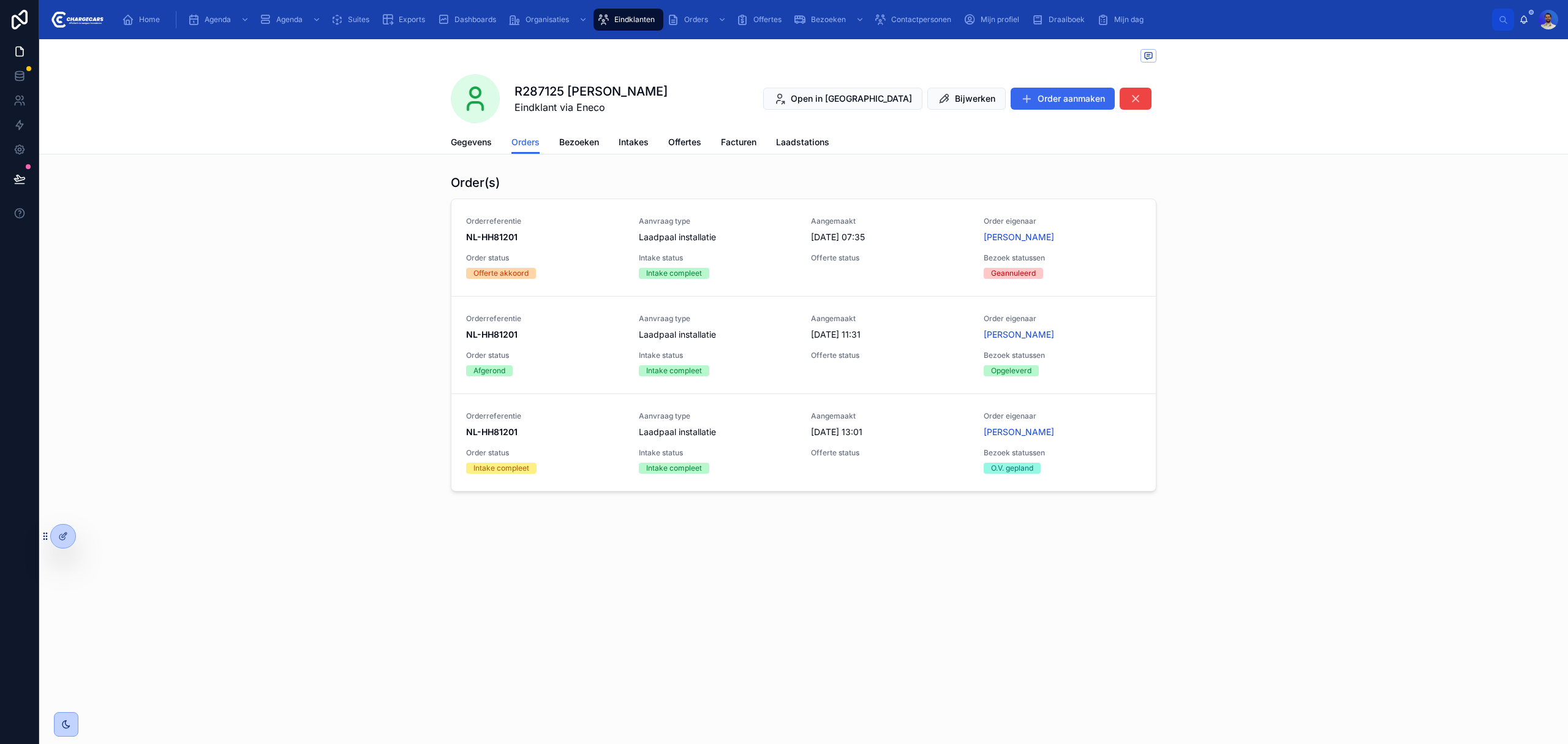
click at [751, 467] on div "Intake compleet" at bounding box center [718, 468] width 158 height 11
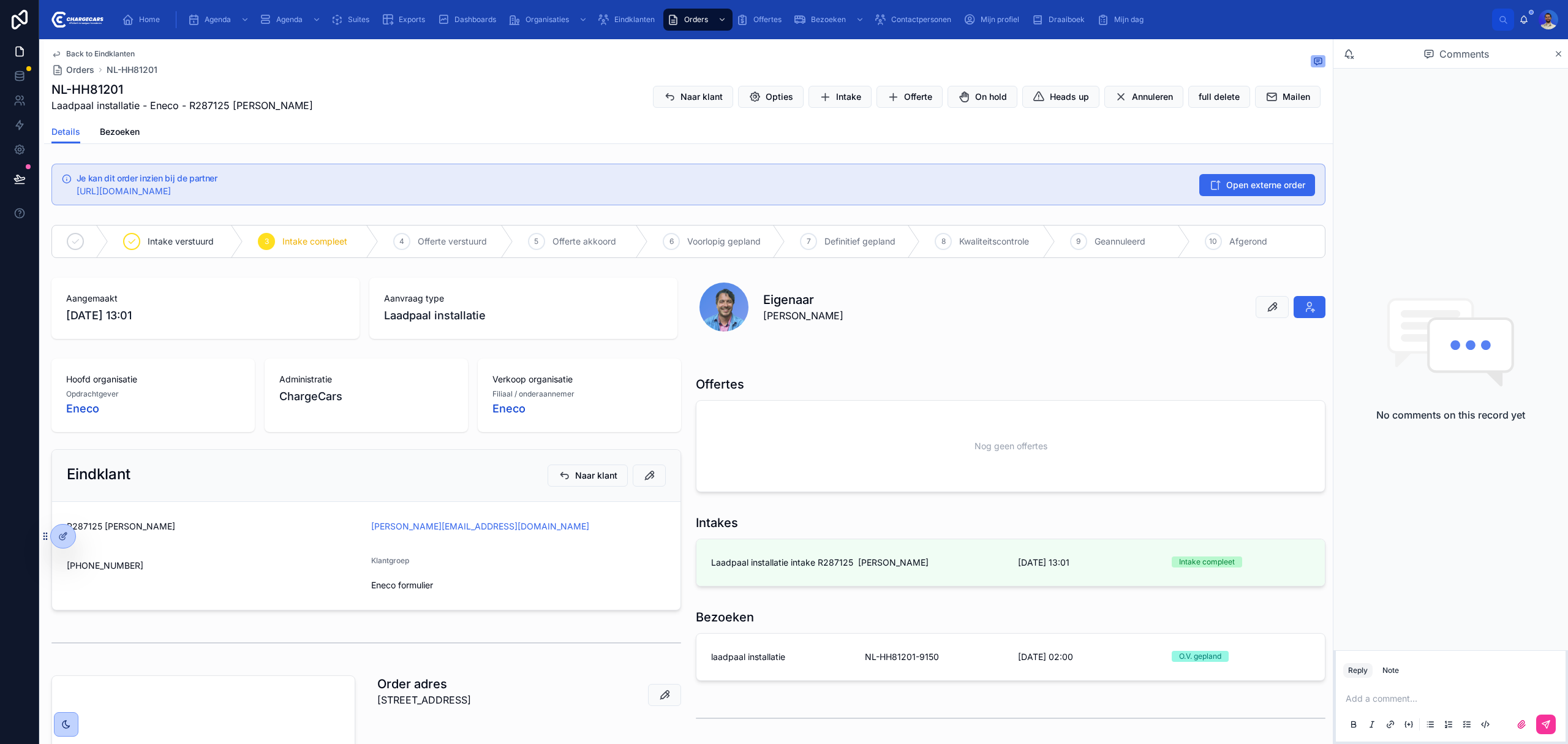
scroll to position [82, 0]
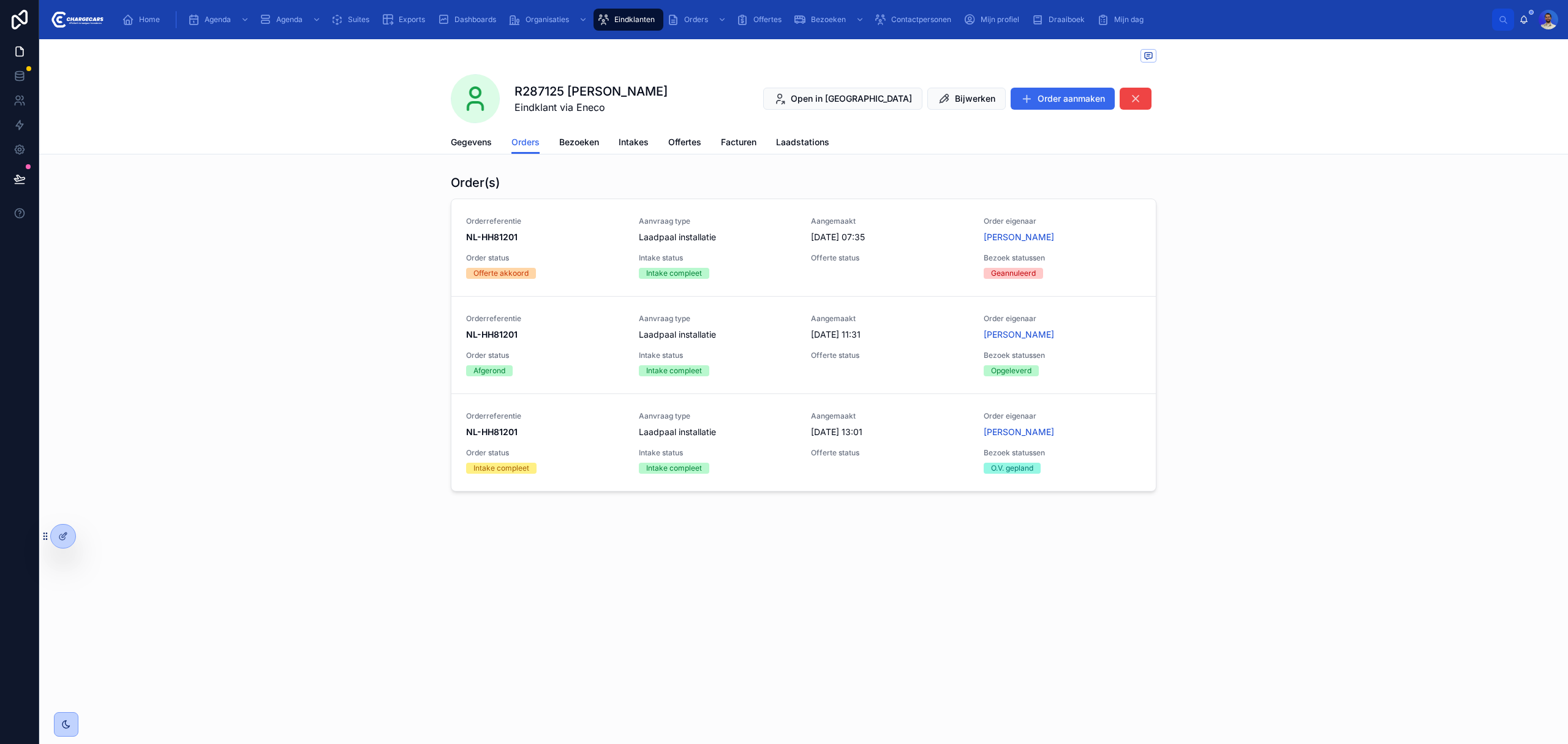
click at [0, 0] on span "Delete" at bounding box center [0, 0] width 0 height 0
click at [317, 241] on div "Order(s) Orderreferentie NL-HH81201 Aanvraag type Laadpaal installatie Aangemaa…" at bounding box center [803, 286] width 1529 height 235
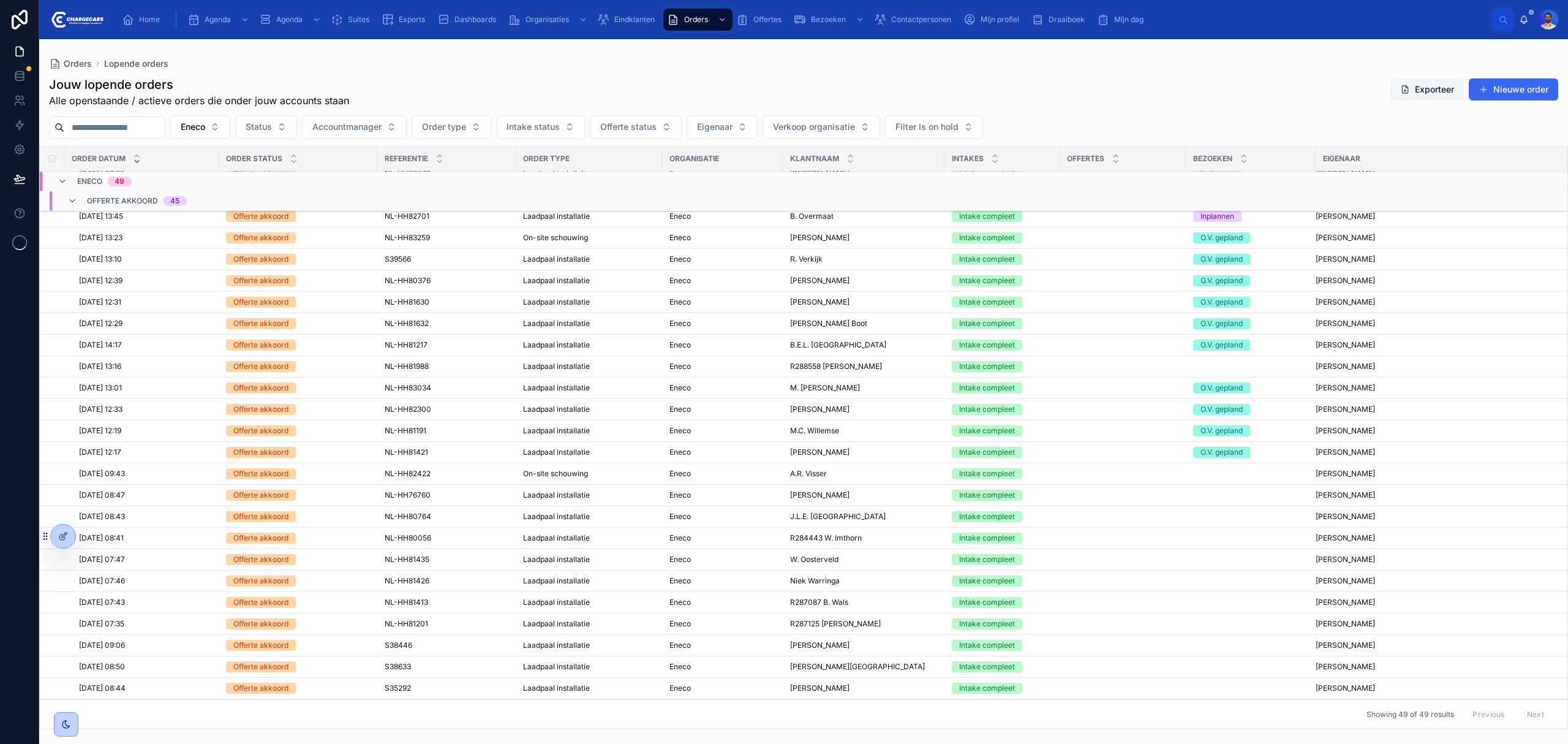
scroll to position [498, 0]
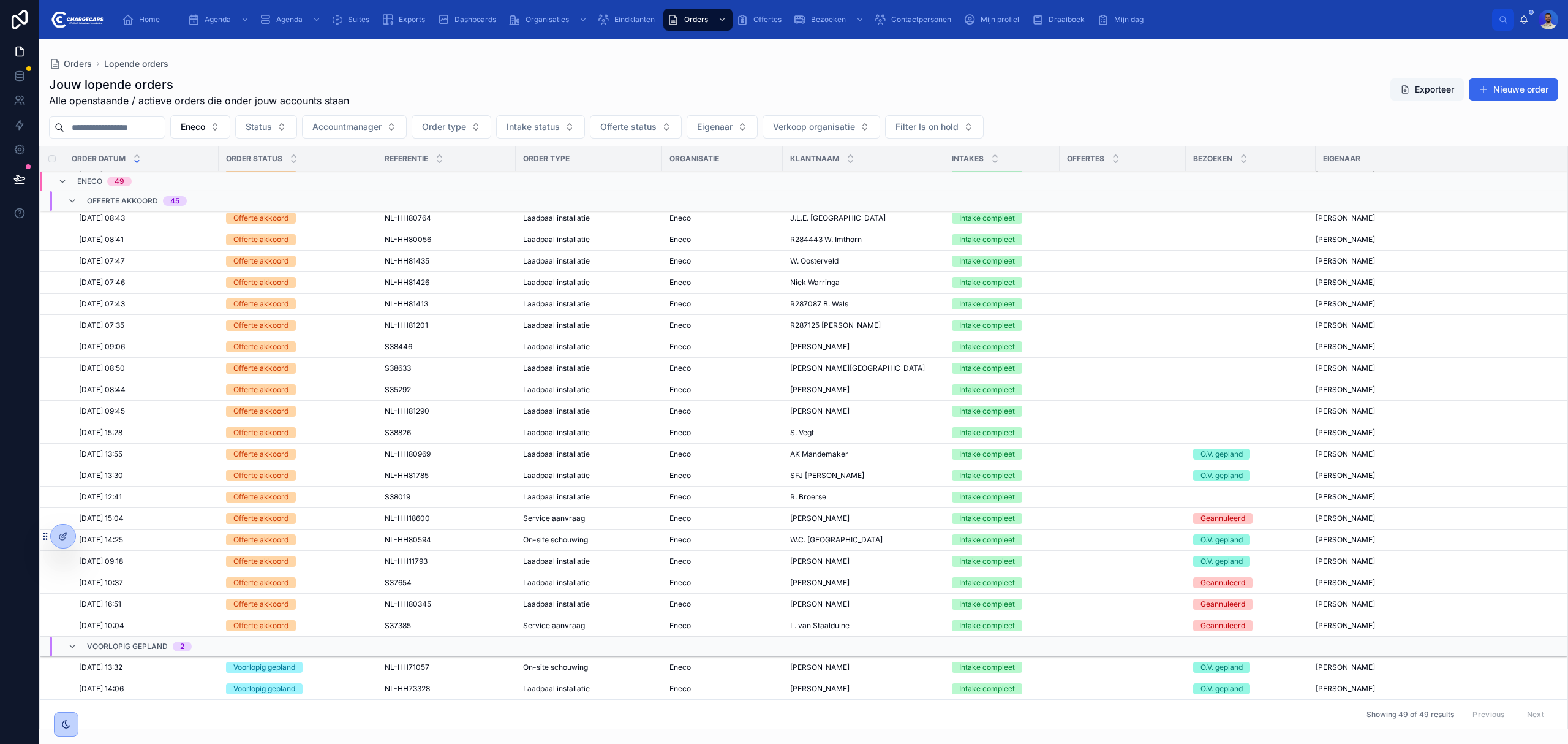
scroll to position [498, 0]
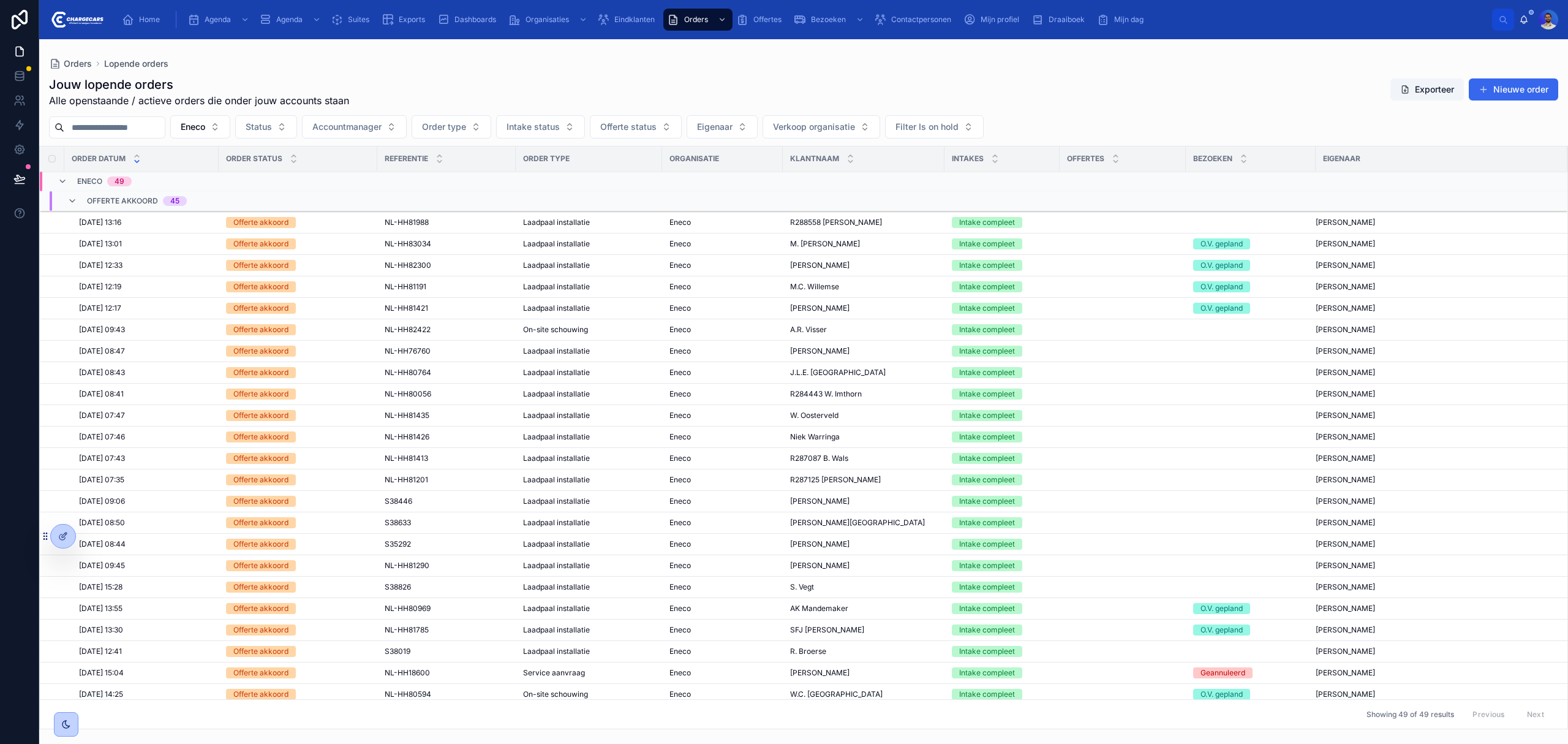
click at [792, 356] on span "Susanne Vroklage" at bounding box center [820, 351] width 59 height 10
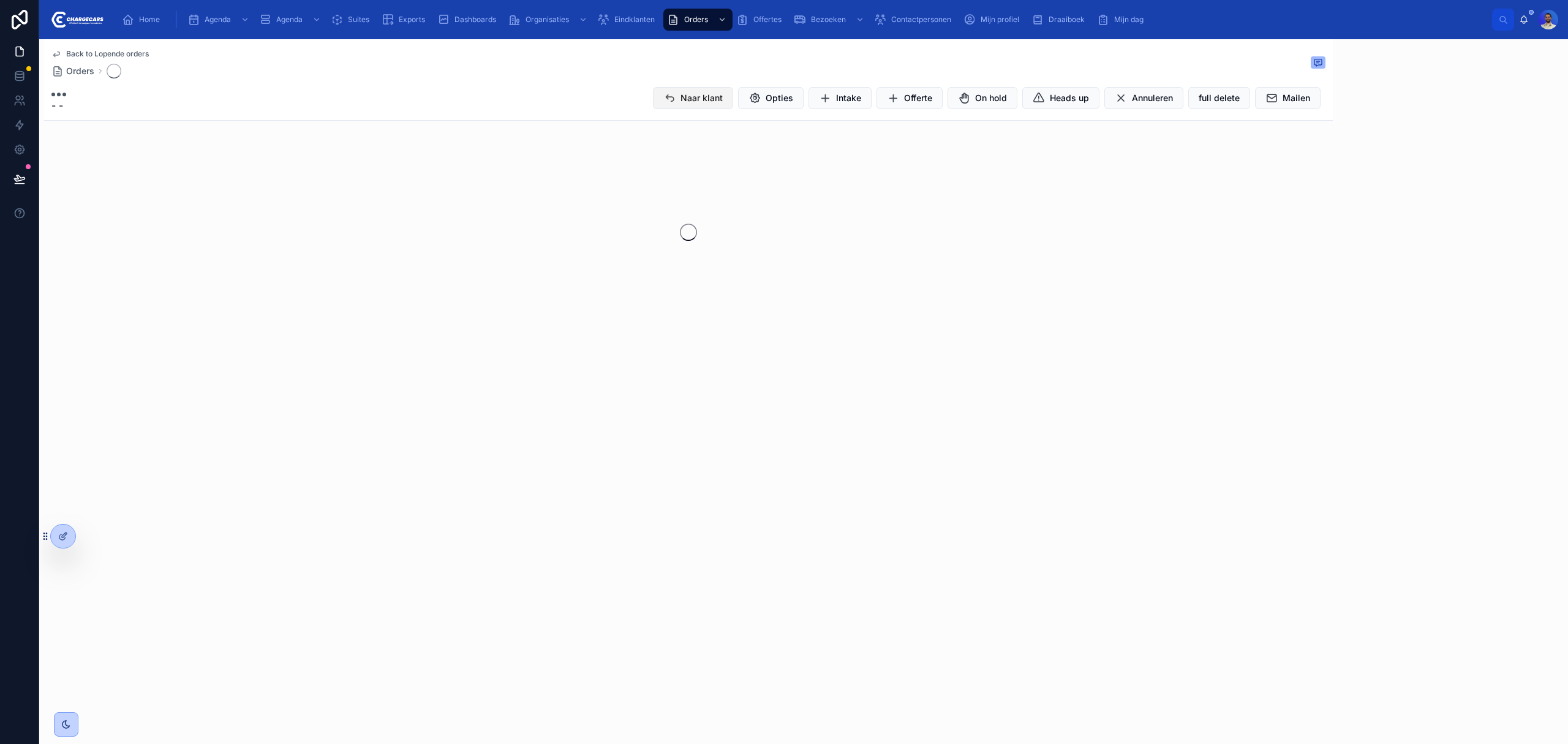
click at [676, 94] on button "Naar klant" at bounding box center [693, 98] width 80 height 22
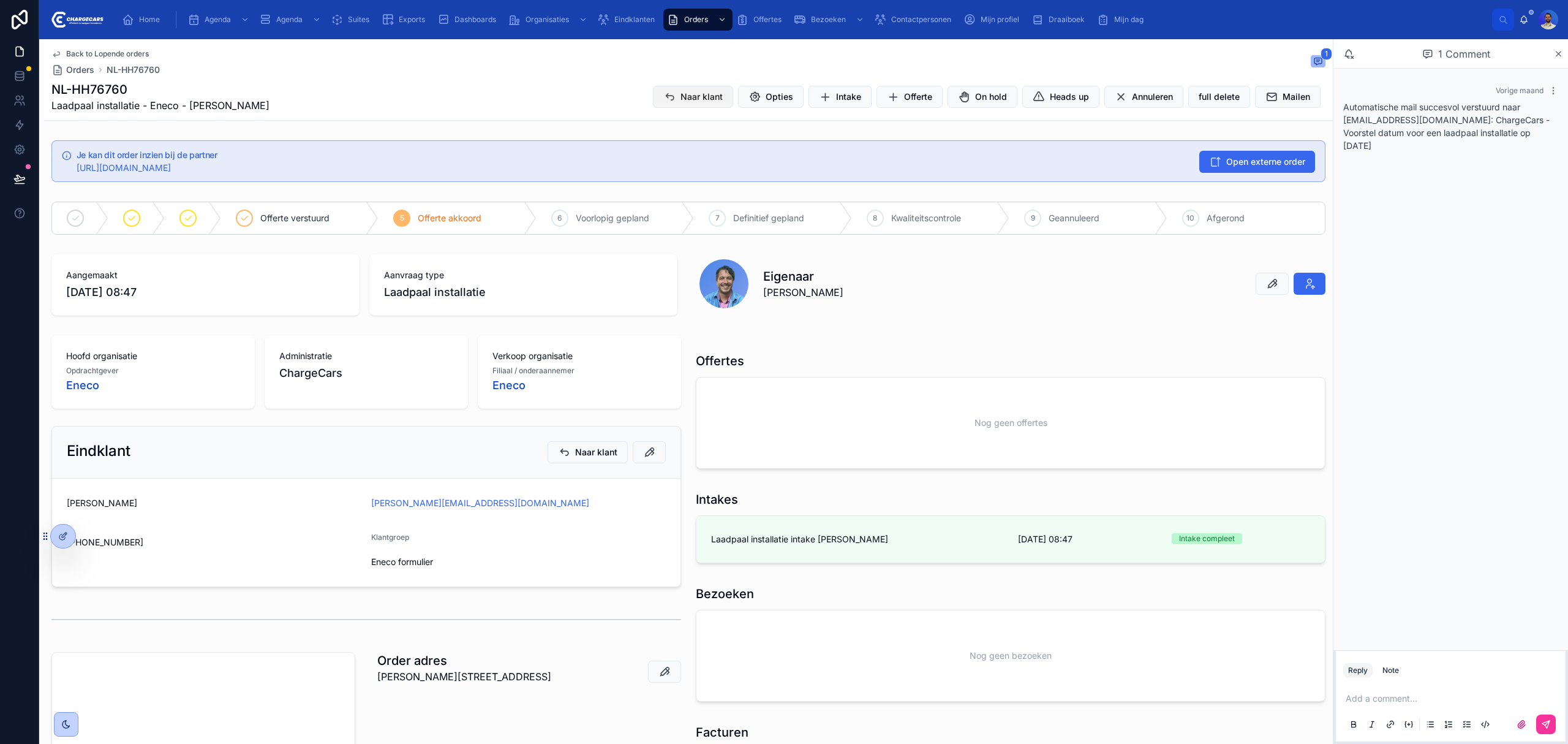
click at [681, 97] on span "Naar klant" at bounding box center [702, 97] width 42 height 12
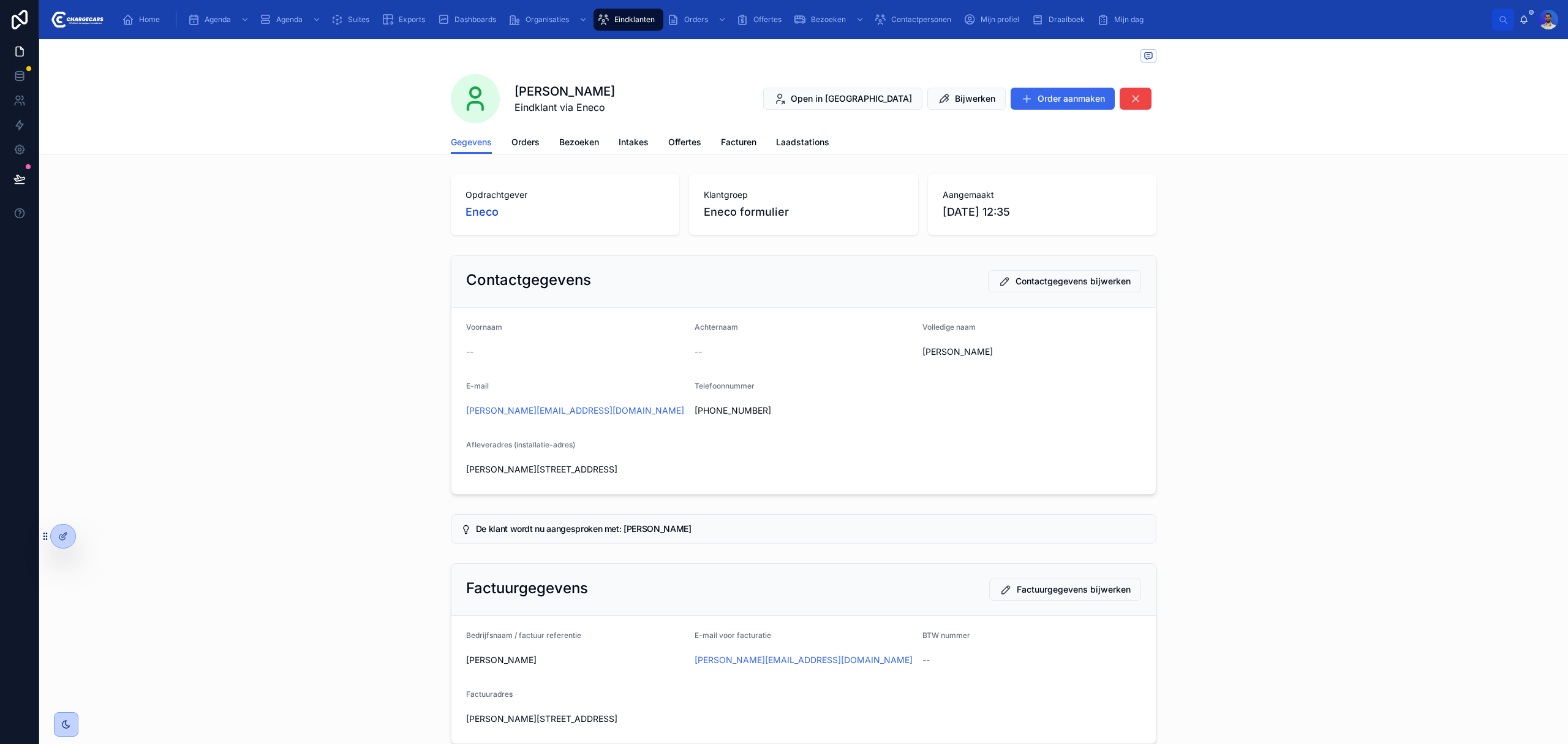
click at [518, 150] on link "Orders" at bounding box center [526, 143] width 28 height 25
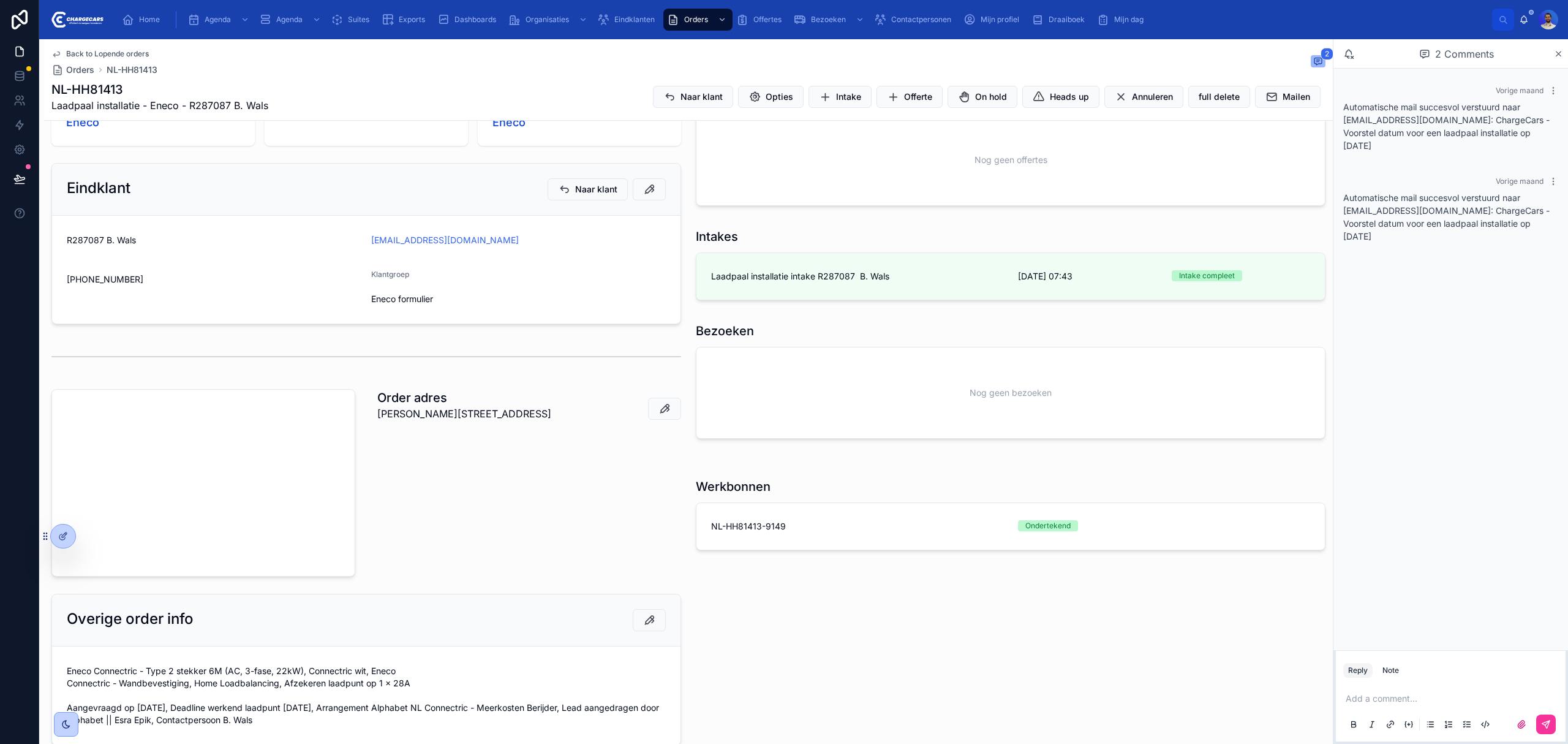
scroll to position [349, 0]
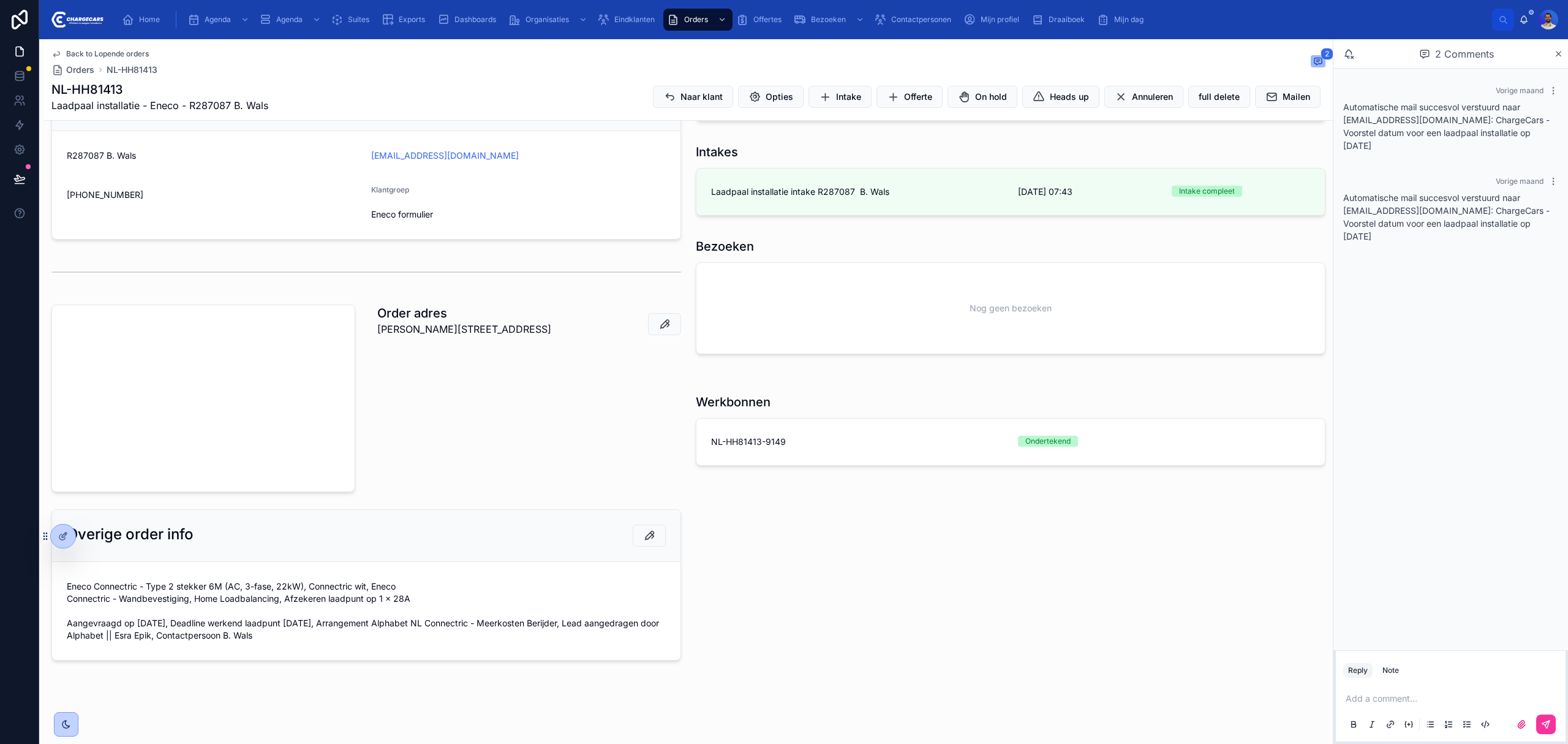
click at [746, 286] on div "Nog geen bezoeken" at bounding box center [1011, 308] width 629 height 91
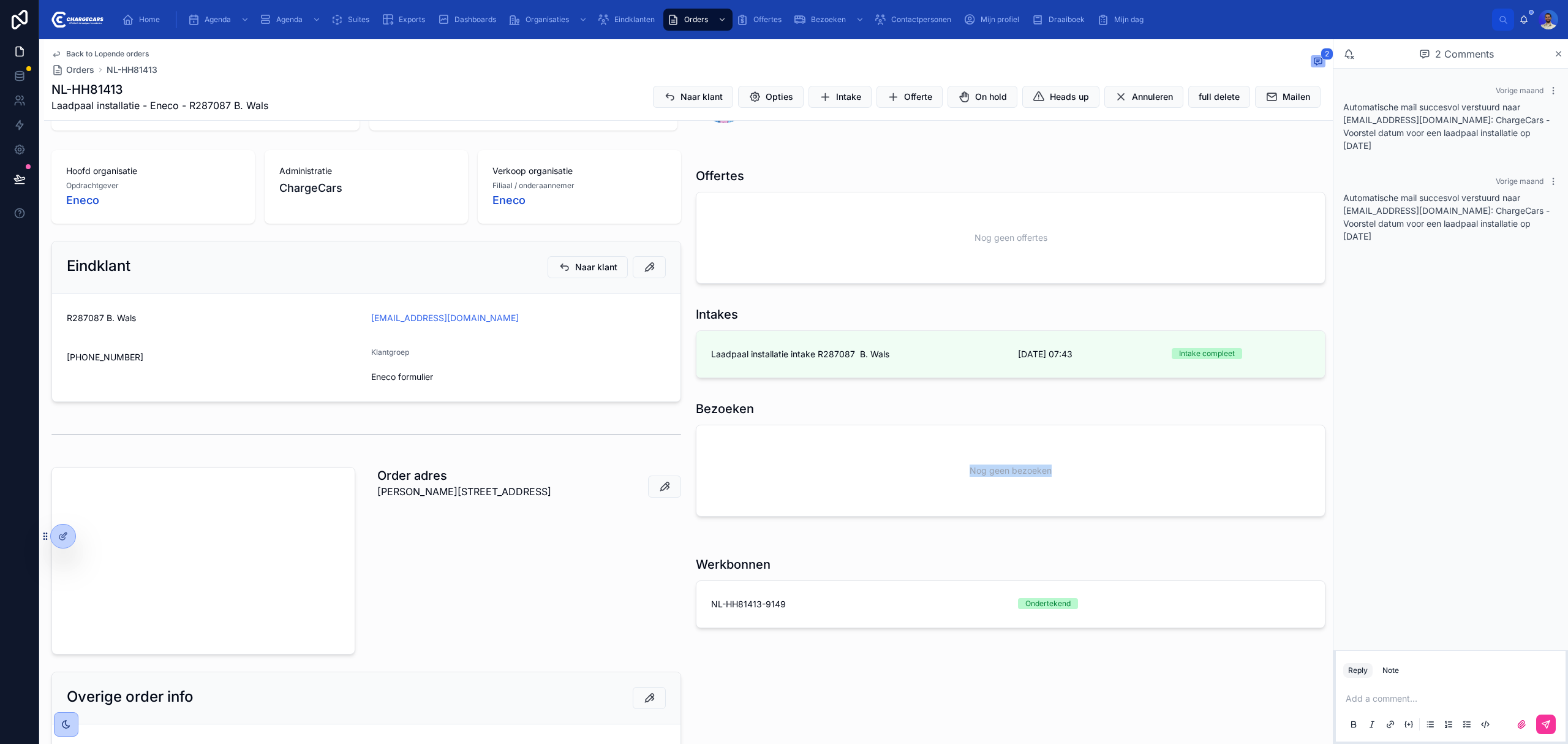
scroll to position [0, 0]
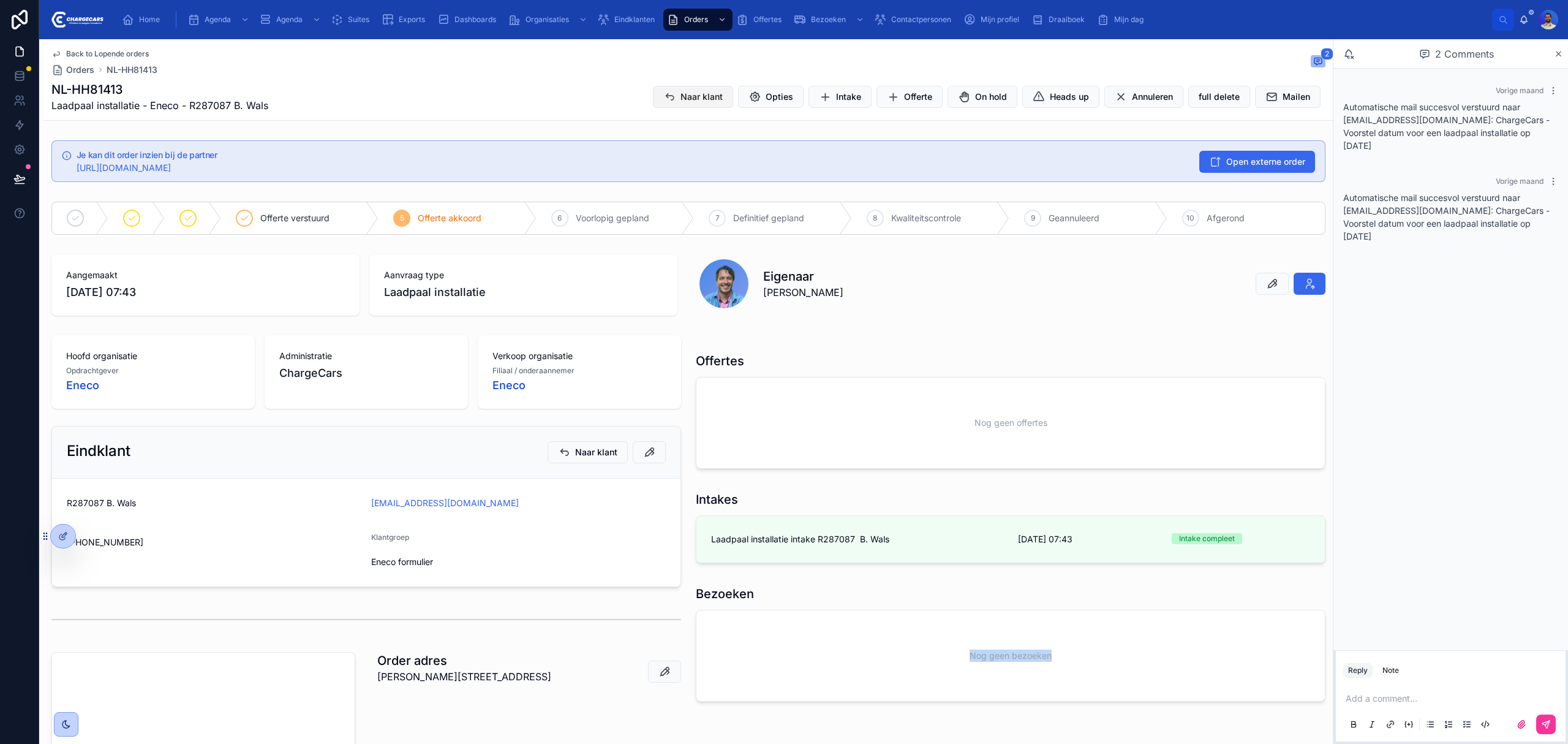
click at [664, 96] on icon at bounding box center [670, 97] width 12 height 12
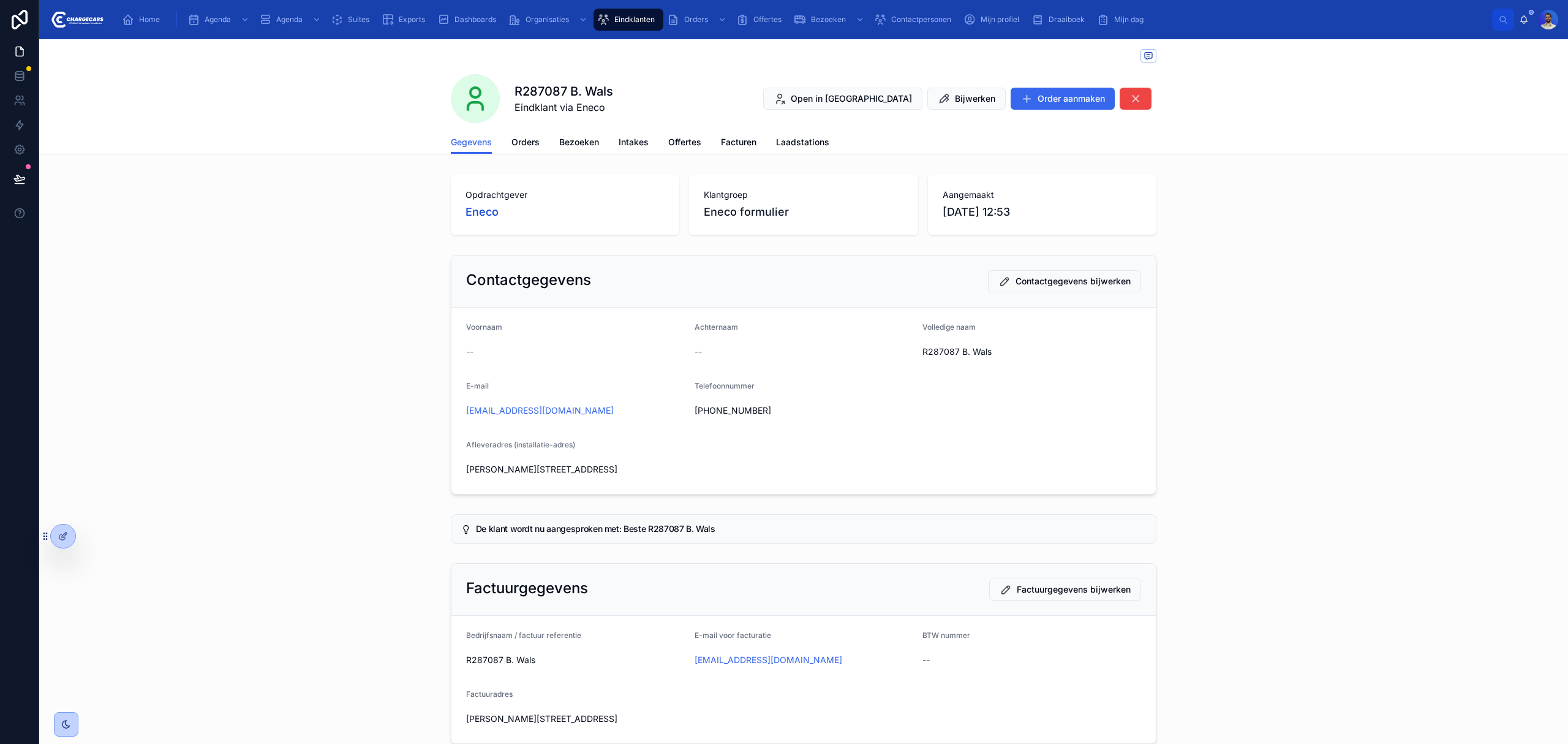
click at [523, 139] on span "Orders" at bounding box center [526, 142] width 28 height 12
